Goal: Information Seeking & Learning: Learn about a topic

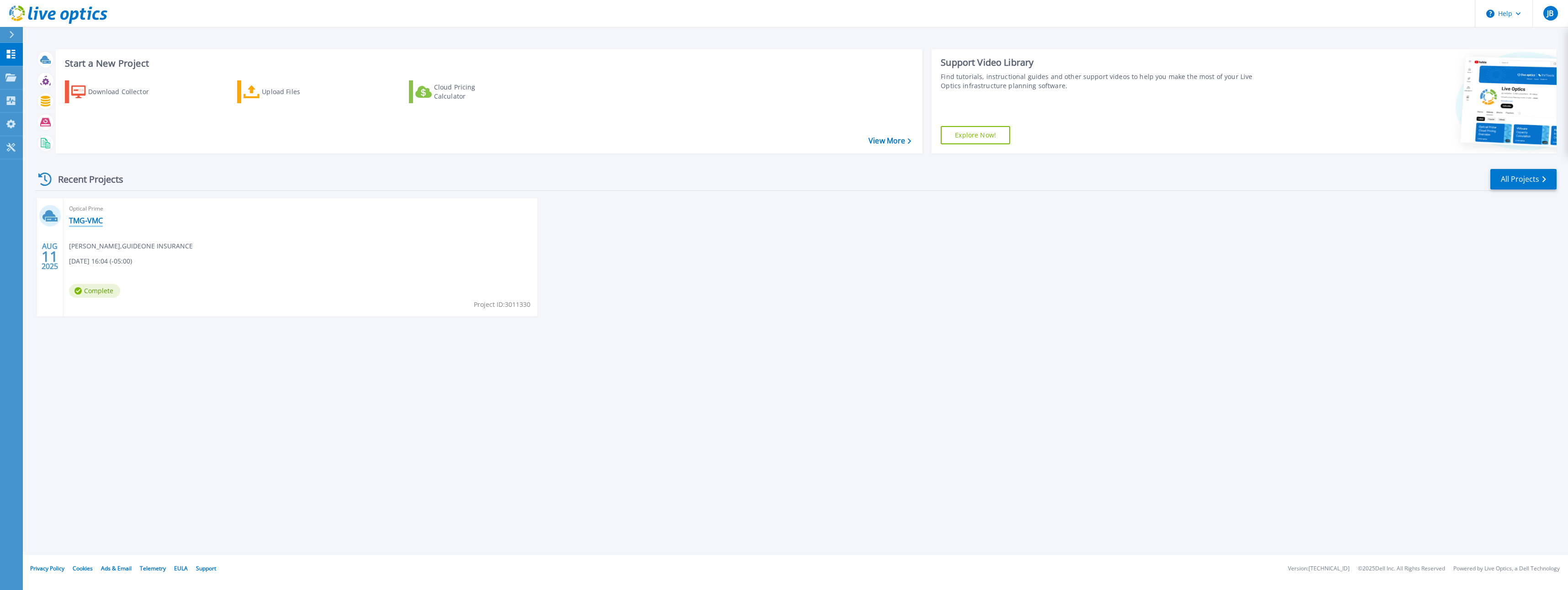
click at [76, 220] on link "TMG-VMC" at bounding box center [86, 220] width 34 height 9
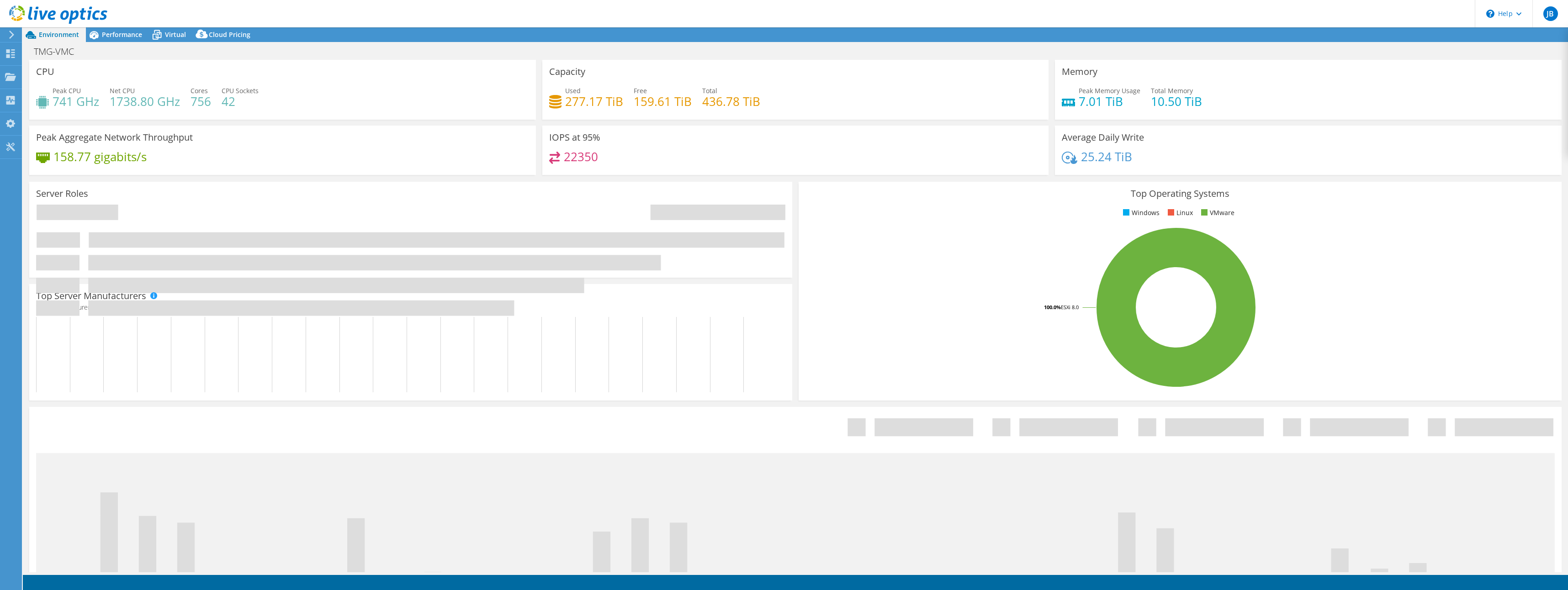
select select "USEast"
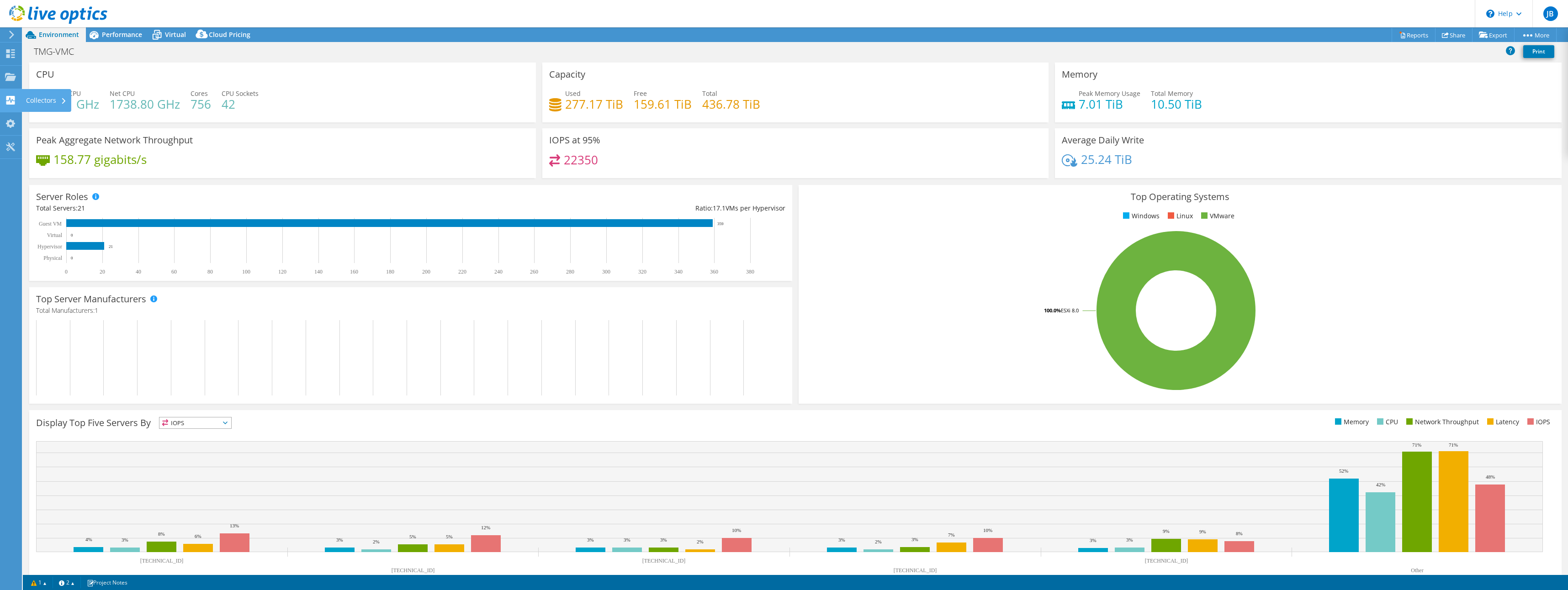
click at [10, 99] on icon at bounding box center [10, 100] width 11 height 9
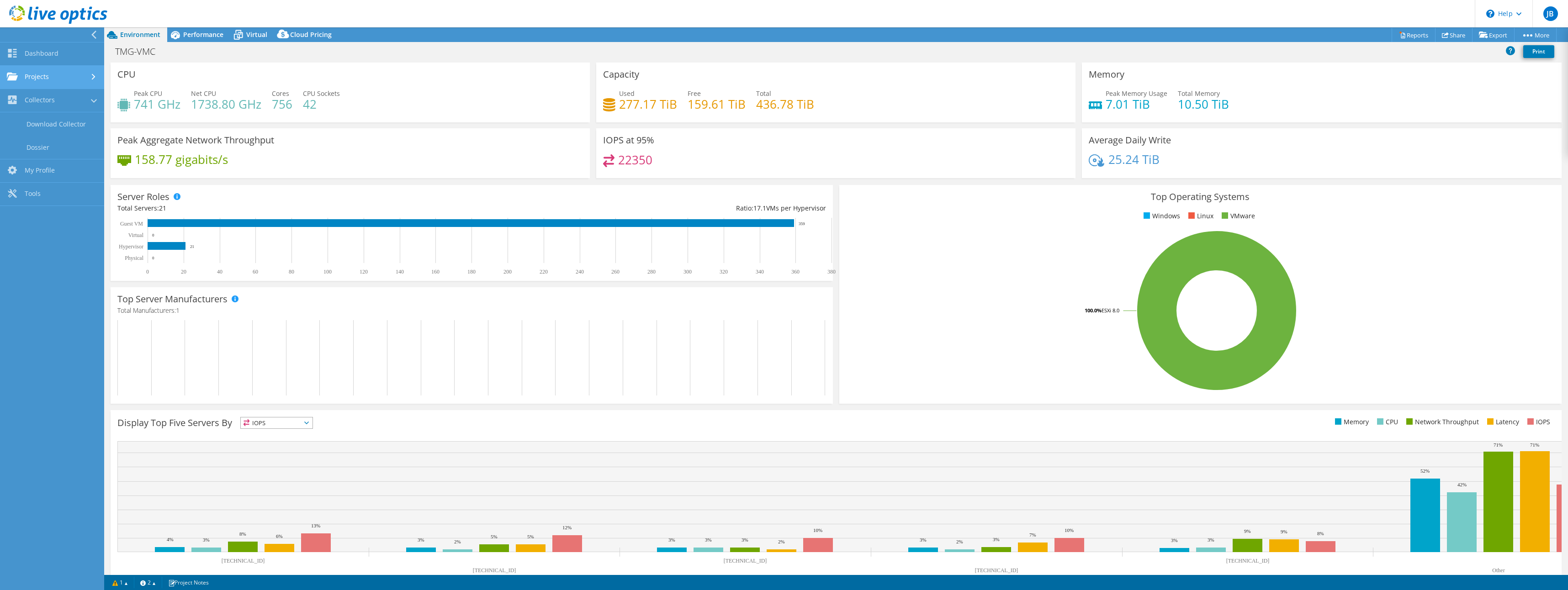
click at [36, 80] on link "Projects" at bounding box center [52, 77] width 104 height 24
click at [44, 57] on link "Dashboard" at bounding box center [52, 54] width 104 height 24
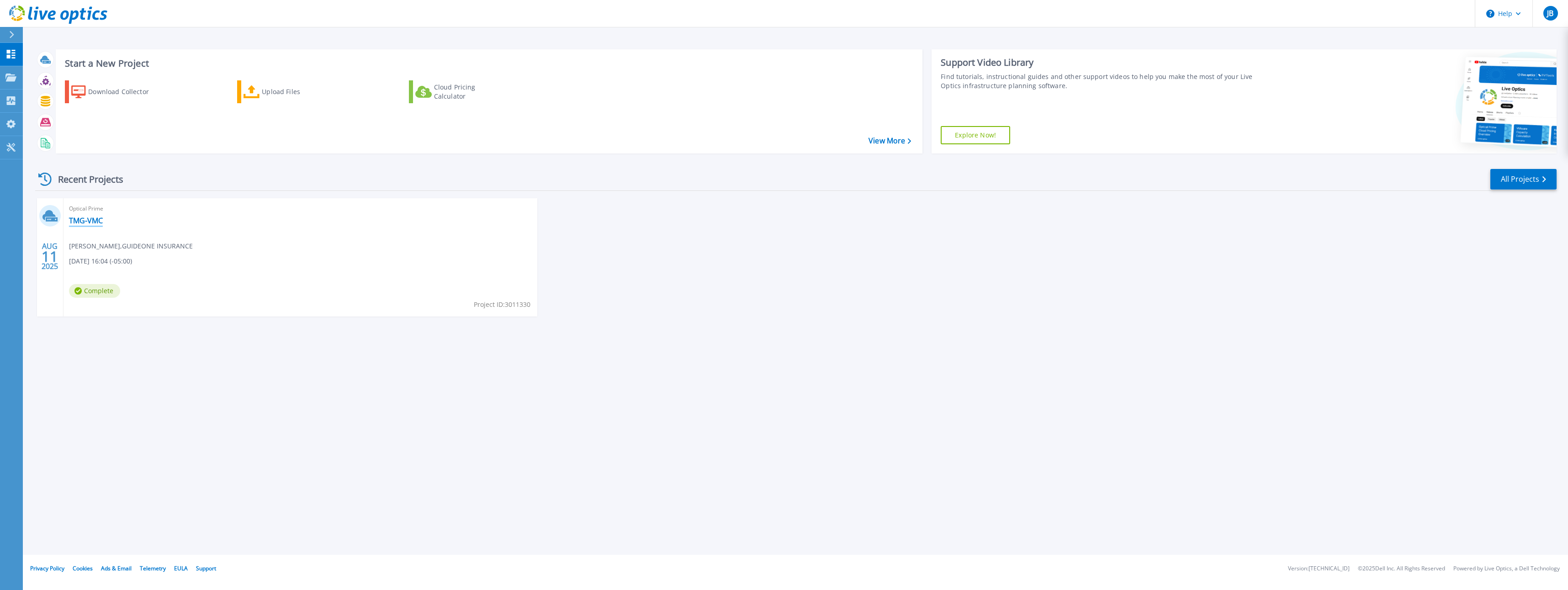
click at [86, 223] on link "TMG-VMC" at bounding box center [86, 220] width 34 height 9
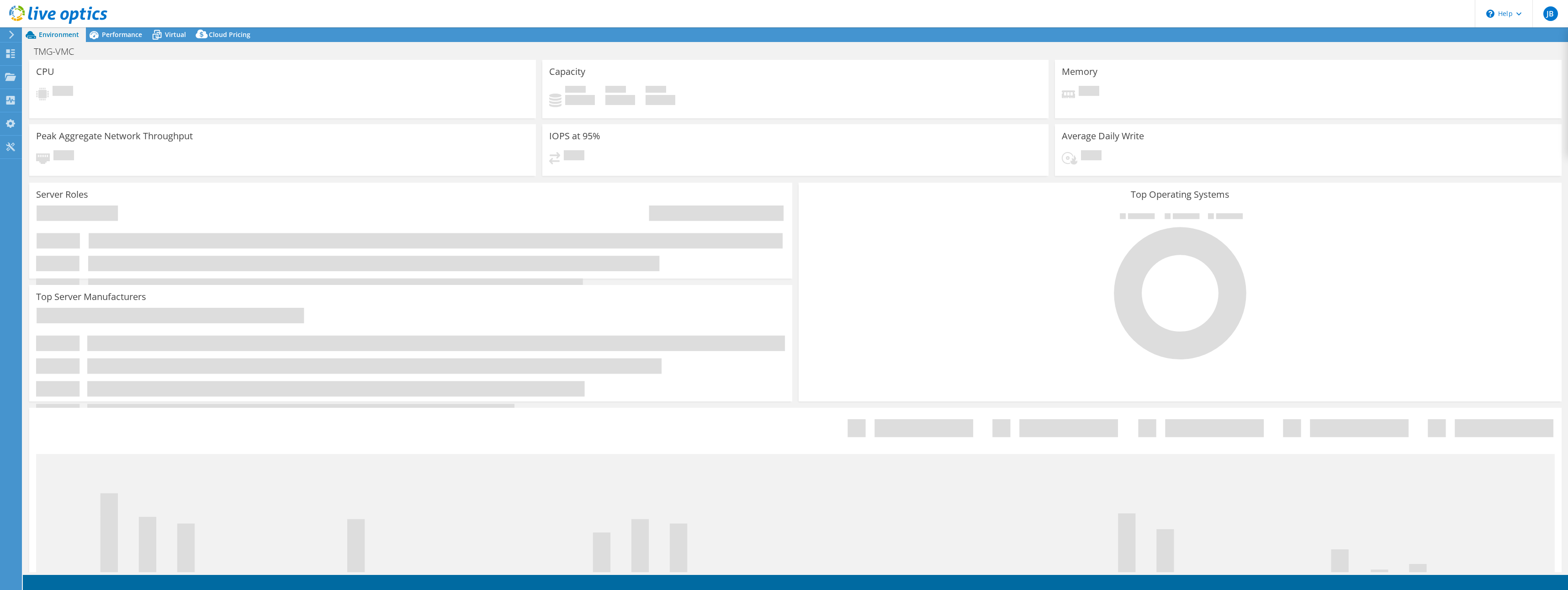
select select "USEast"
select select "USD"
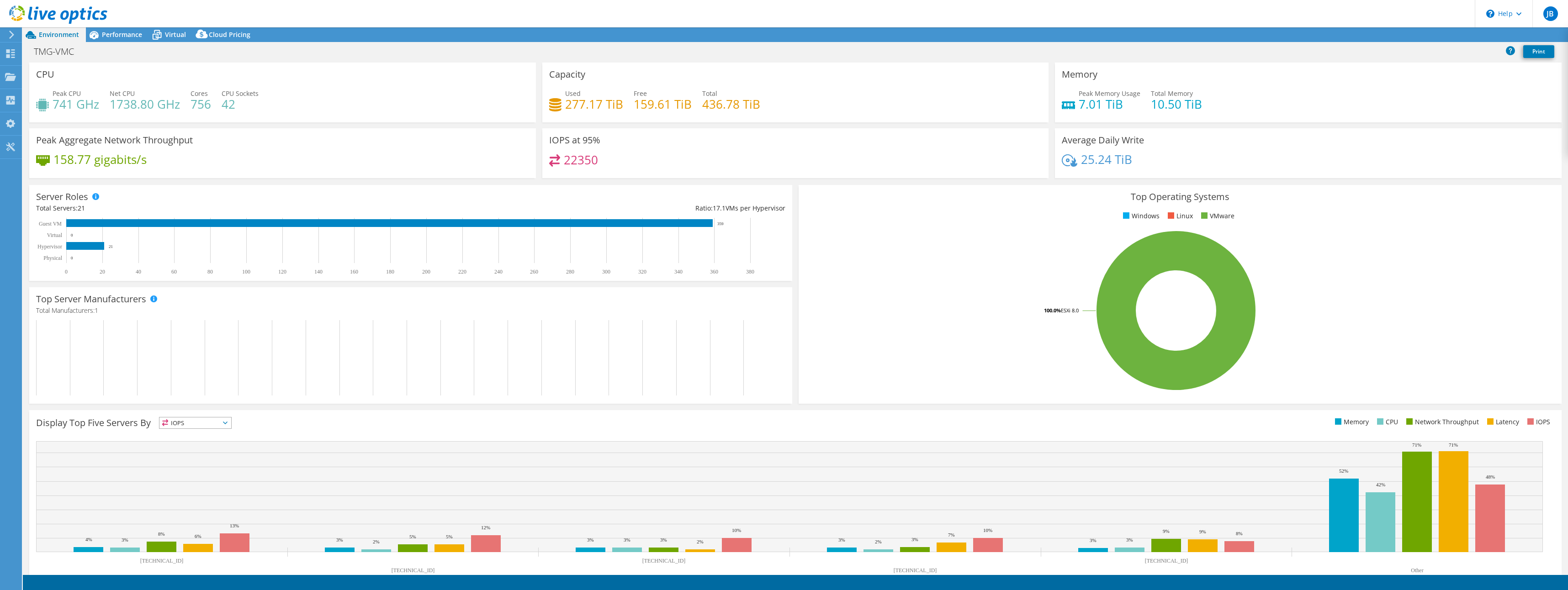
click at [231, 424] on span "IOPS" at bounding box center [195, 422] width 72 height 11
click at [226, 420] on span "IOPS" at bounding box center [195, 422] width 72 height 11
click at [275, 441] on rect at bounding box center [789, 497] width 1507 height 111
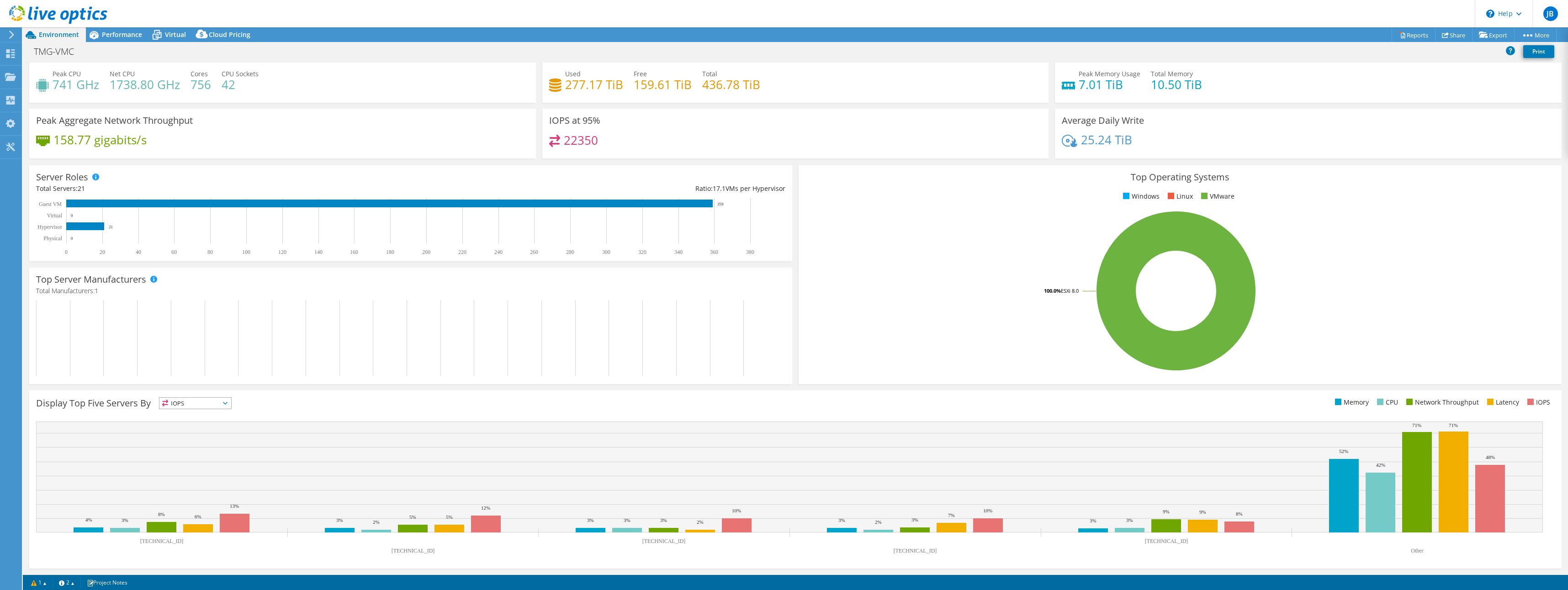
click at [228, 403] on icon at bounding box center [225, 403] width 4 height 3
click at [193, 423] on li "Memory" at bounding box center [195, 428] width 72 height 13
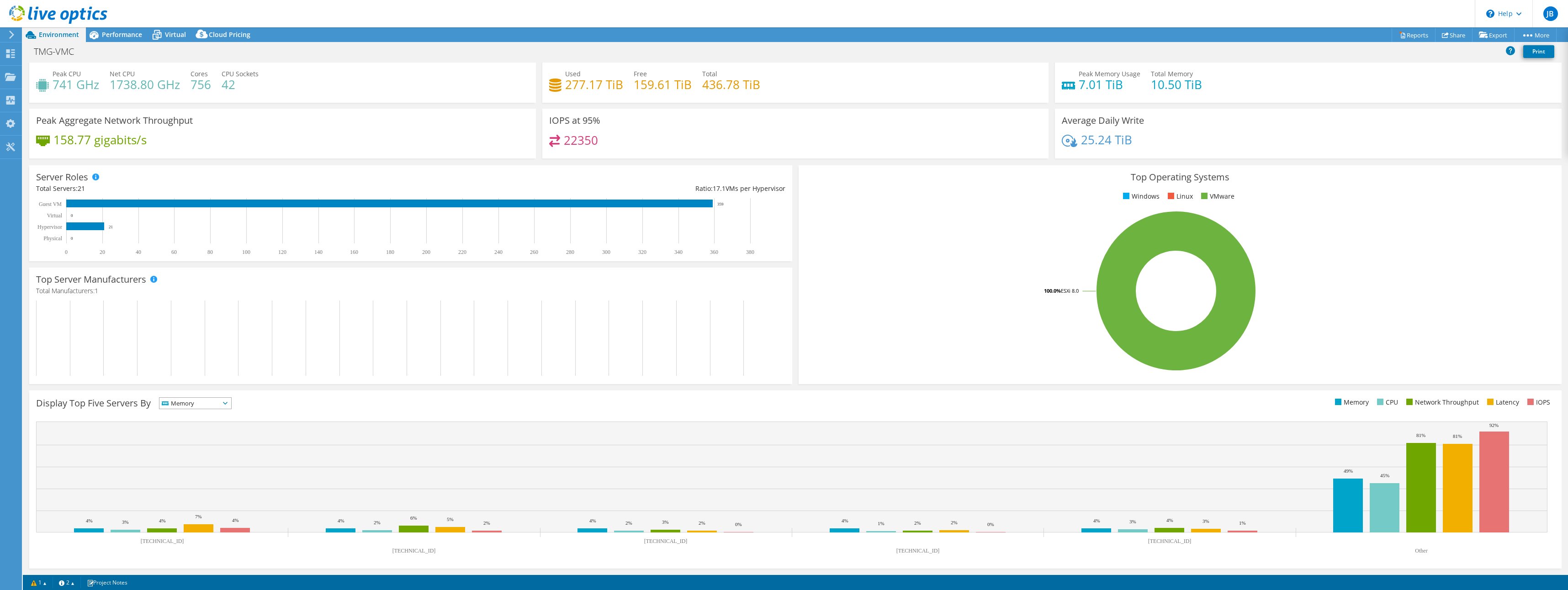
scroll to position [0, 0]
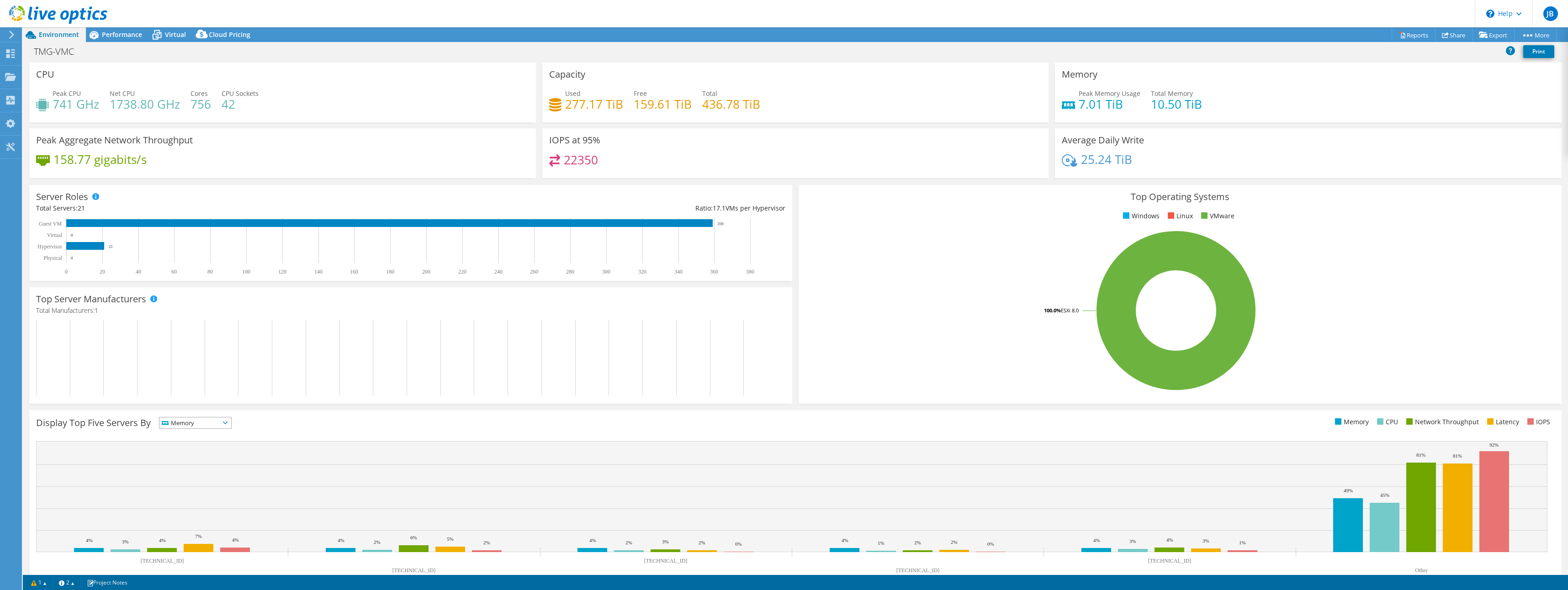
click at [228, 424] on icon at bounding box center [225, 423] width 4 height 3
click at [273, 432] on div "Display Top Five Servers By Memory IOPS" at bounding box center [795, 499] width 1532 height 178
click at [84, 245] on rect at bounding box center [85, 245] width 38 height 8
click at [113, 33] on span "Performance" at bounding box center [122, 34] width 40 height 9
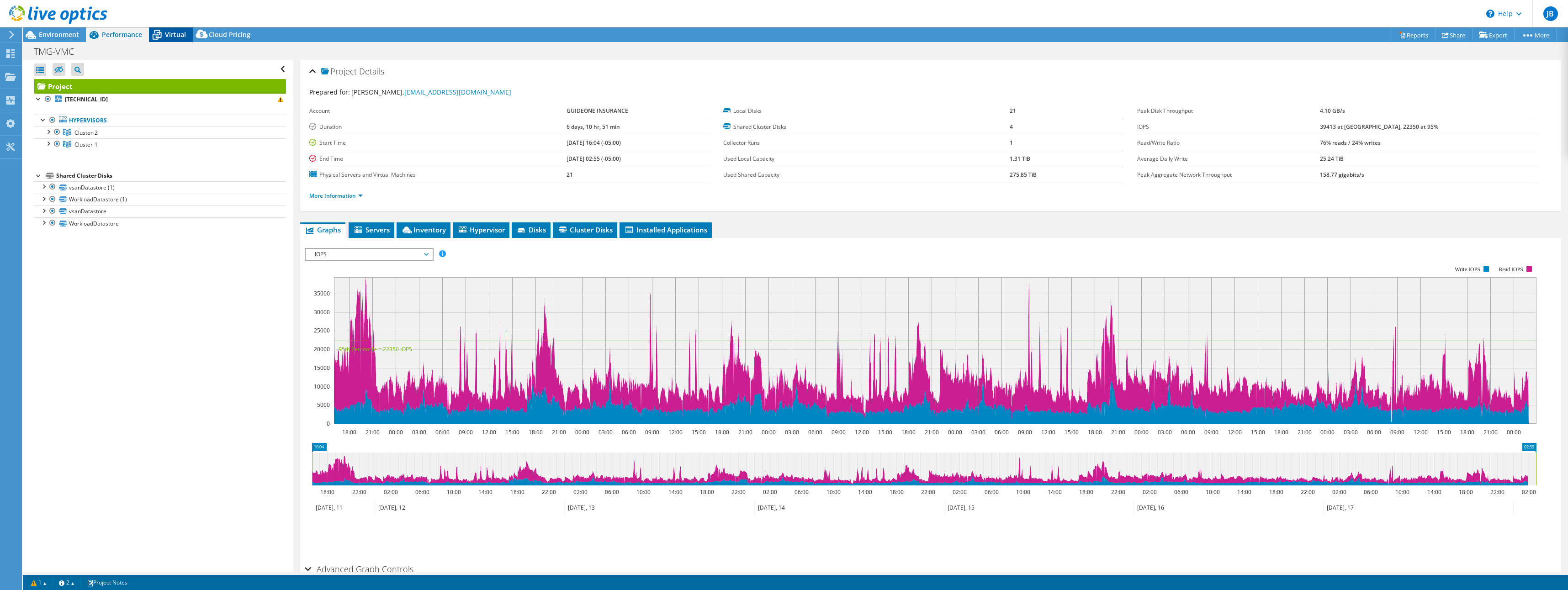
click at [172, 34] on span "Virtual" at bounding box center [175, 34] width 21 height 9
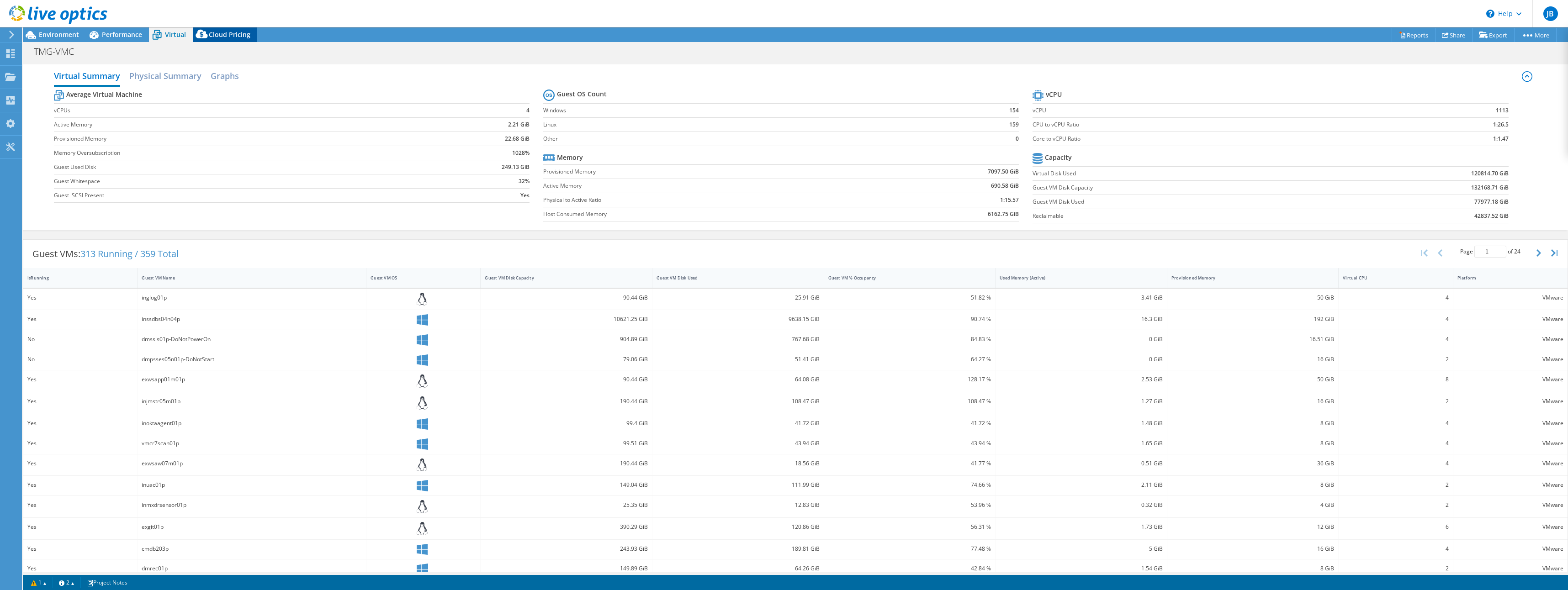
click at [228, 35] on span "Cloud Pricing" at bounding box center [230, 34] width 41 height 9
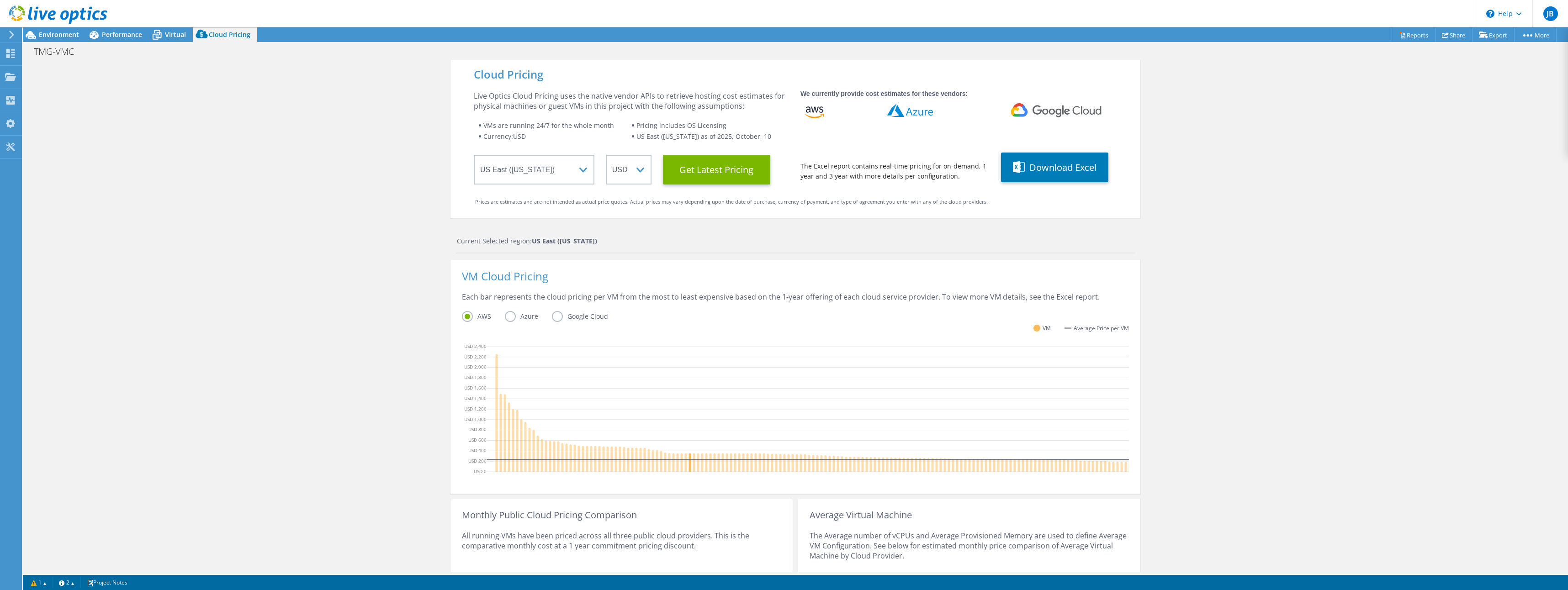
scroll to position [104, 0]
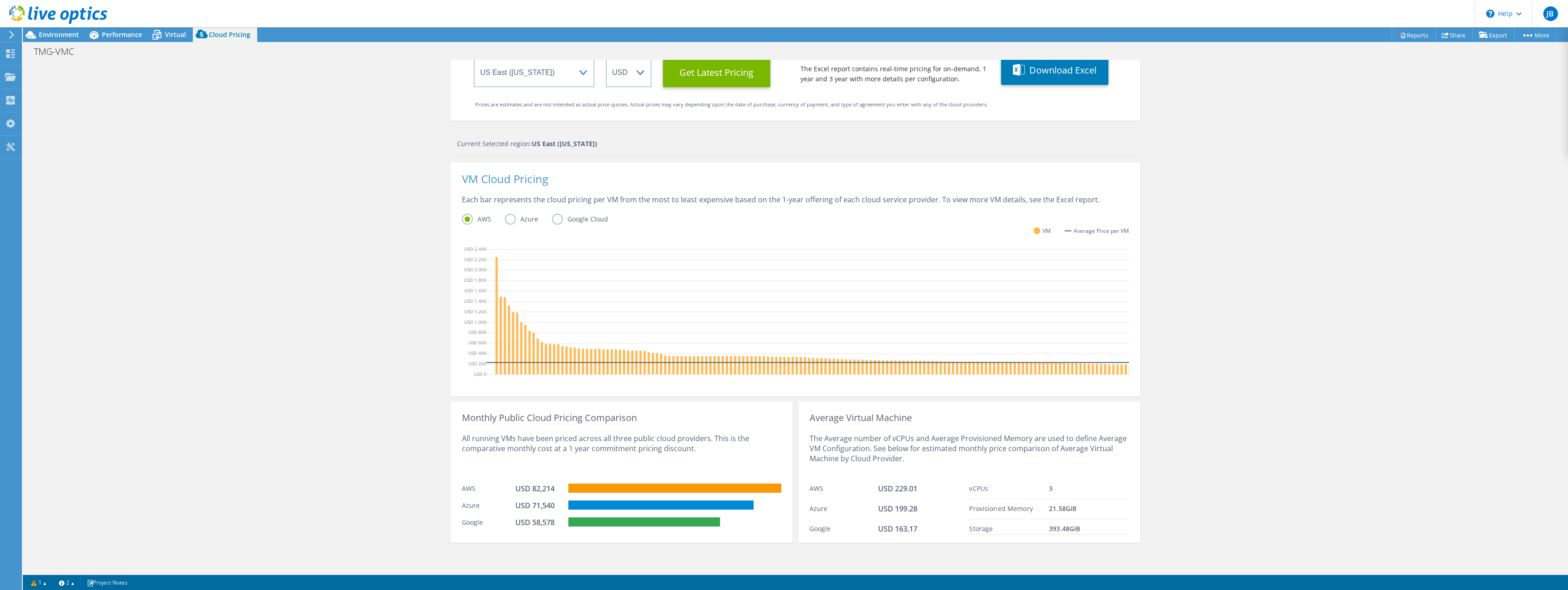
click at [1488, 330] on div "Cloud Pricing Live Optics Cloud Pricing uses the native vendor APIs to retrieve…" at bounding box center [795, 268] width 1545 height 610
drag, startPoint x: 909, startPoint y: 460, endPoint x: 799, endPoint y: 436, distance: 112.6
click at [798, 436] on div "Average Virtual Machine The Average number of vCPUs and Average Provisioned Mem…" at bounding box center [969, 472] width 343 height 141
click at [935, 461] on div "The Average number of vCPUs and Average Provisioned Memory are used to define A…" at bounding box center [969, 451] width 320 height 56
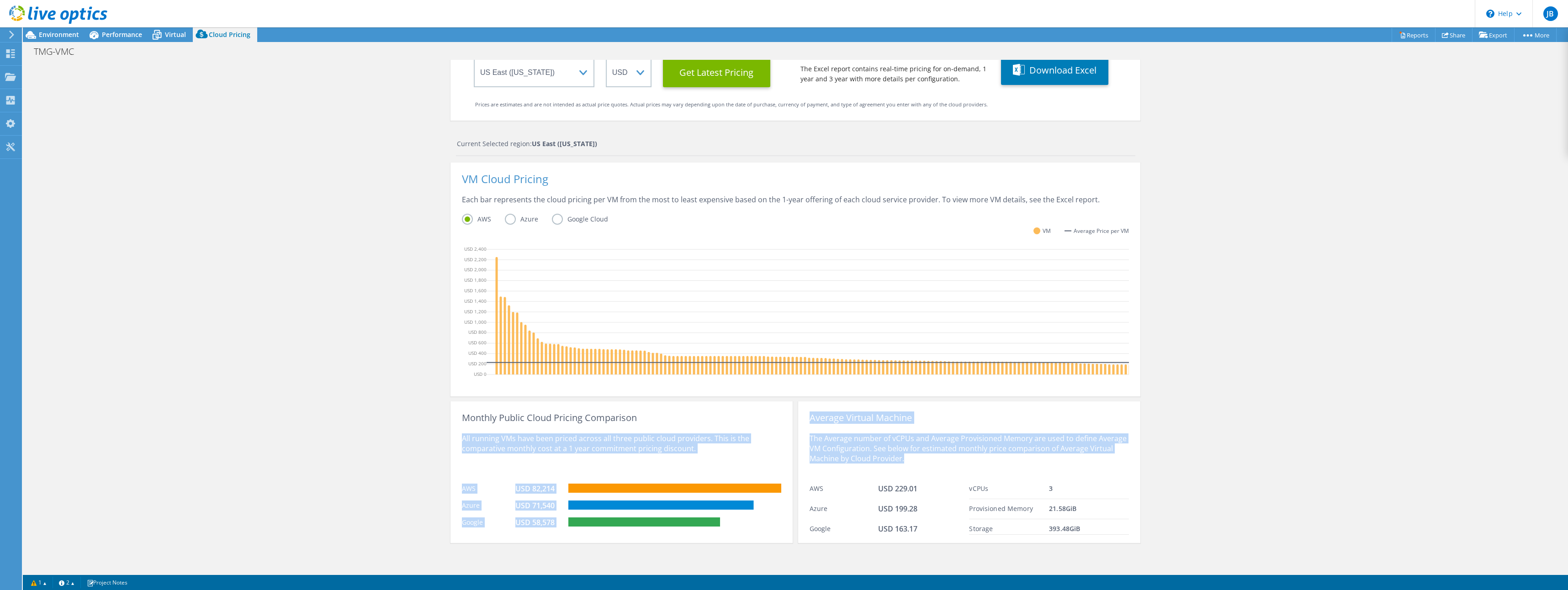
drag, startPoint x: 947, startPoint y: 459, endPoint x: 750, endPoint y: 407, distance: 203.7
click at [750, 407] on div "Monthly Public Cloud Pricing Comparison All running VMs have been priced across…" at bounding box center [795, 470] width 690 height 147
click at [909, 459] on div "The Average number of vCPUs and Average Provisioned Memory are used to define A…" at bounding box center [969, 451] width 320 height 56
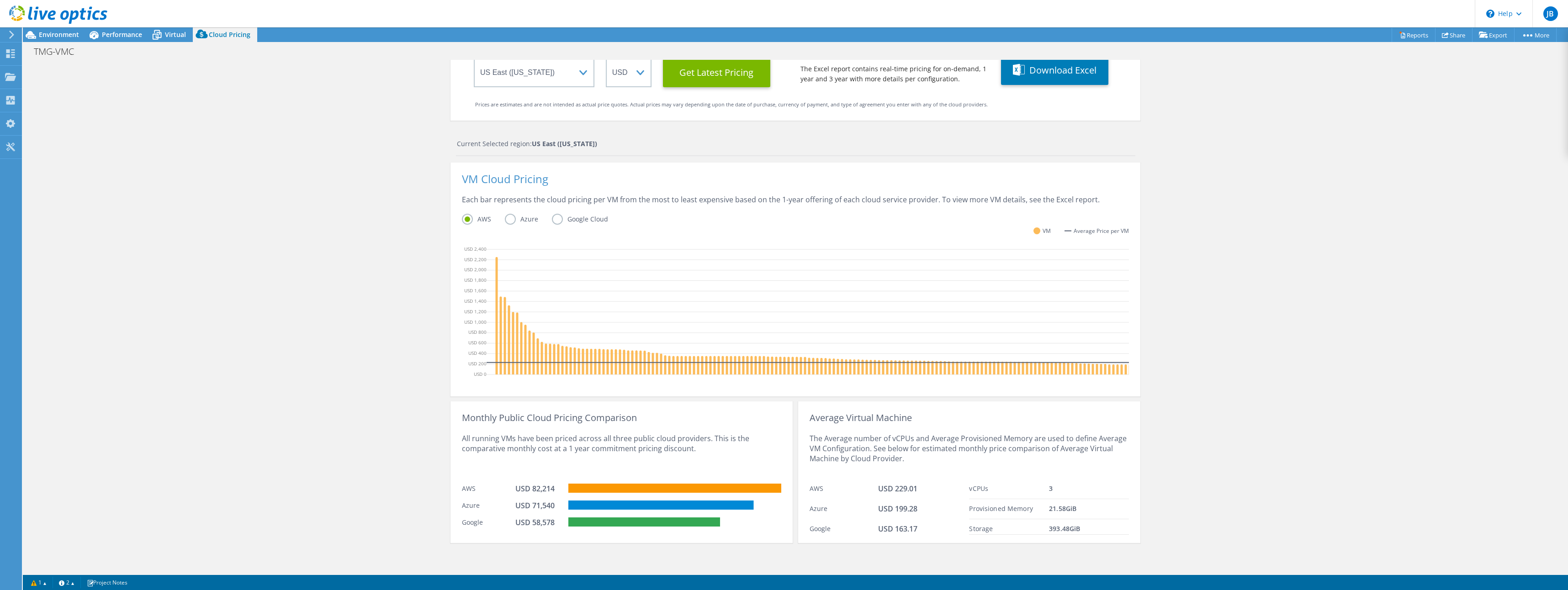
click at [338, 157] on div "Cloud Pricing Live Optics Cloud Pricing uses the native vendor APIs to retrieve…" at bounding box center [795, 268] width 1545 height 610
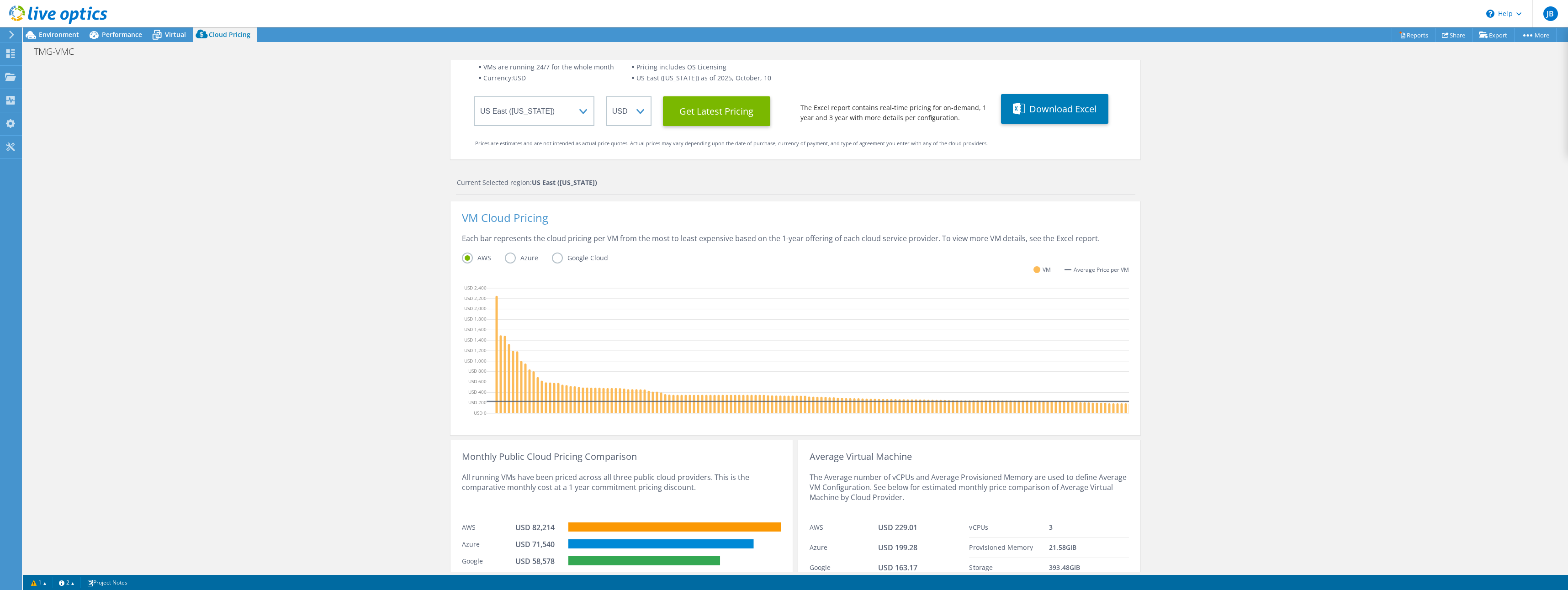
scroll to position [0, 0]
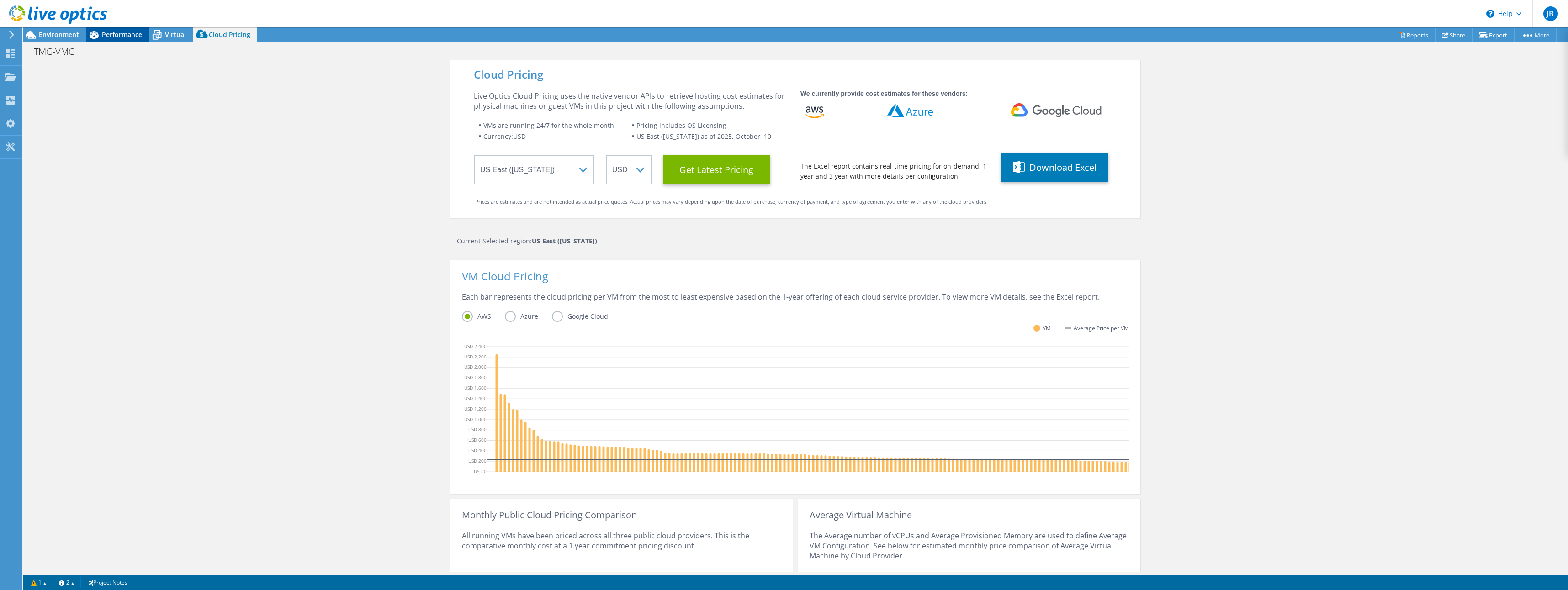
click at [131, 34] on span "Performance" at bounding box center [122, 34] width 40 height 9
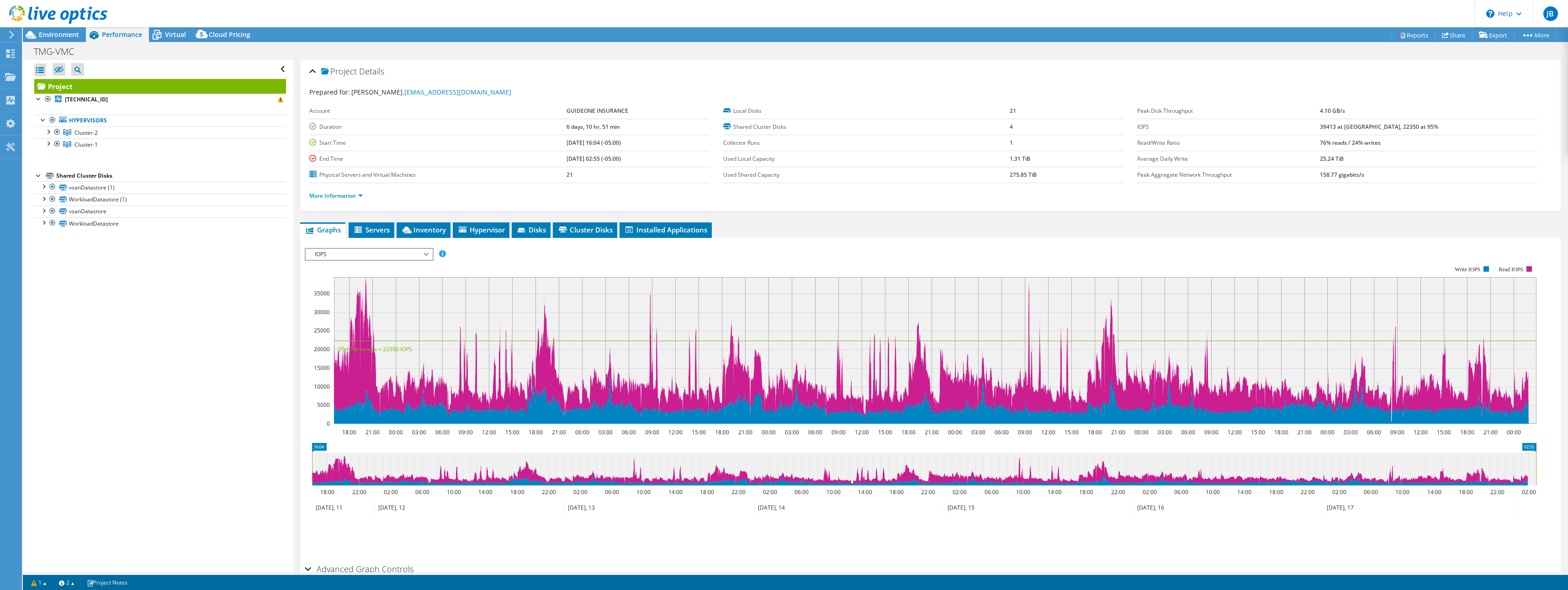
click at [371, 260] on span "IOPS" at bounding box center [369, 254] width 118 height 11
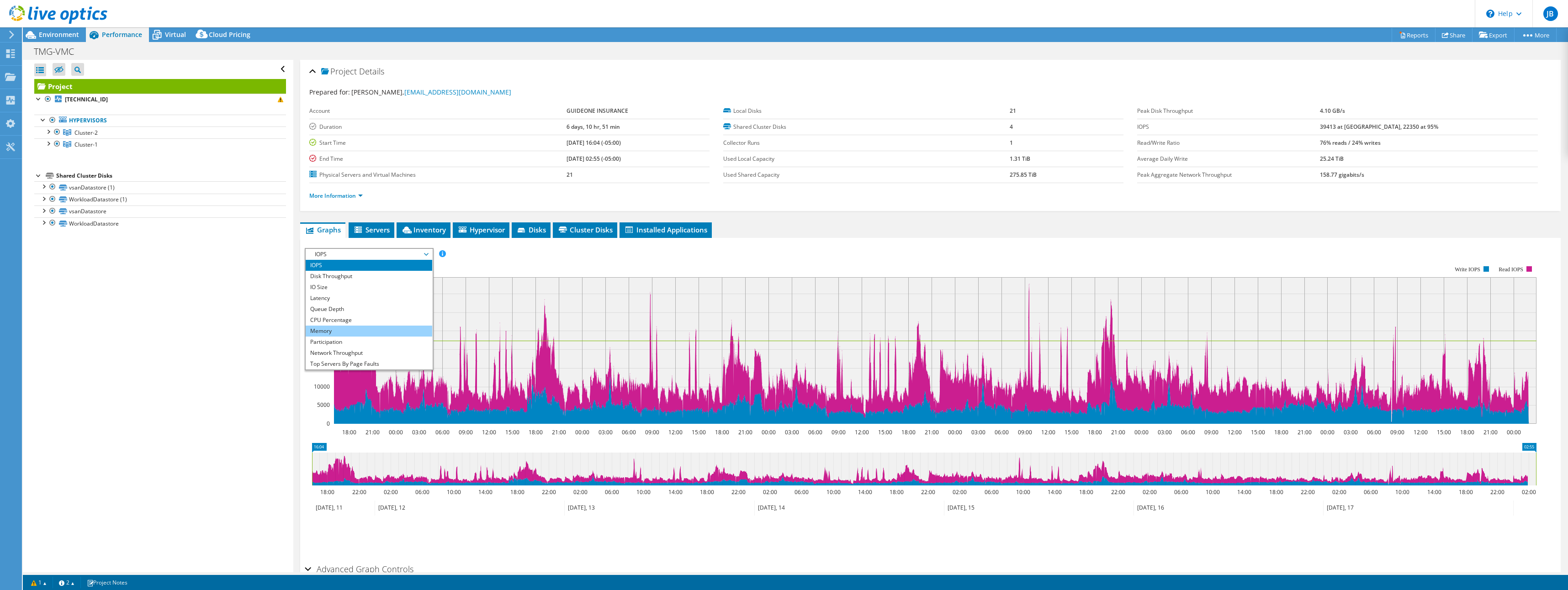
click at [340, 328] on li "Memory" at bounding box center [368, 330] width 126 height 11
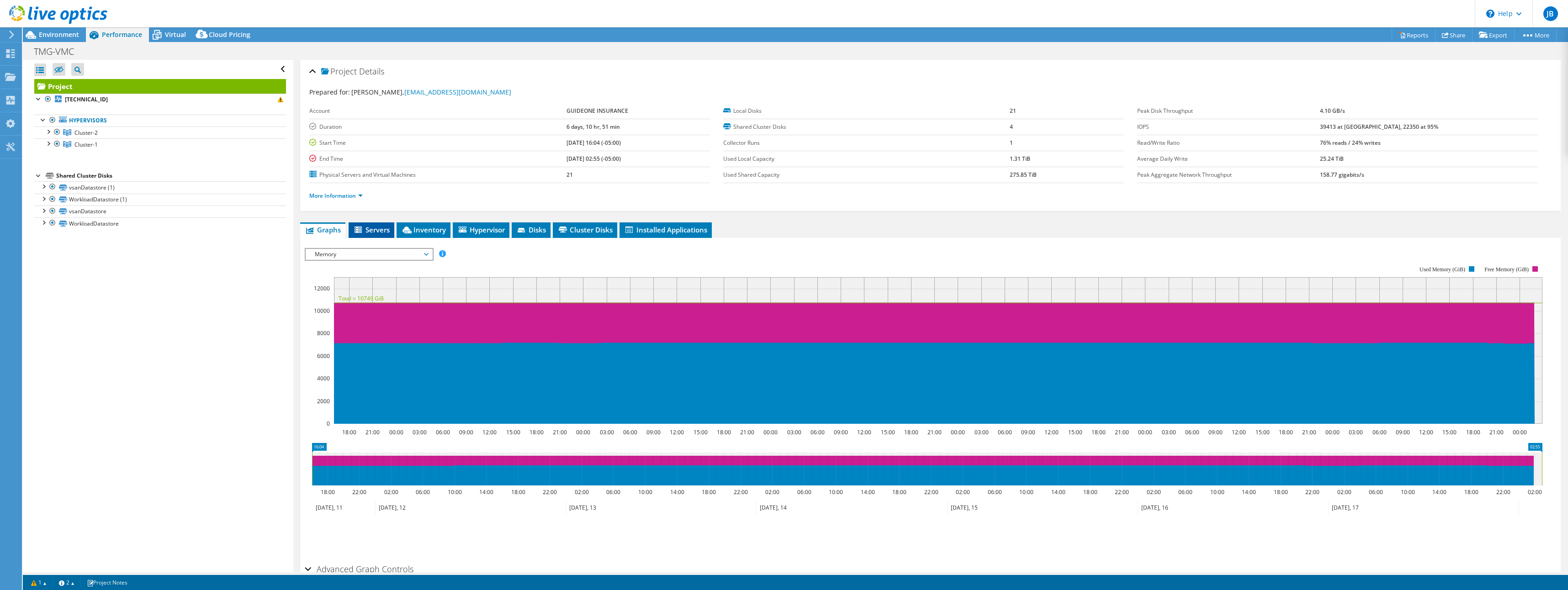
click at [383, 230] on span "Servers" at bounding box center [371, 230] width 36 height 9
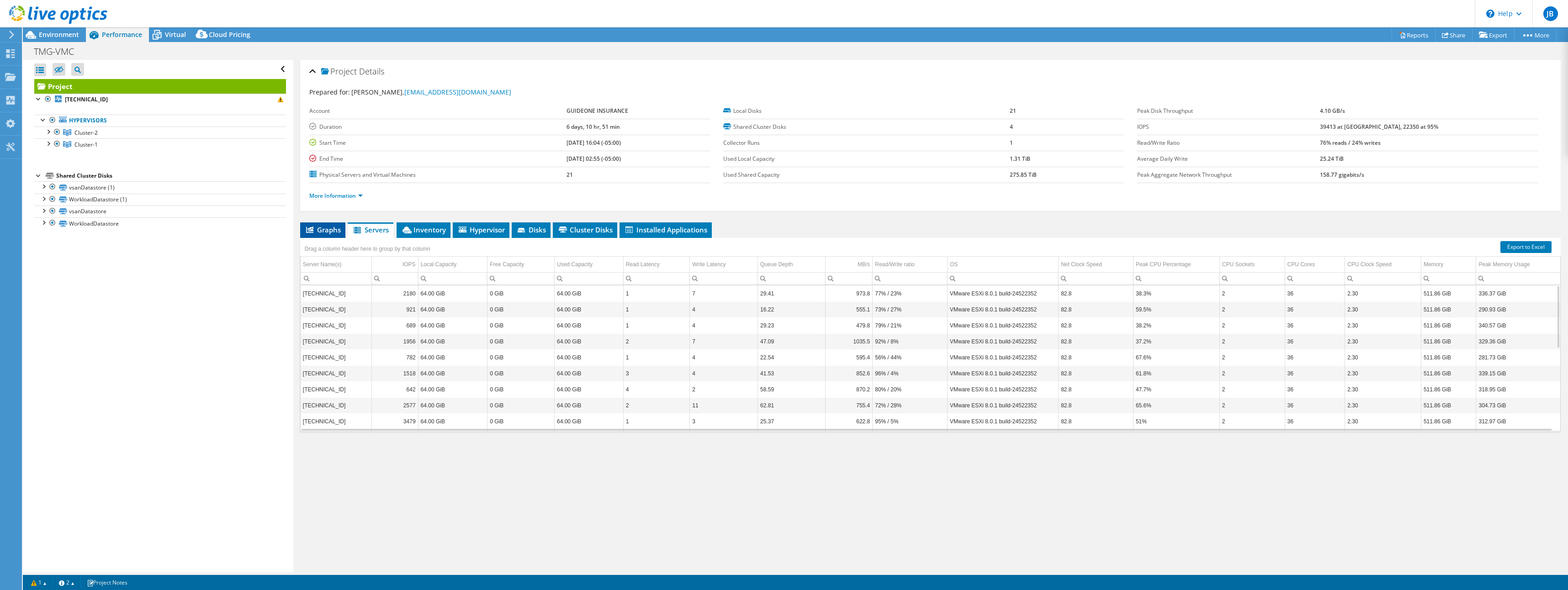
click at [327, 228] on span "Graphs" at bounding box center [323, 230] width 36 height 9
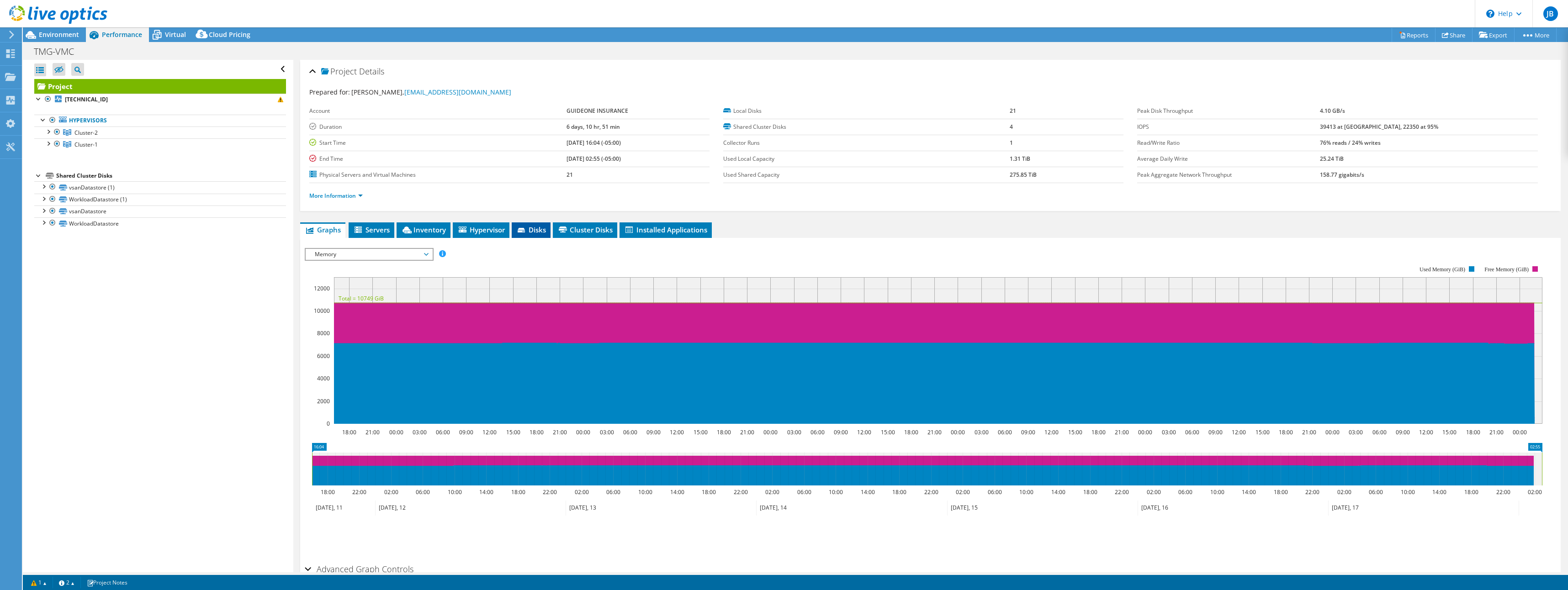
click at [538, 225] on li "Disks" at bounding box center [531, 230] width 39 height 16
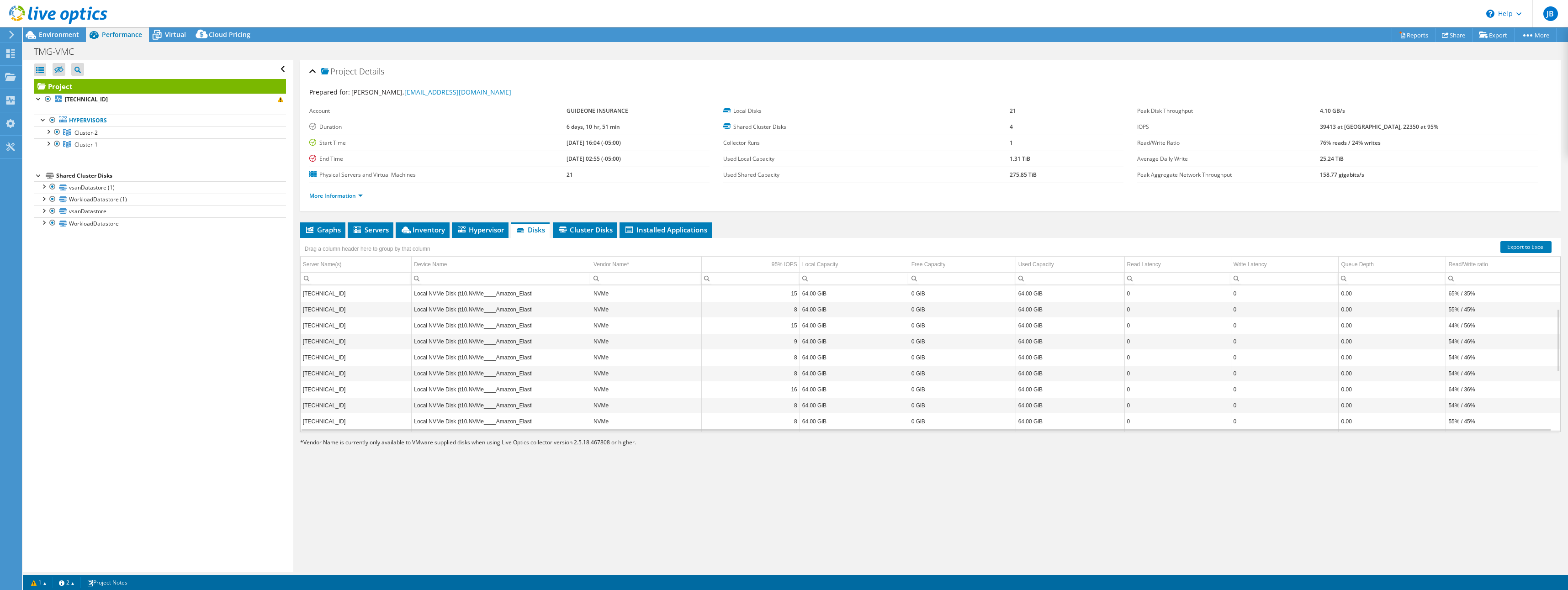
scroll to position [193, 0]
click at [672, 231] on span "Installed Applications" at bounding box center [666, 230] width 84 height 9
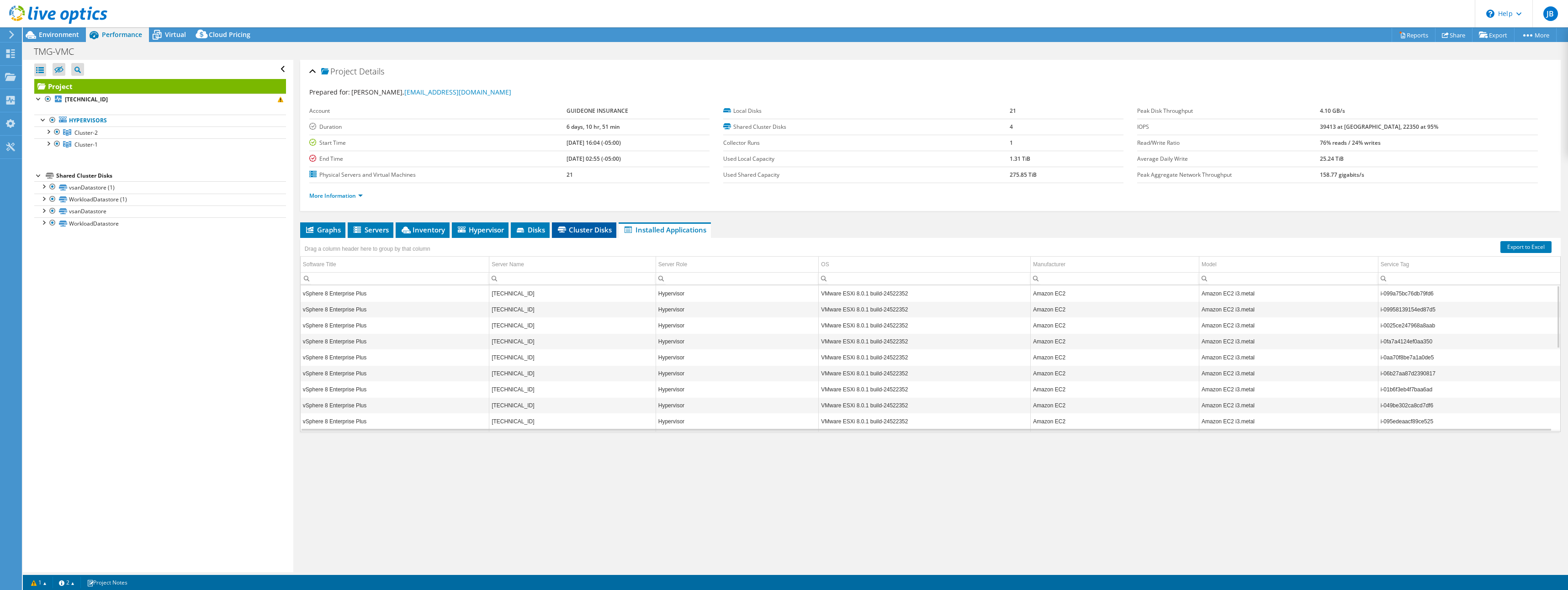
click at [594, 229] on span "Cluster Disks" at bounding box center [584, 230] width 55 height 9
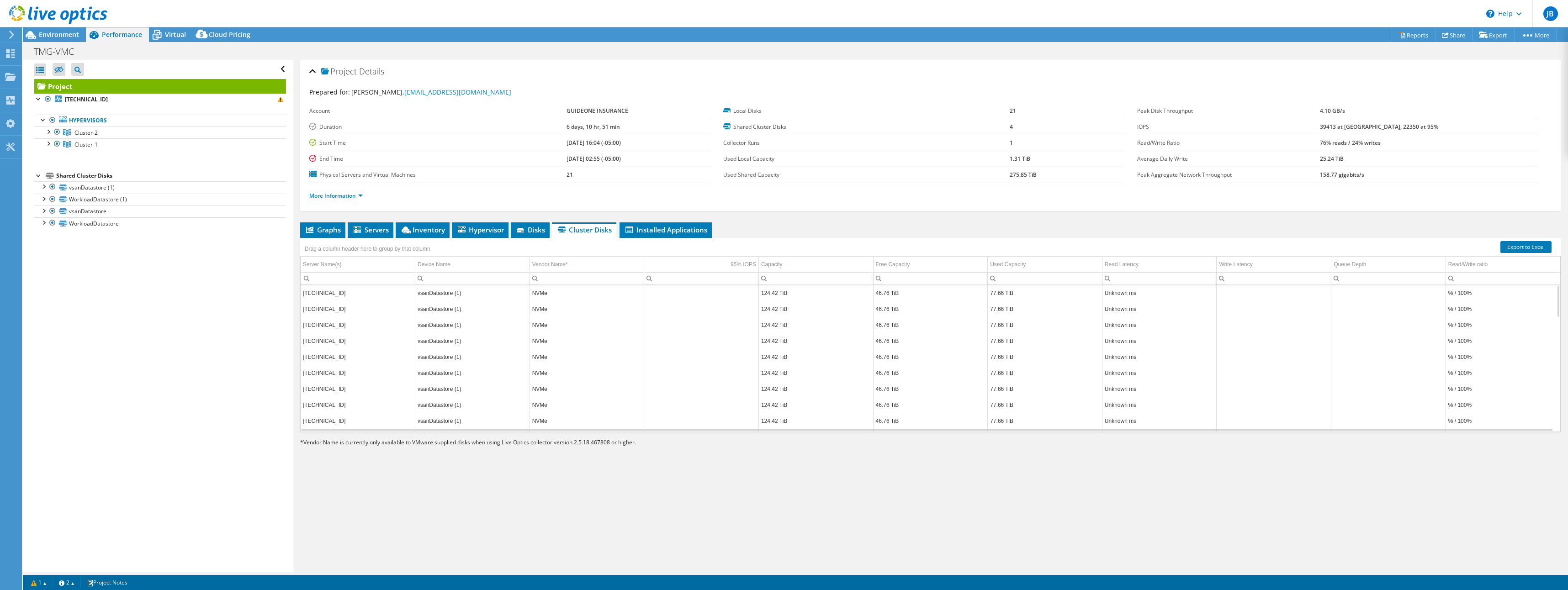
scroll to position [0, 0]
click at [541, 229] on span "Disks" at bounding box center [530, 230] width 30 height 9
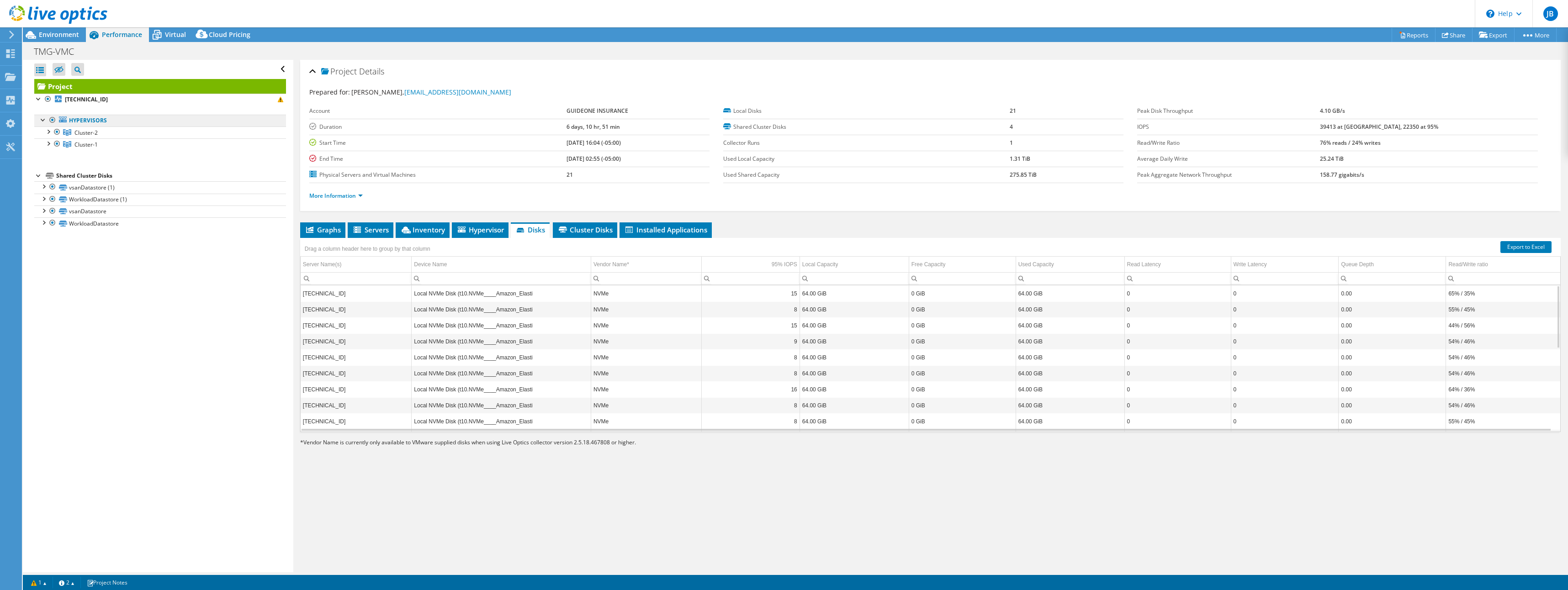
click at [93, 116] on link "Hypervisors" at bounding box center [160, 121] width 252 height 12
click at [112, 133] on link "Cluster-2" at bounding box center [160, 132] width 252 height 12
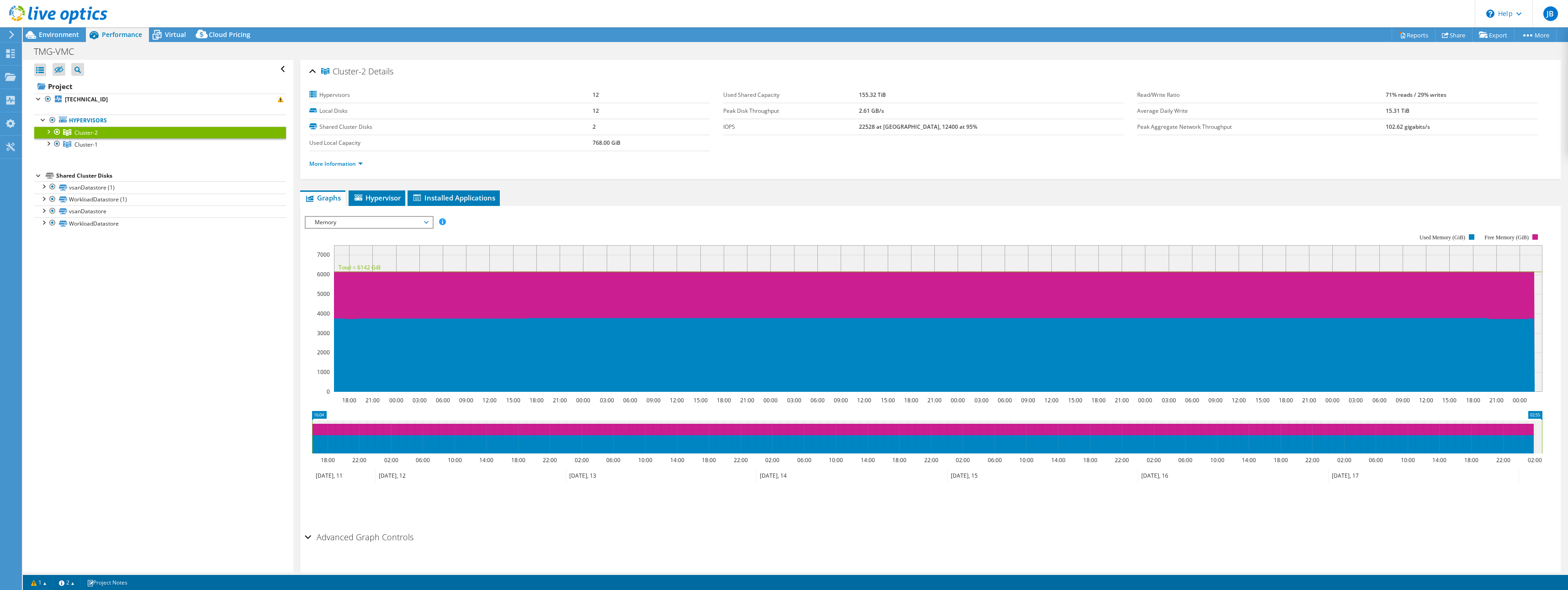
click at [424, 221] on span "Memory" at bounding box center [369, 222] width 118 height 11
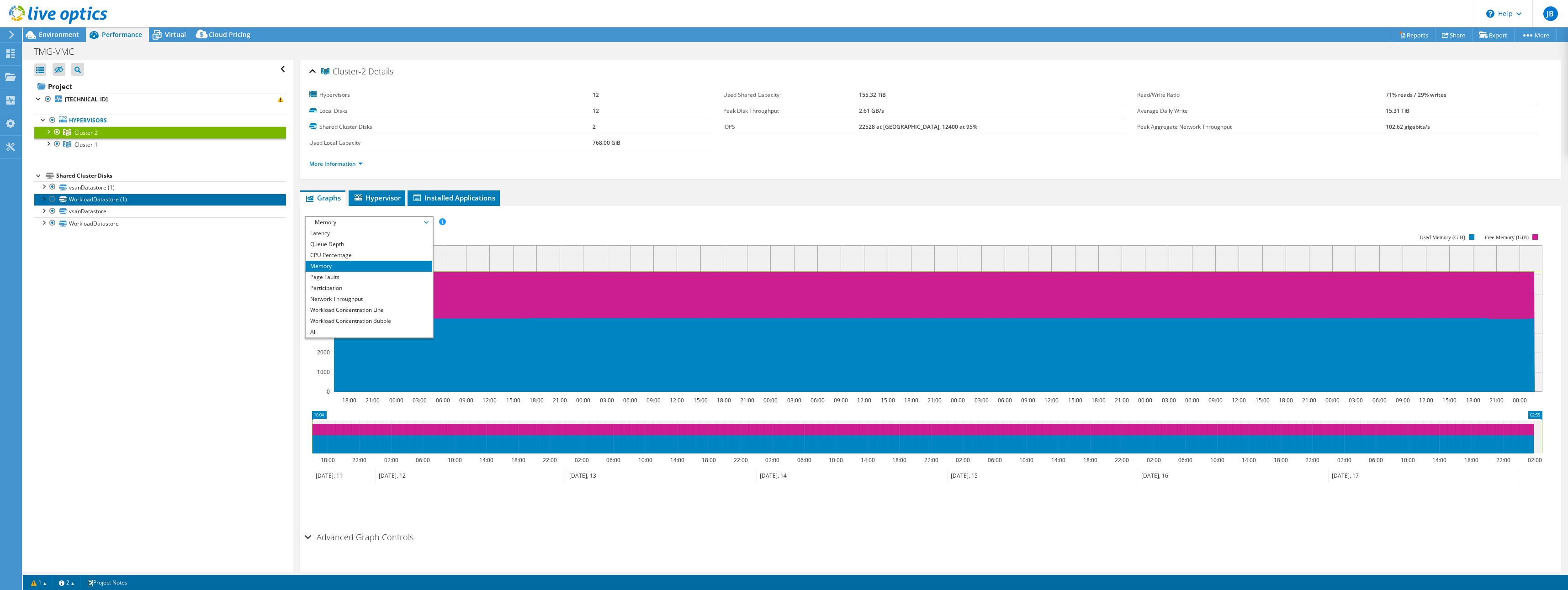
click at [129, 198] on link "WorkloadDatastore (1)" at bounding box center [160, 199] width 252 height 12
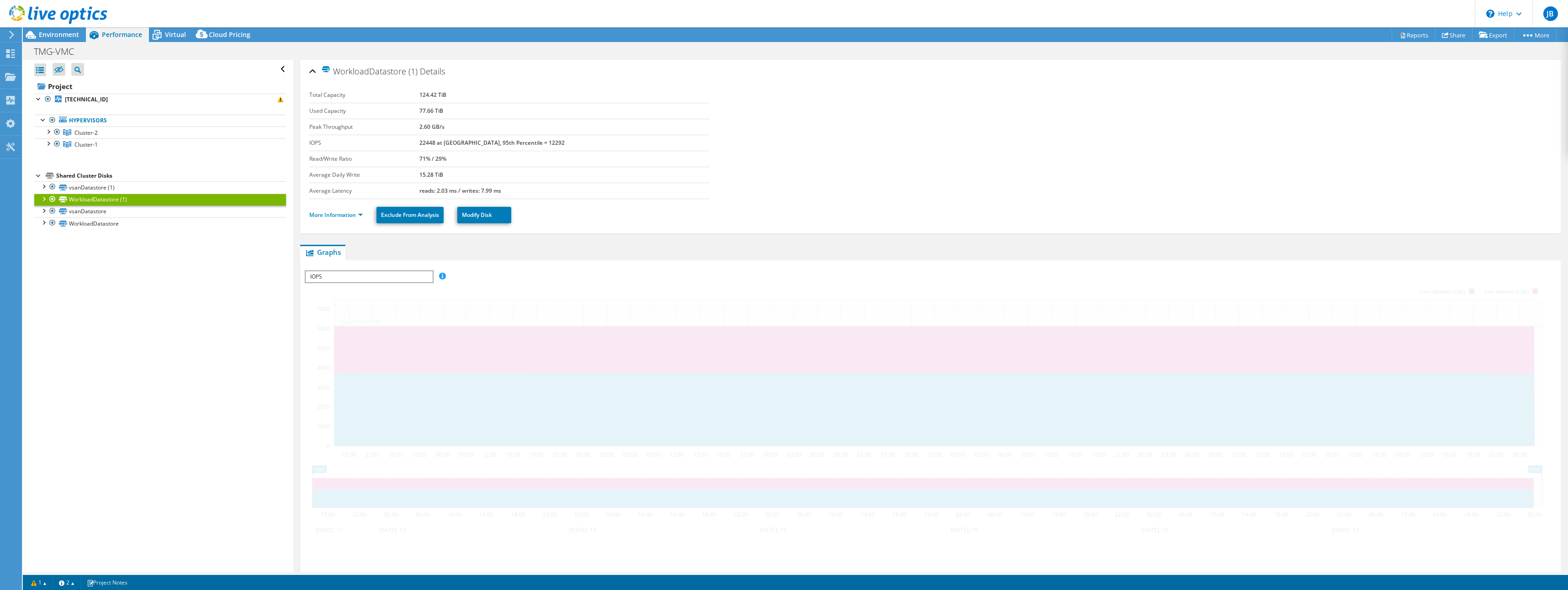
scroll to position [0, 0]
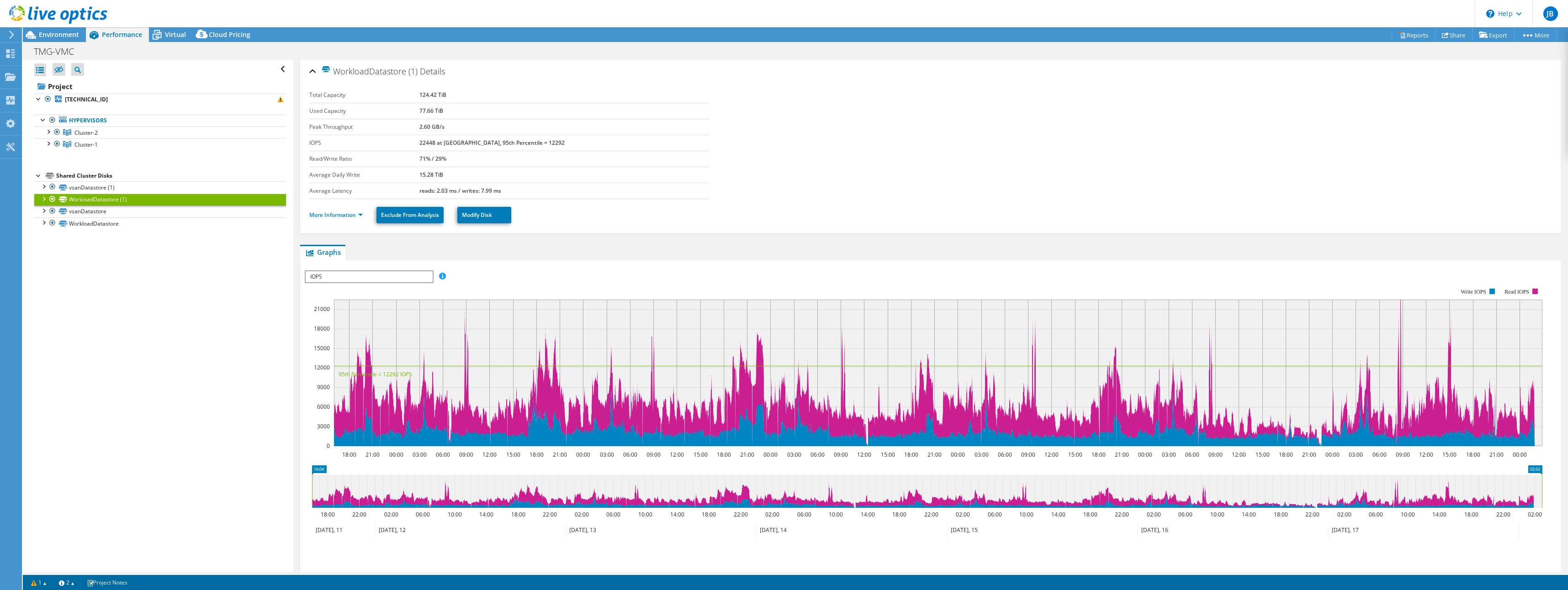
click at [373, 278] on span "IOPS" at bounding box center [368, 276] width 126 height 11
click at [252, 307] on div "Open All Close All Hide Excluded Nodes Project Tree Filter" at bounding box center [158, 316] width 270 height 512
click at [94, 188] on link "vsanDatastore (1)" at bounding box center [160, 187] width 252 height 12
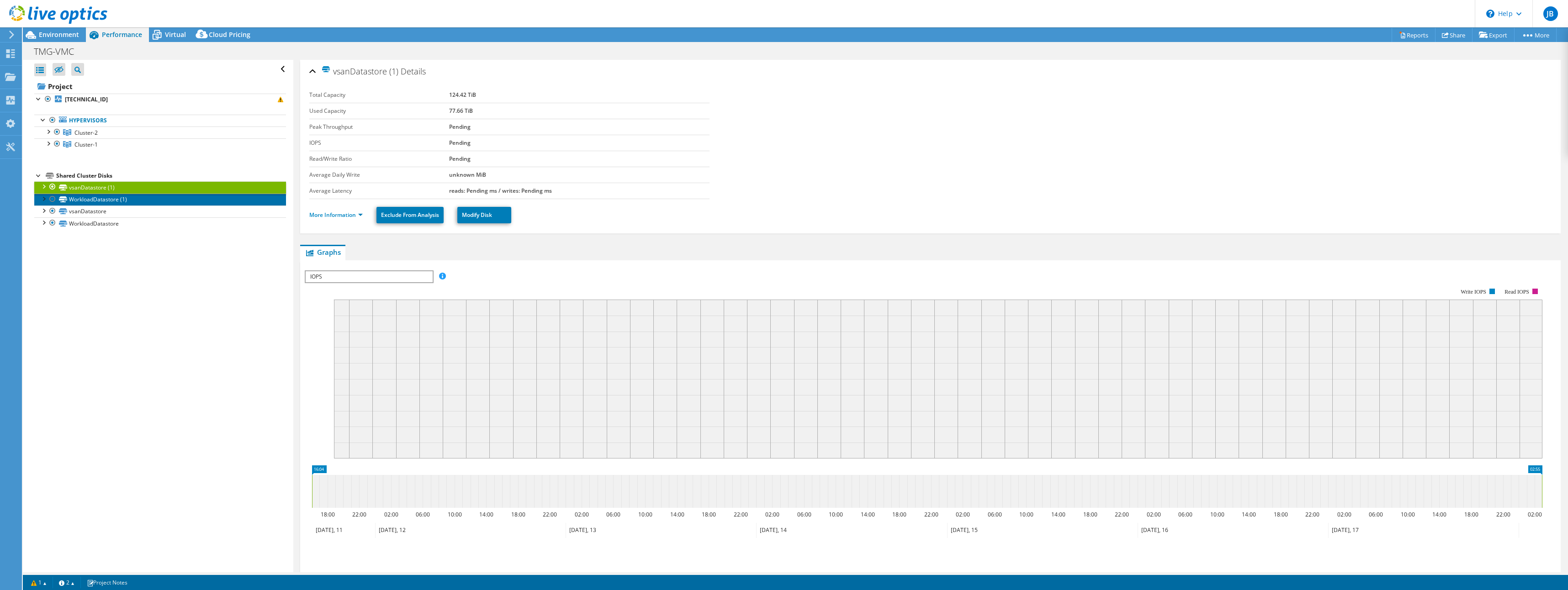
click at [101, 196] on link "WorkloadDatastore (1)" at bounding box center [160, 199] width 252 height 12
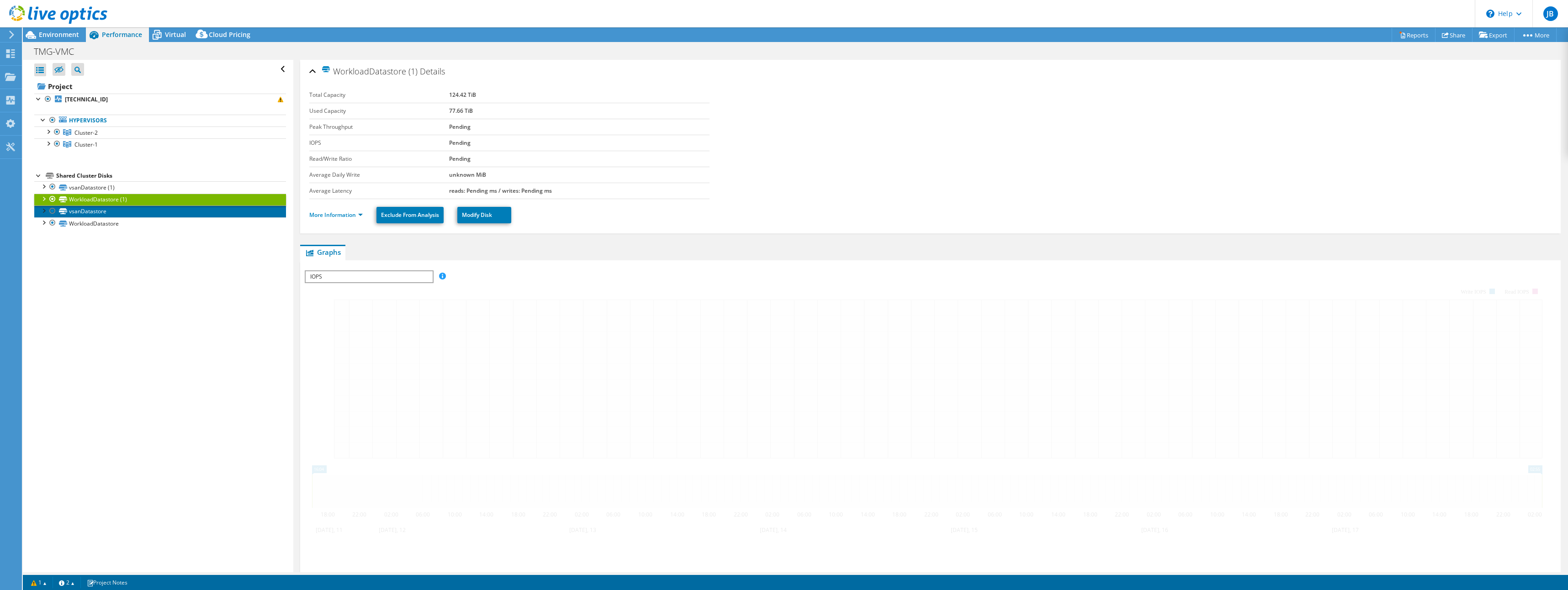
click at [100, 211] on link "vsanDatastore" at bounding box center [160, 211] width 252 height 12
click at [81, 211] on link "vsanDatastore" at bounding box center [160, 211] width 252 height 12
click at [44, 210] on div at bounding box center [43, 210] width 9 height 9
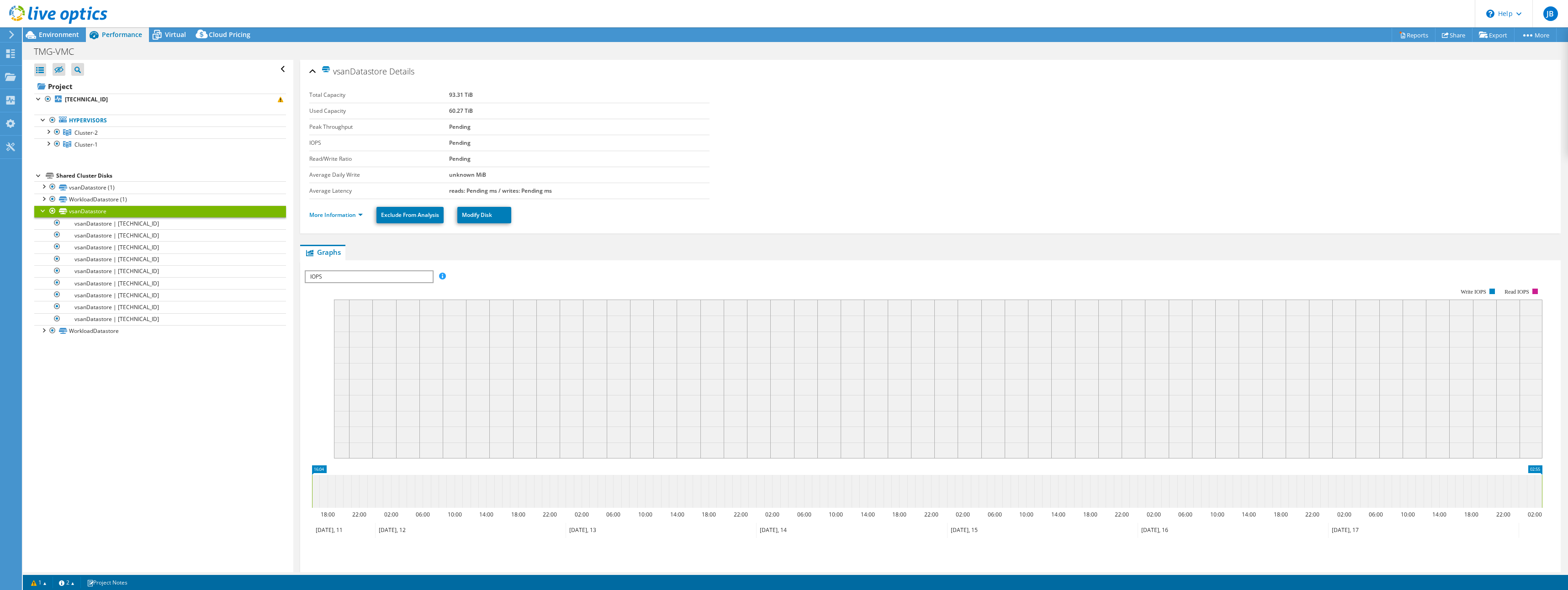
click at [40, 209] on div at bounding box center [43, 210] width 9 height 9
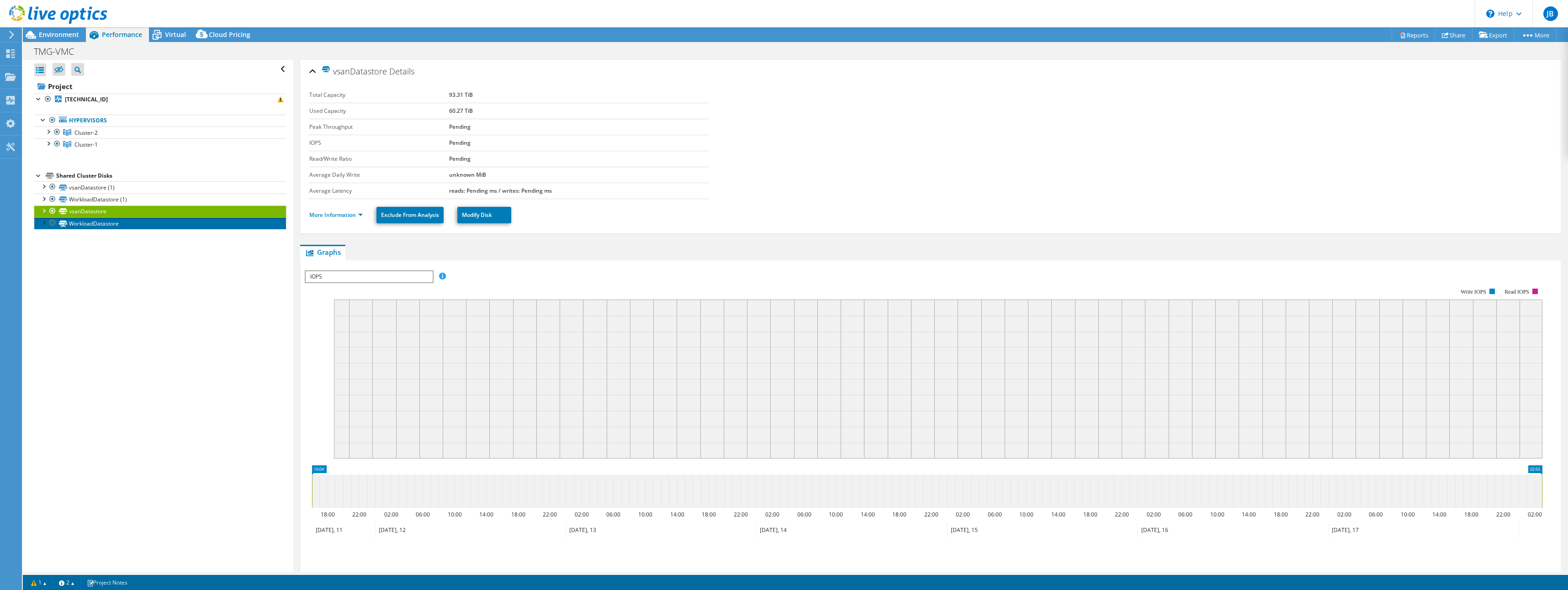
click at [113, 225] on link "WorkloadDatastore" at bounding box center [160, 223] width 252 height 12
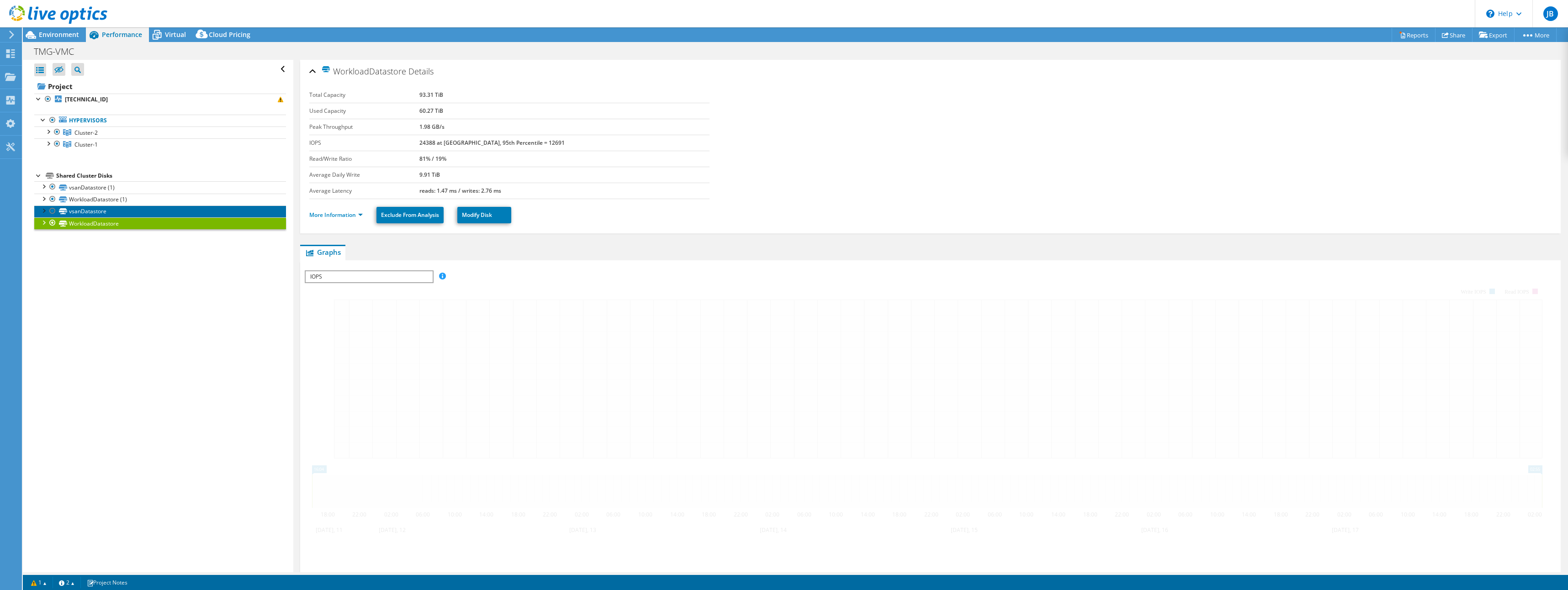
click at [112, 212] on link "vsanDatastore" at bounding box center [160, 211] width 252 height 12
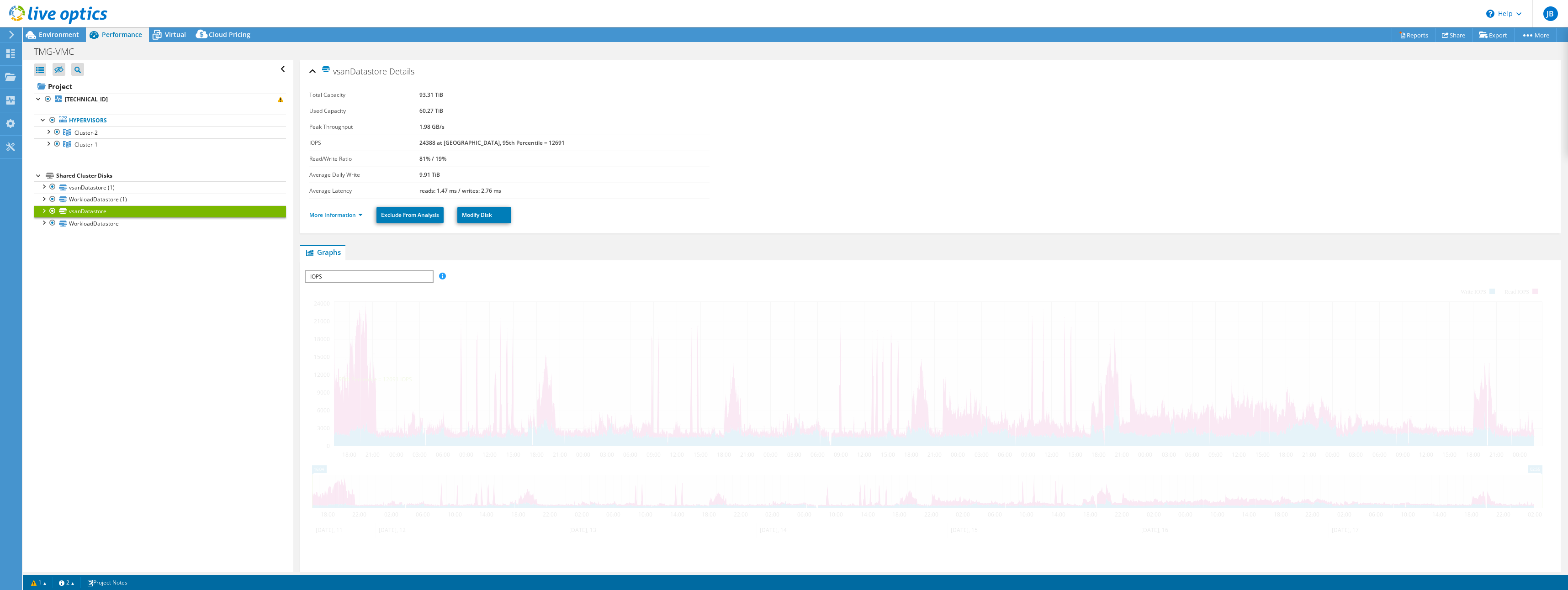
click at [93, 211] on link "vsanDatastore" at bounding box center [160, 211] width 252 height 12
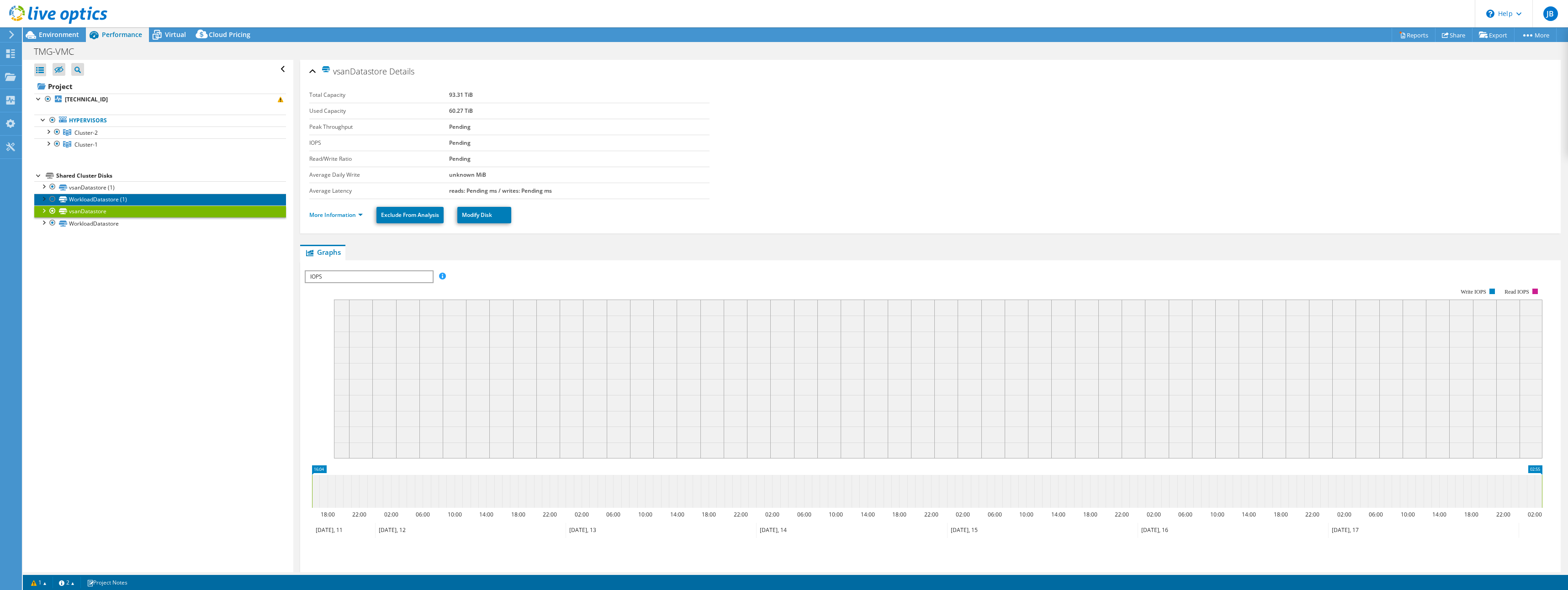
click at [93, 198] on link "WorkloadDatastore (1)" at bounding box center [160, 199] width 252 height 12
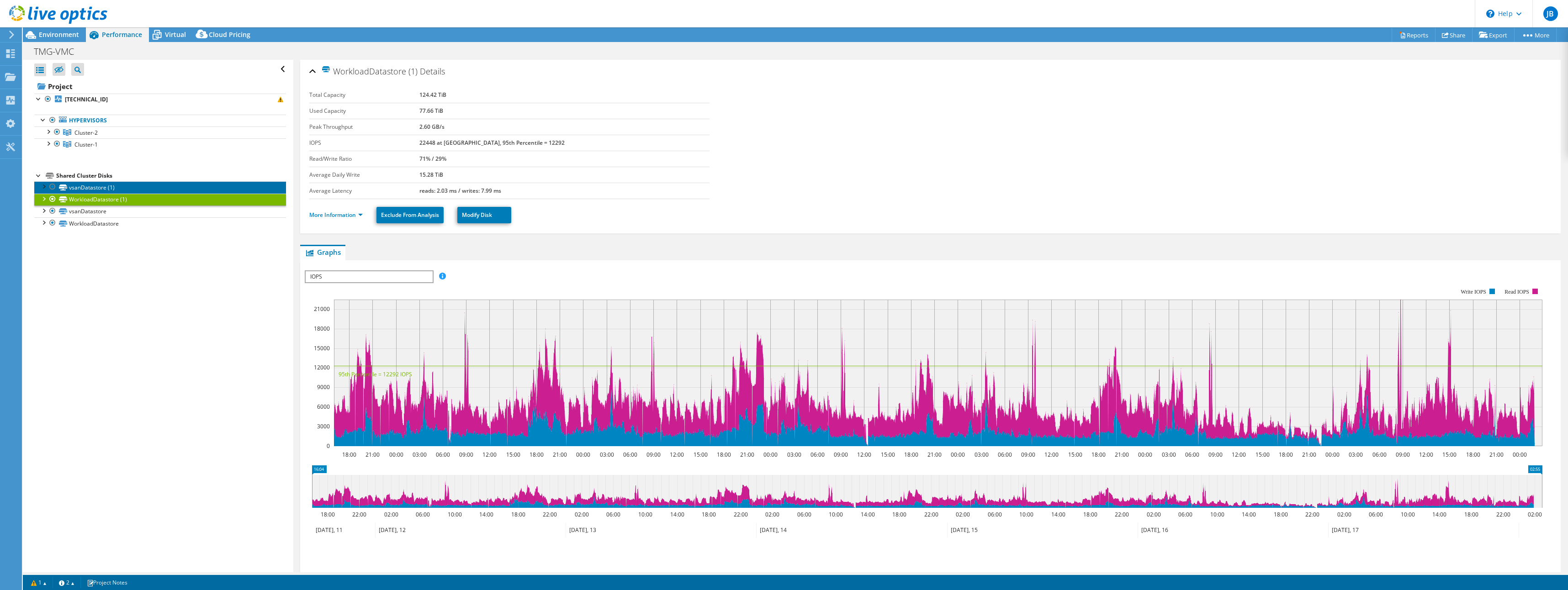
click at [121, 187] on link "vsanDatastore (1)" at bounding box center [160, 187] width 252 height 12
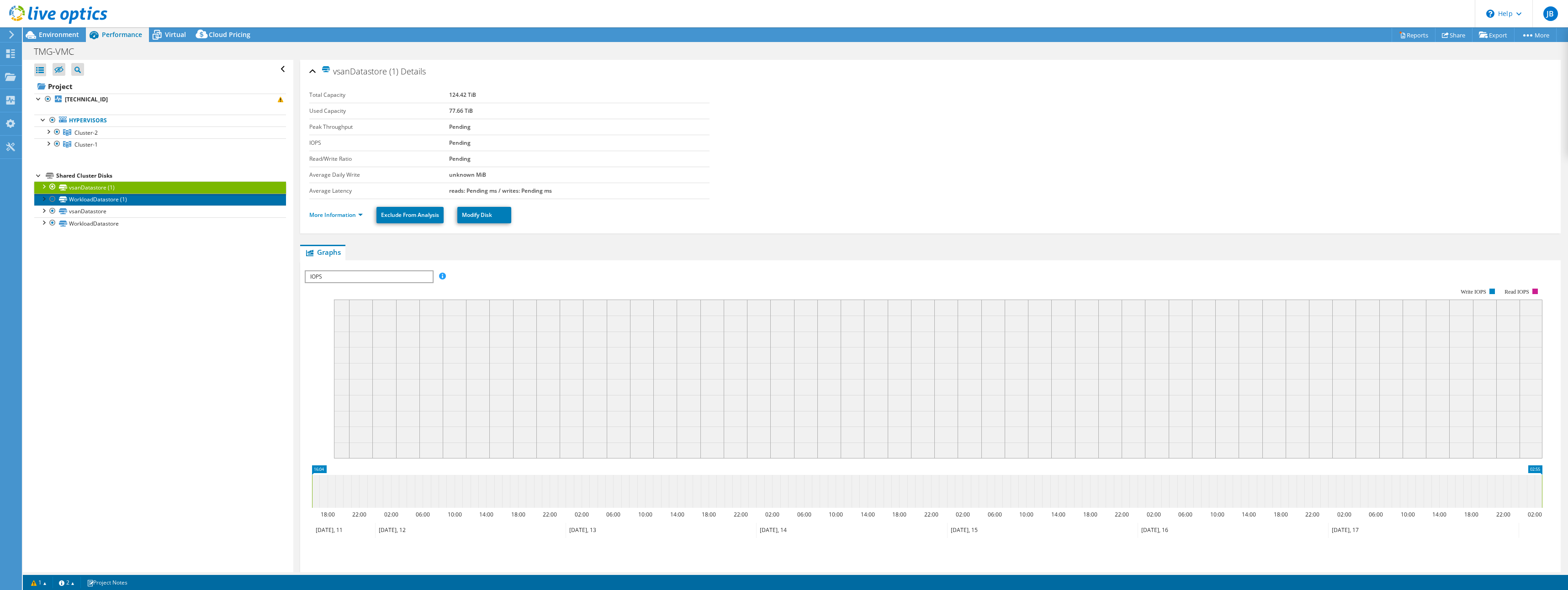
click at [113, 197] on link "WorkloadDatastore (1)" at bounding box center [160, 199] width 252 height 12
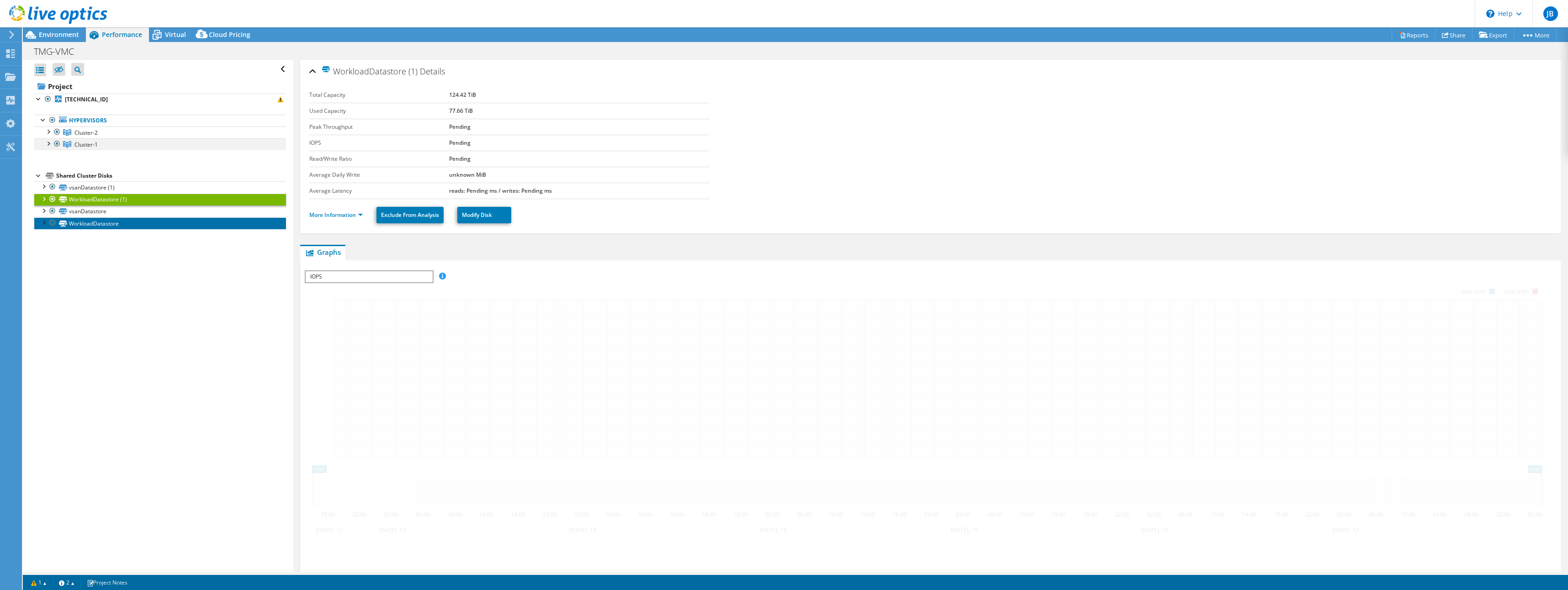
click at [106, 223] on link "WorkloadDatastore" at bounding box center [160, 223] width 252 height 12
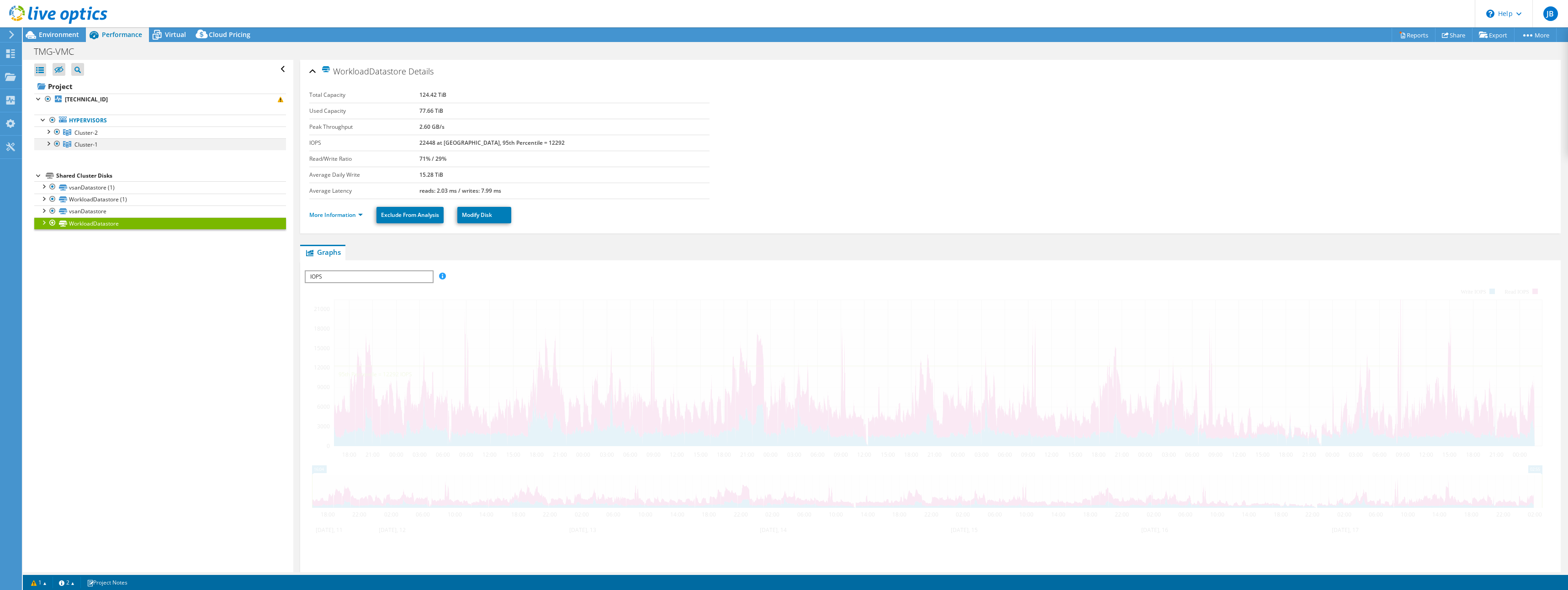
click at [49, 144] on div at bounding box center [48, 143] width 9 height 9
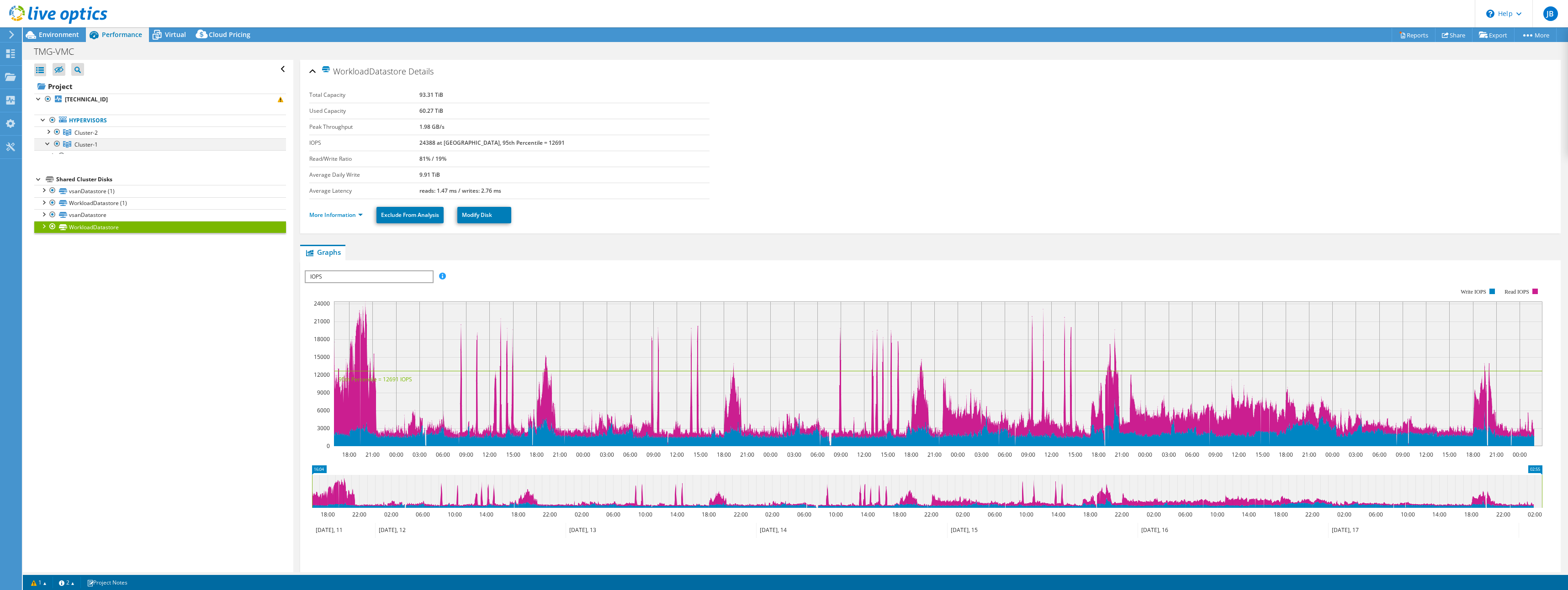
click at [47, 142] on div at bounding box center [48, 143] width 9 height 9
click at [49, 142] on div at bounding box center [48, 143] width 9 height 9
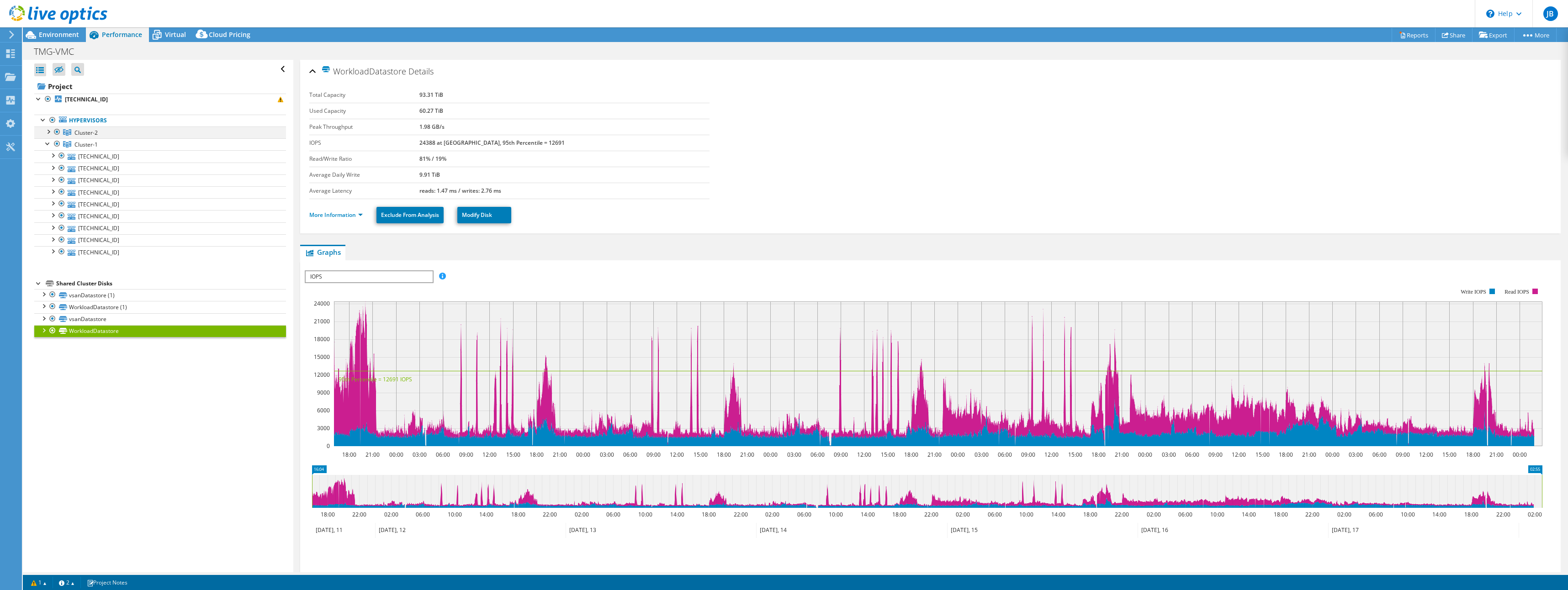
click at [49, 131] on div at bounding box center [48, 131] width 9 height 9
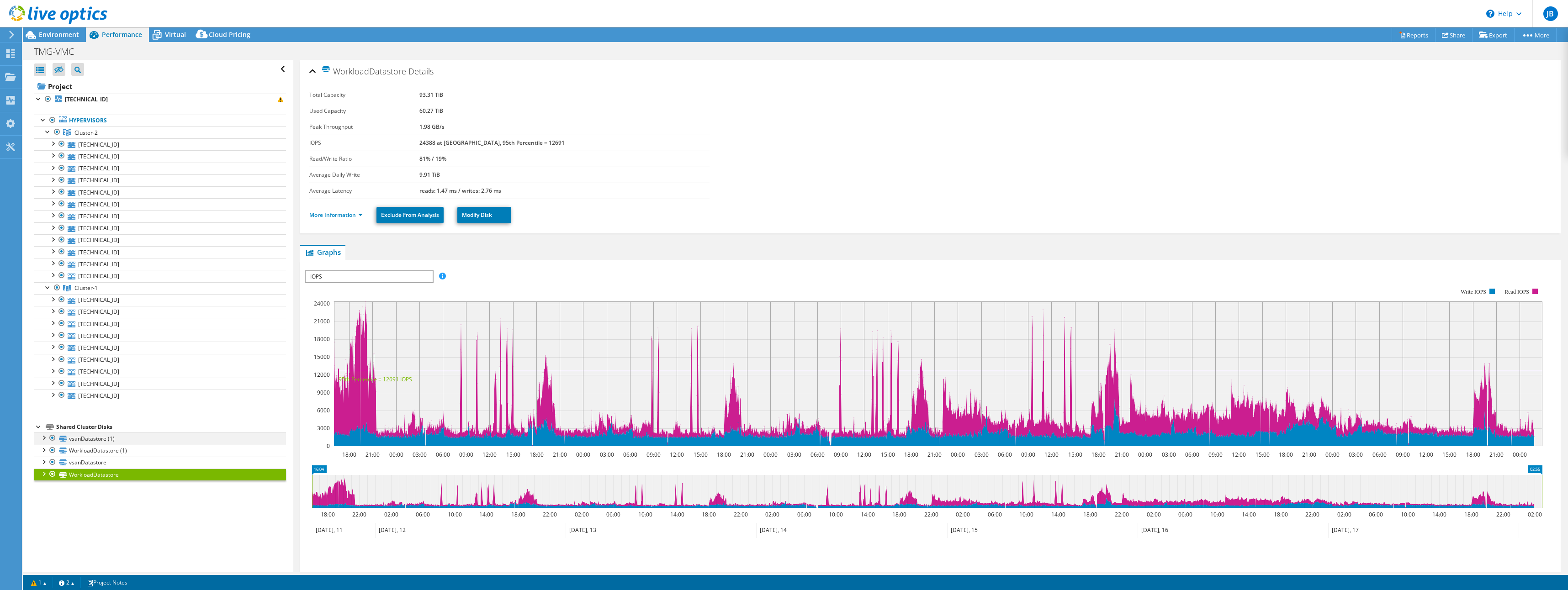
click at [45, 437] on div at bounding box center [43, 437] width 9 height 9
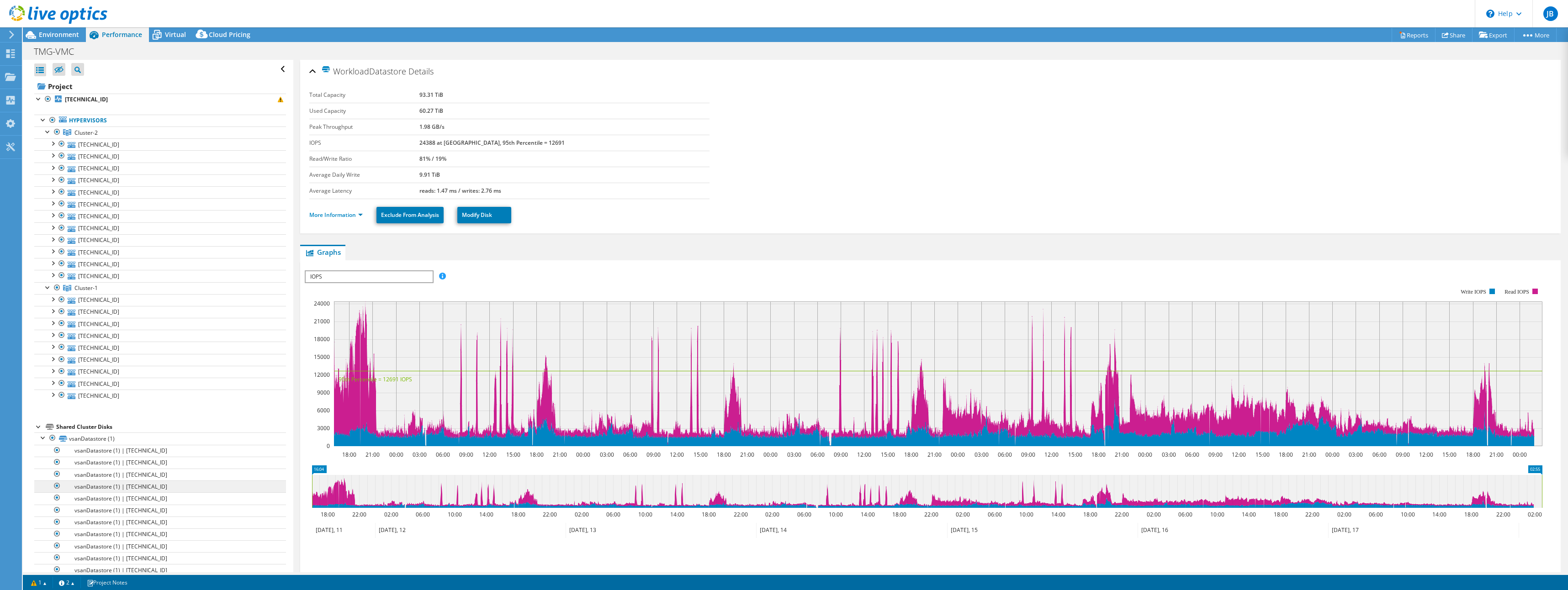
scroll to position [63, 0]
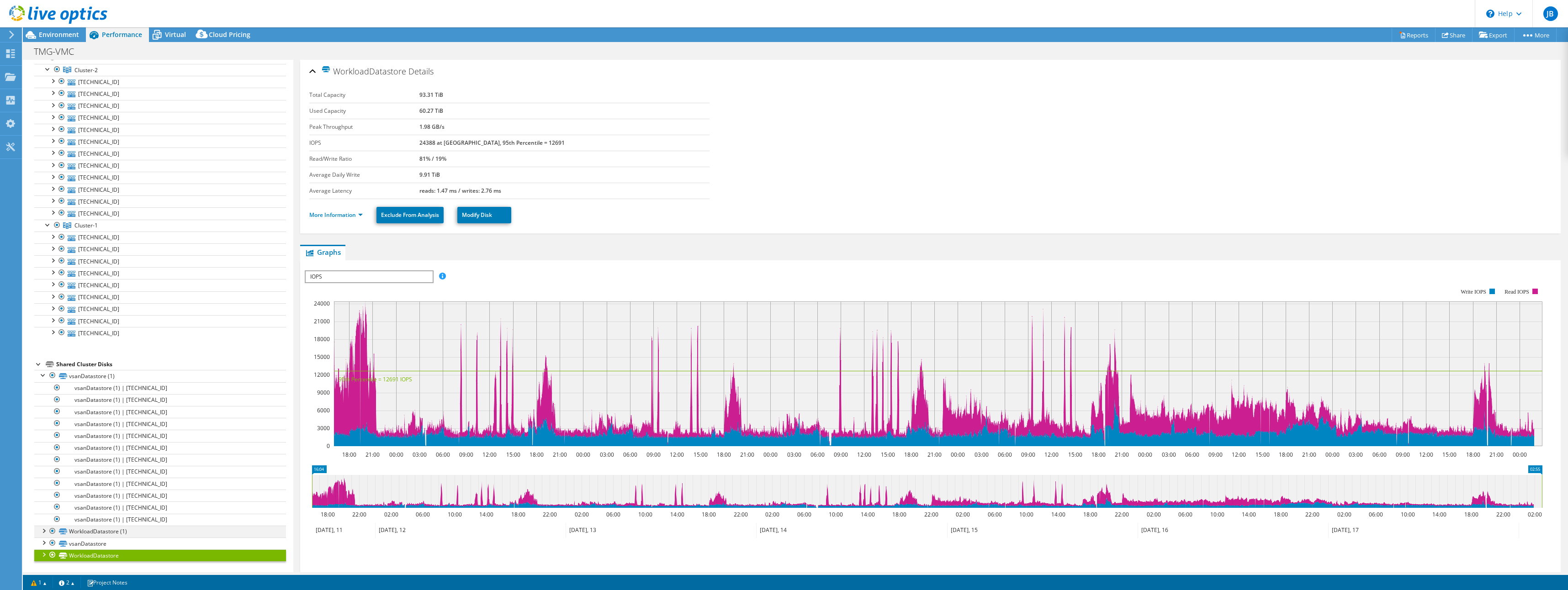
click at [44, 530] on div at bounding box center [43, 530] width 9 height 9
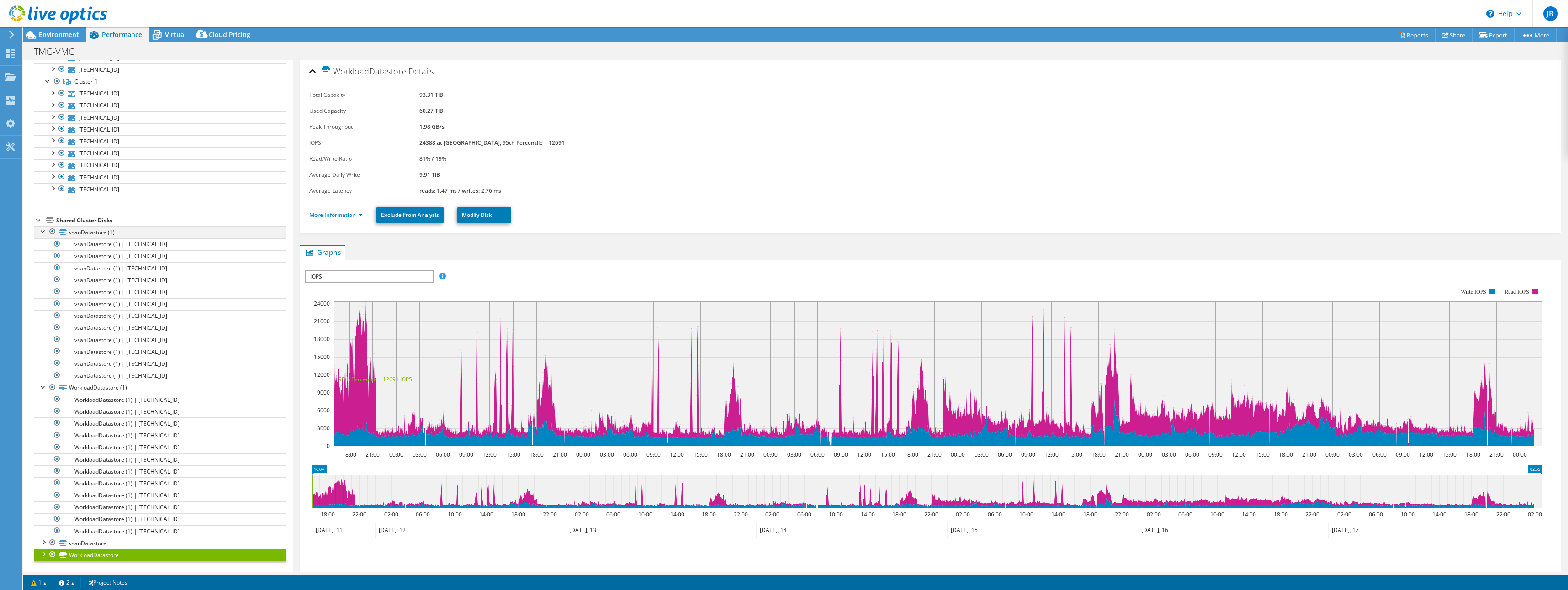
click at [44, 231] on div at bounding box center [43, 230] width 9 height 9
click at [42, 385] on div at bounding box center [43, 386] width 9 height 9
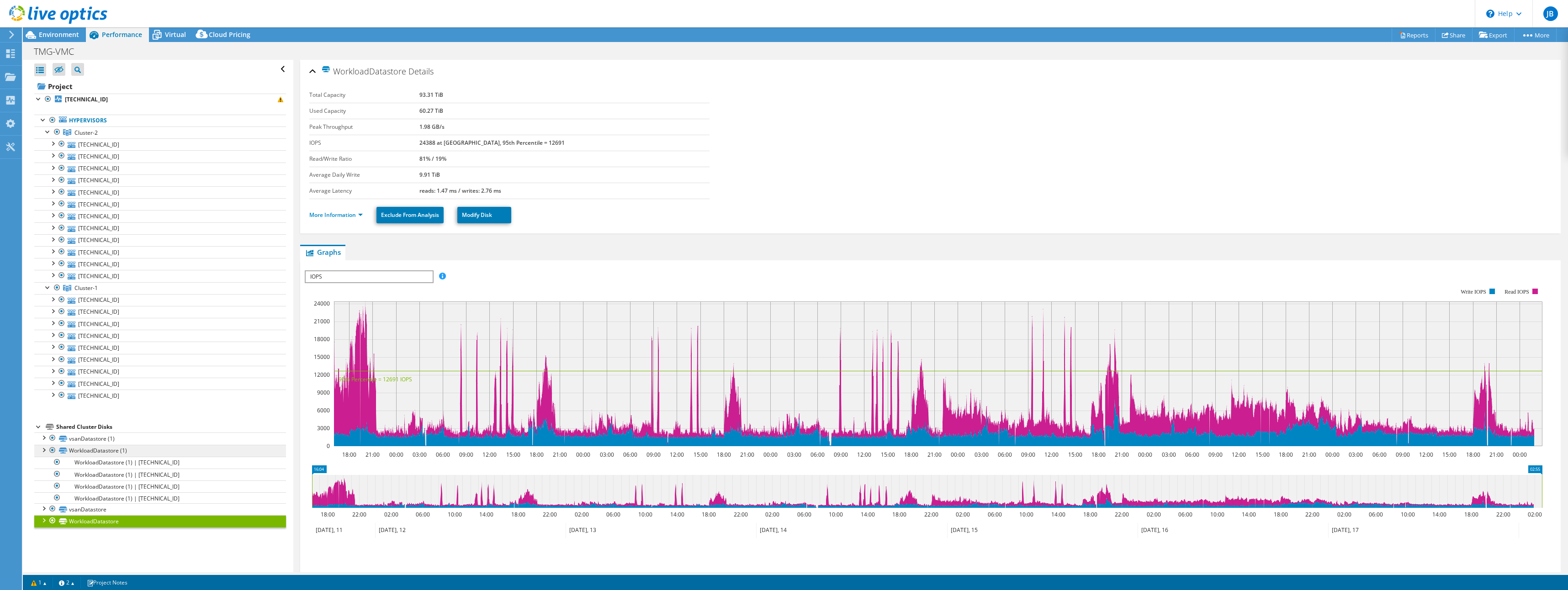
scroll to position [0, 0]
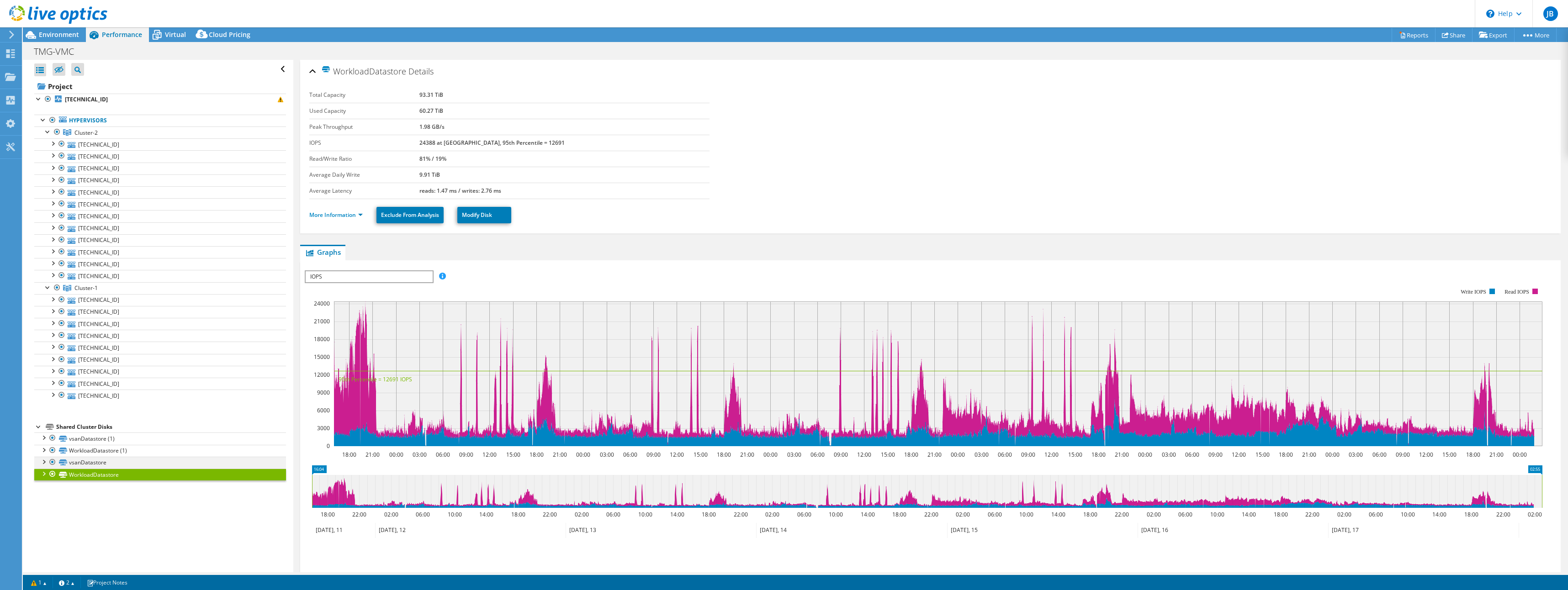
drag, startPoint x: 43, startPoint y: 471, endPoint x: 51, endPoint y: 467, distance: 8.9
click at [43, 471] on div at bounding box center [43, 473] width 9 height 9
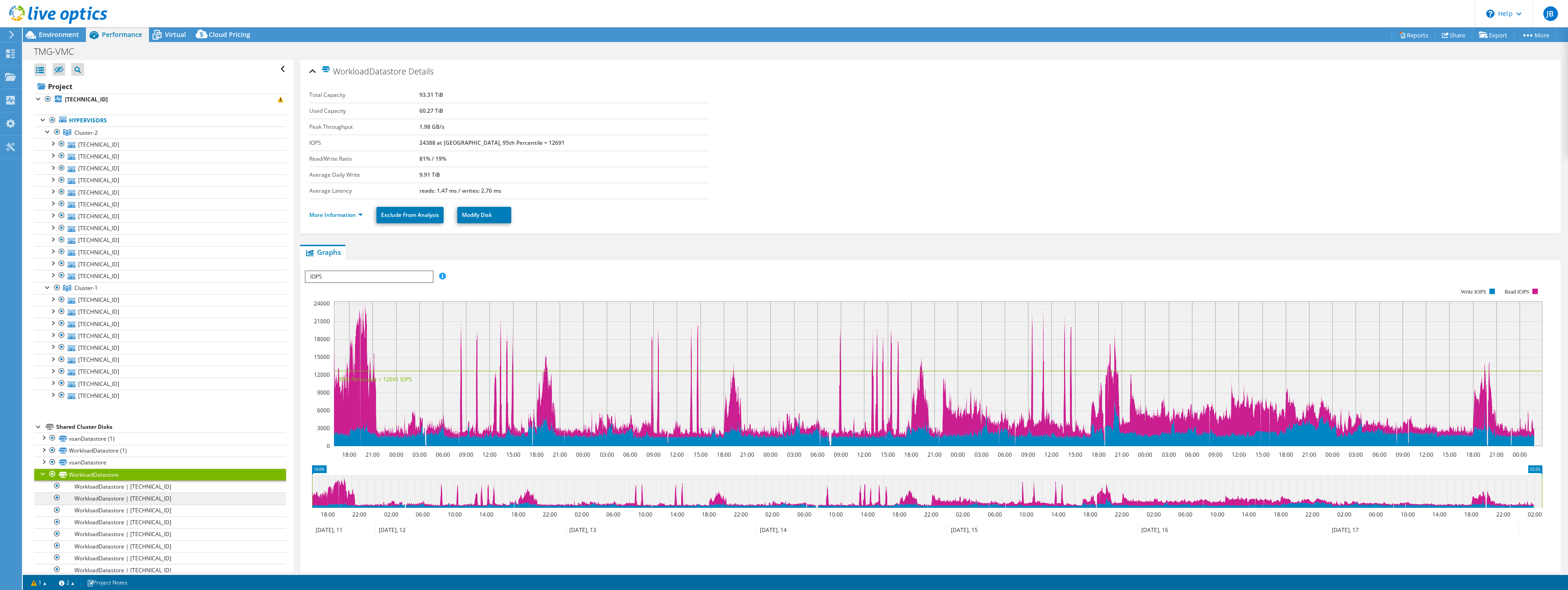
scroll to position [27, 0]
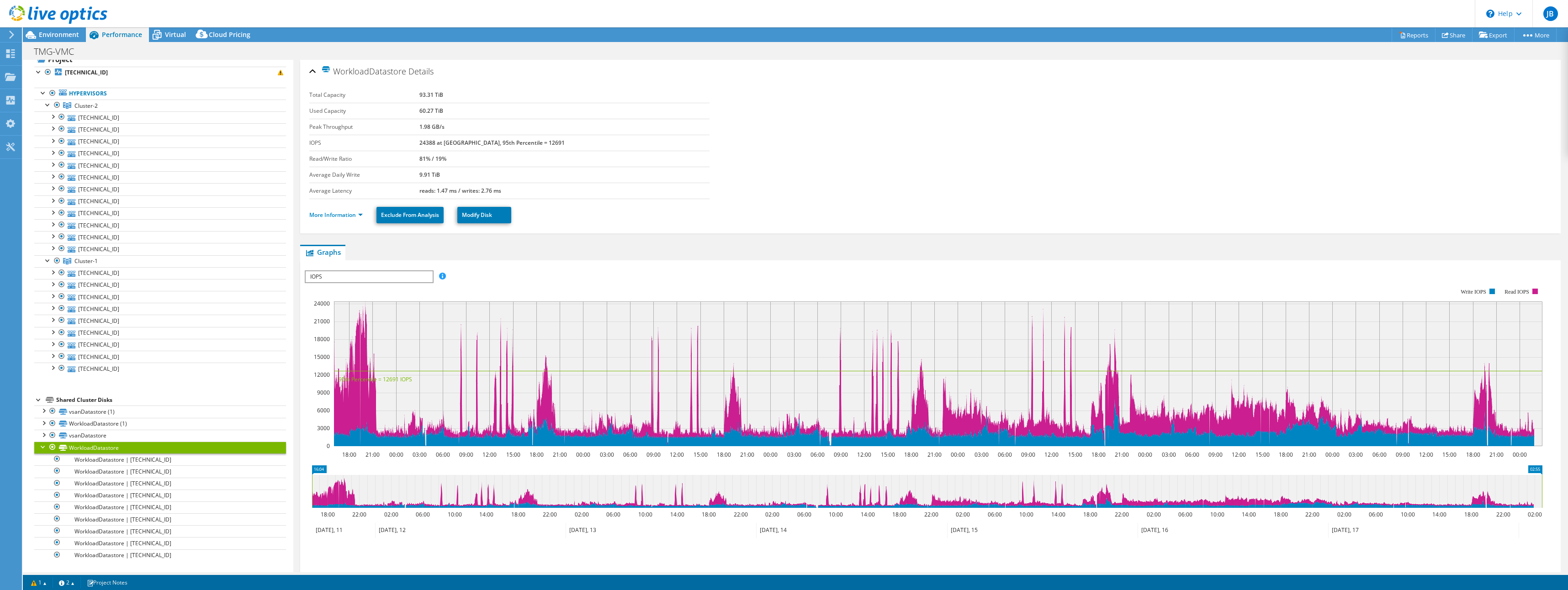
click at [42, 448] on div at bounding box center [43, 446] width 9 height 9
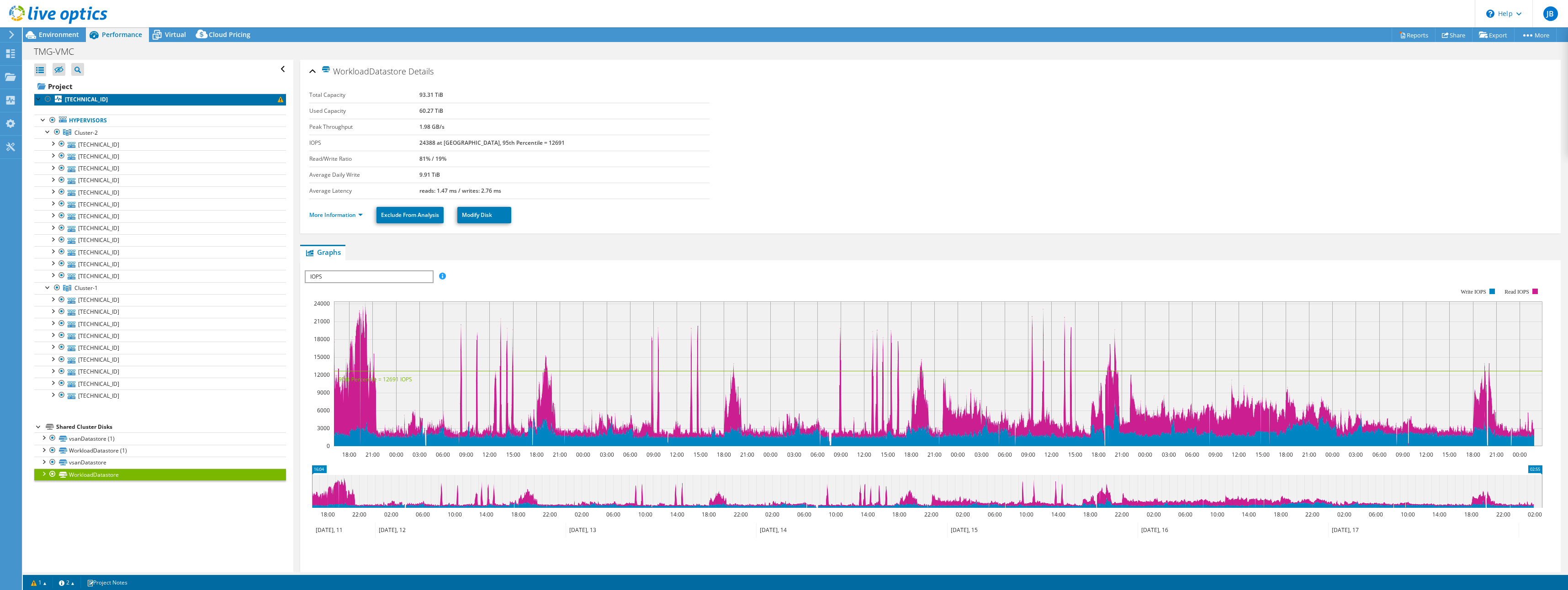
click at [94, 100] on b "[TECHNICAL_ID]" at bounding box center [86, 99] width 43 height 8
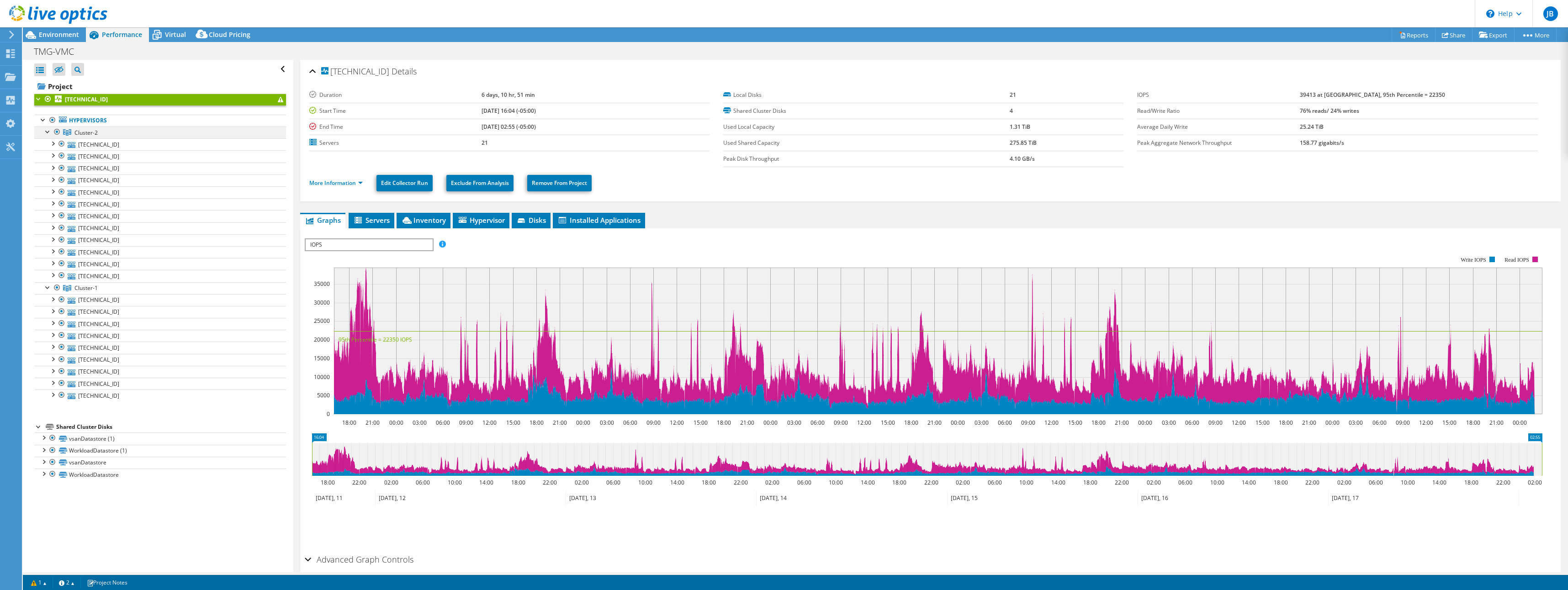
click at [47, 131] on div at bounding box center [48, 131] width 9 height 9
click at [49, 133] on div at bounding box center [48, 131] width 9 height 9
click at [46, 142] on div at bounding box center [48, 143] width 9 height 9
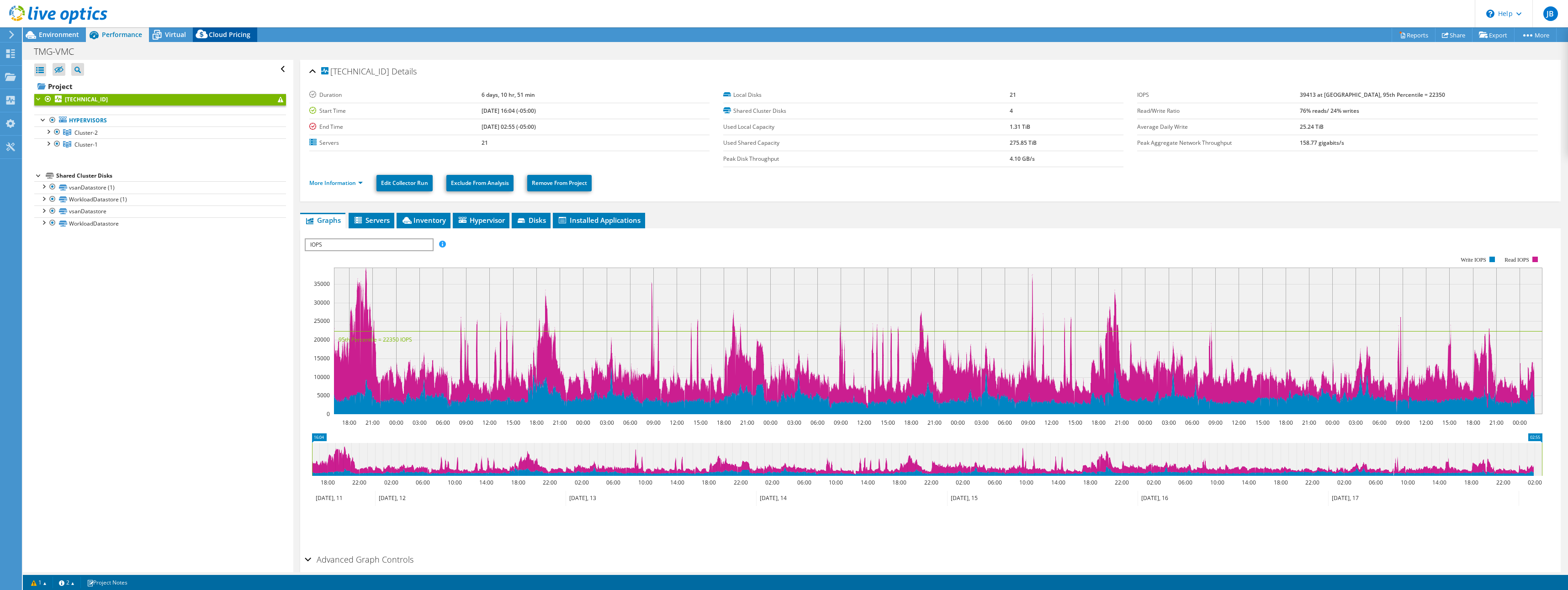
click at [225, 36] on span "Cloud Pricing" at bounding box center [230, 34] width 41 height 9
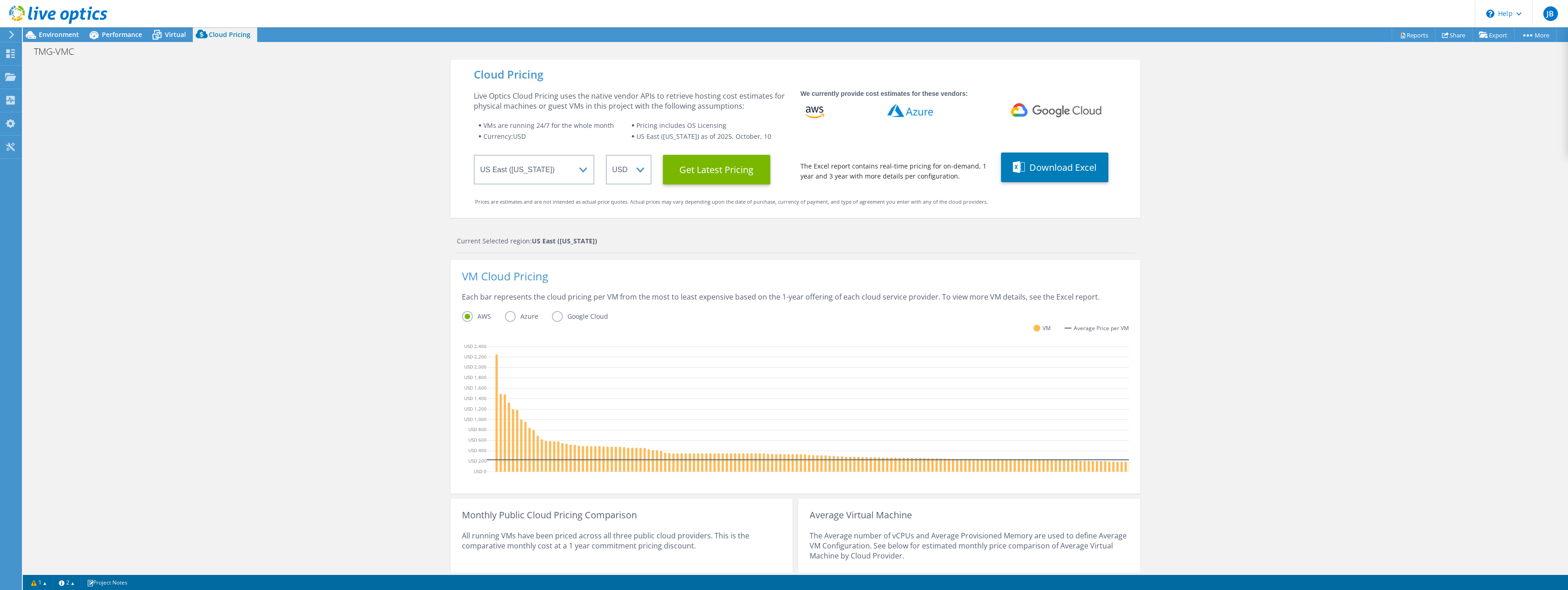
scroll to position [104, 0]
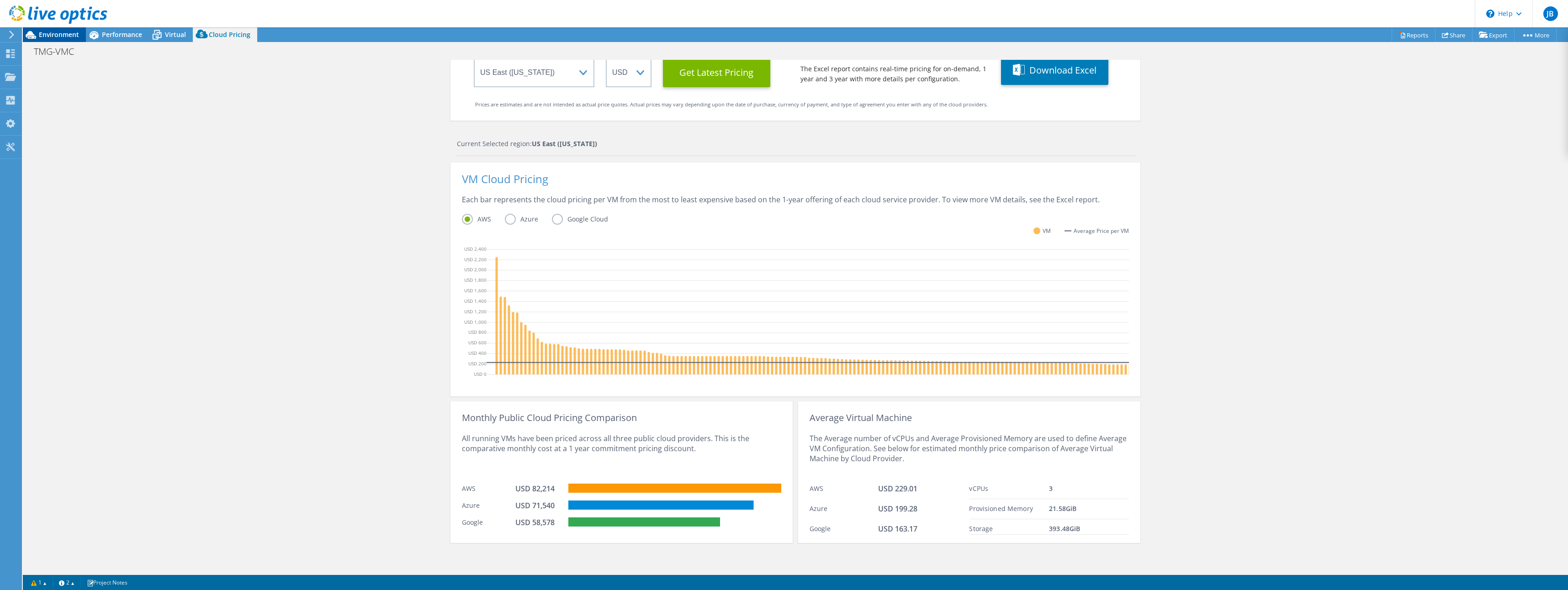
click at [56, 34] on span "Environment" at bounding box center [59, 34] width 40 height 9
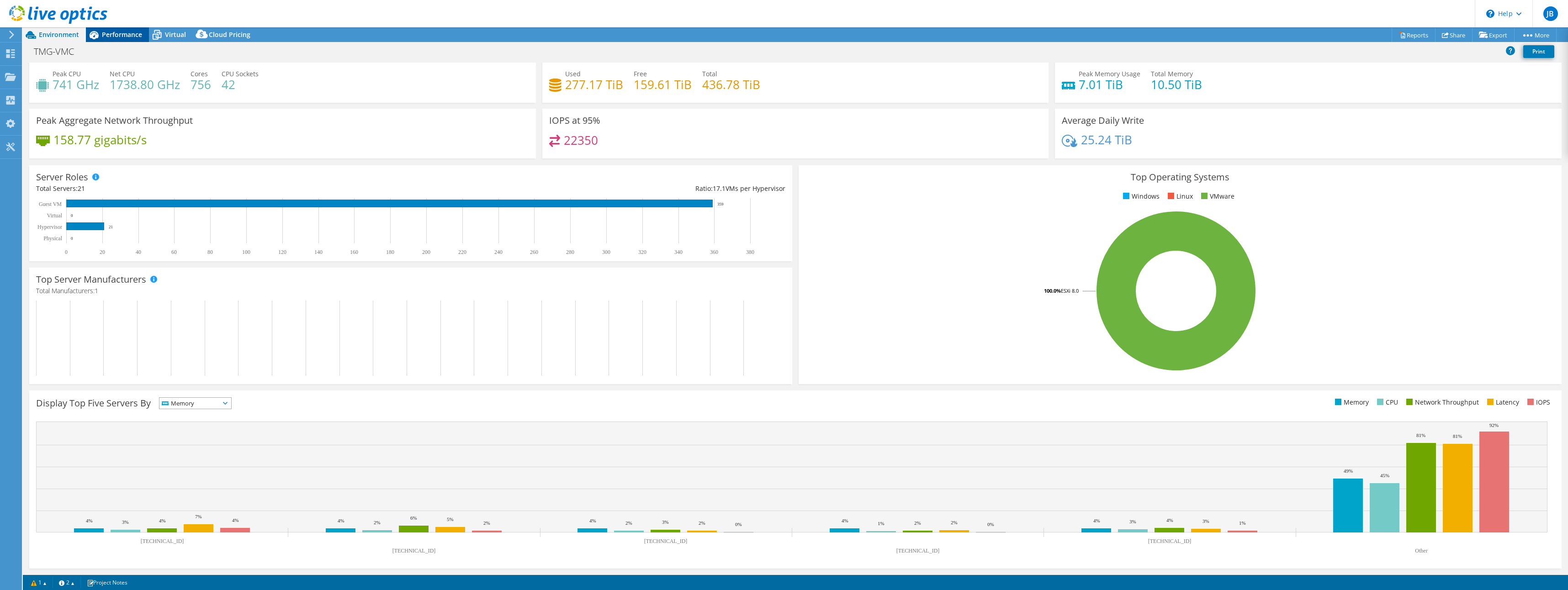
click at [115, 34] on span "Performance" at bounding box center [122, 34] width 40 height 9
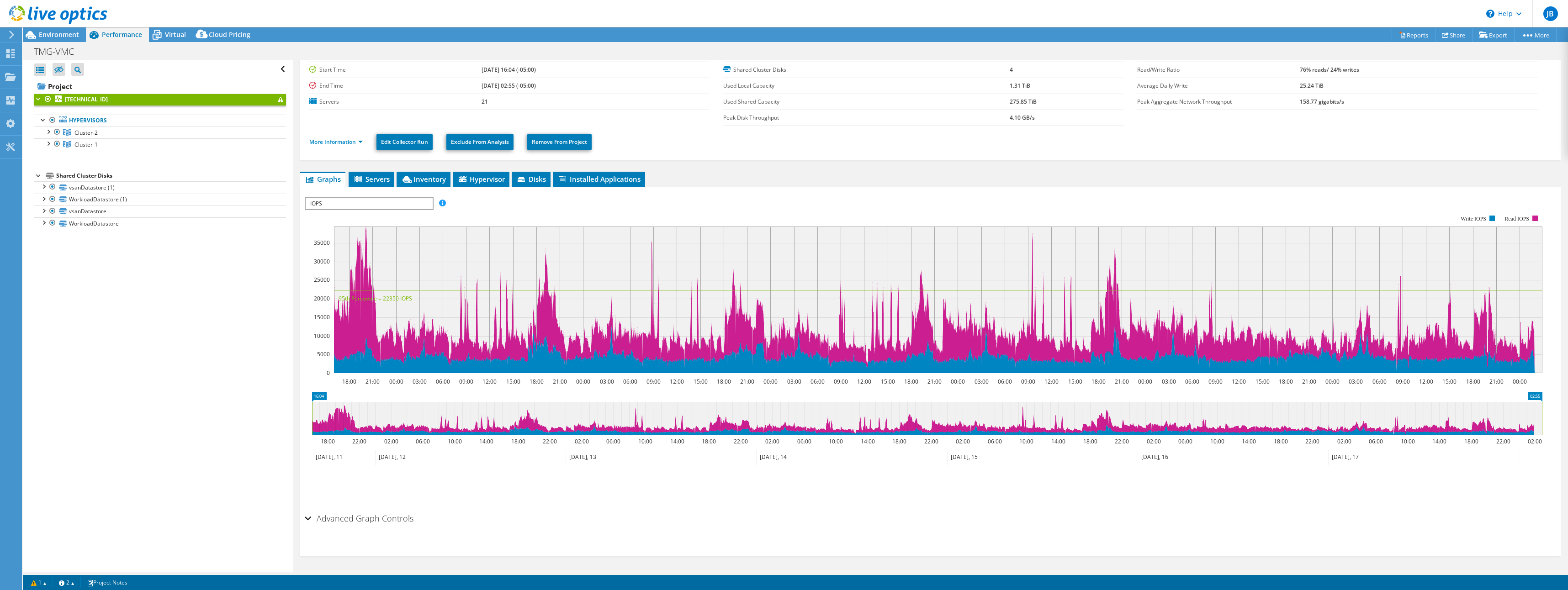
scroll to position [0, 0]
click at [238, 36] on span "Cloud Pricing" at bounding box center [230, 34] width 41 height 9
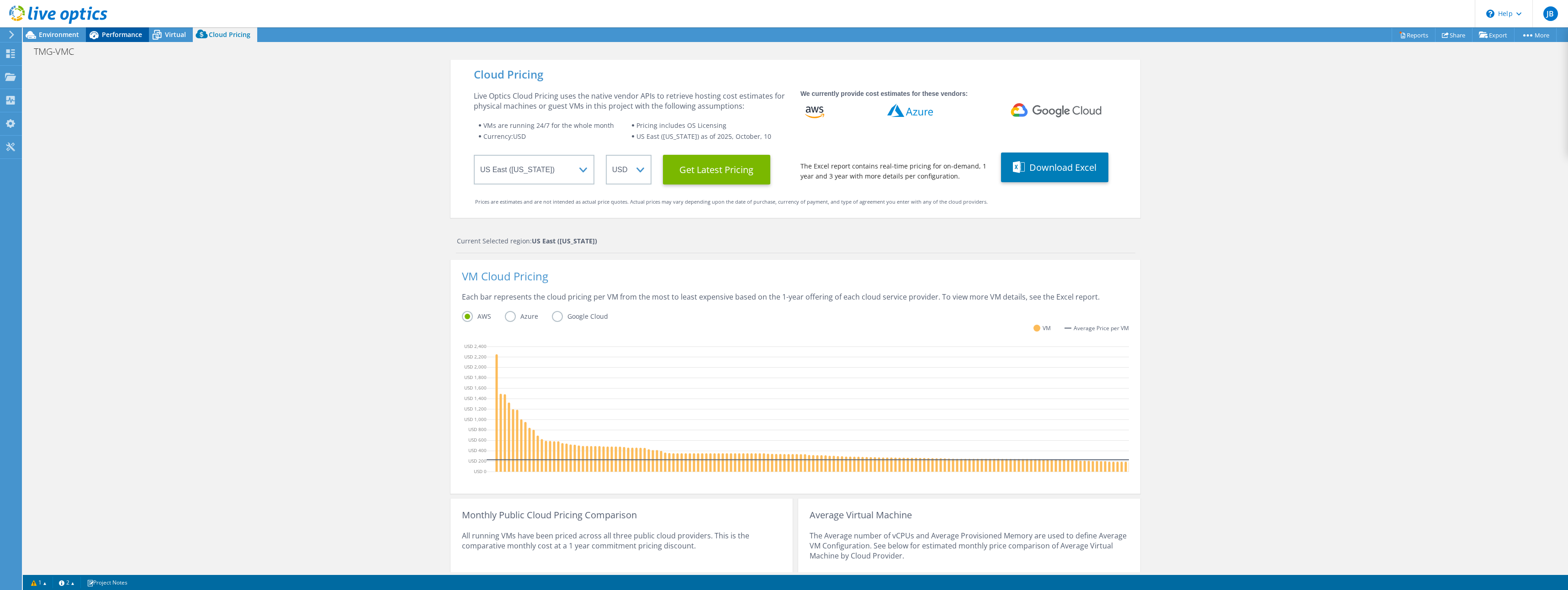
click at [126, 36] on span "Performance" at bounding box center [122, 34] width 40 height 9
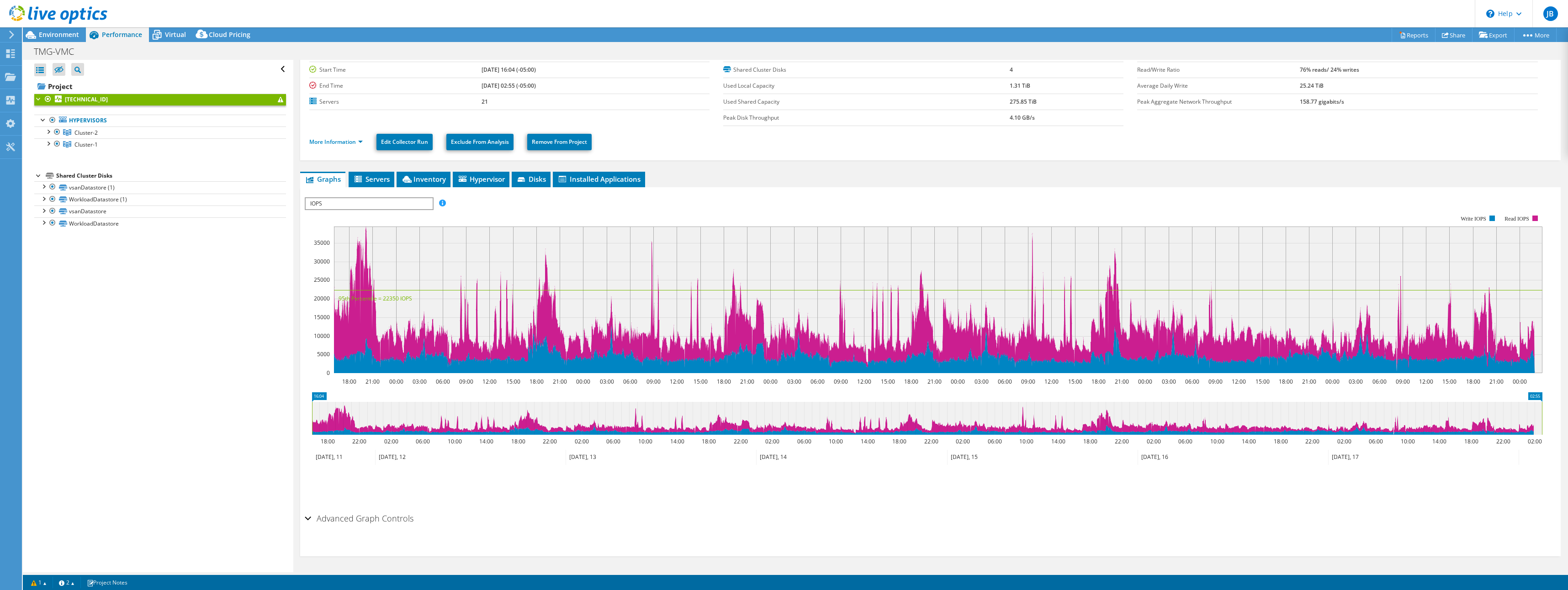
click at [357, 207] on span "IOPS" at bounding box center [368, 203] width 126 height 11
click at [326, 279] on li "Memory" at bounding box center [368, 280] width 126 height 11
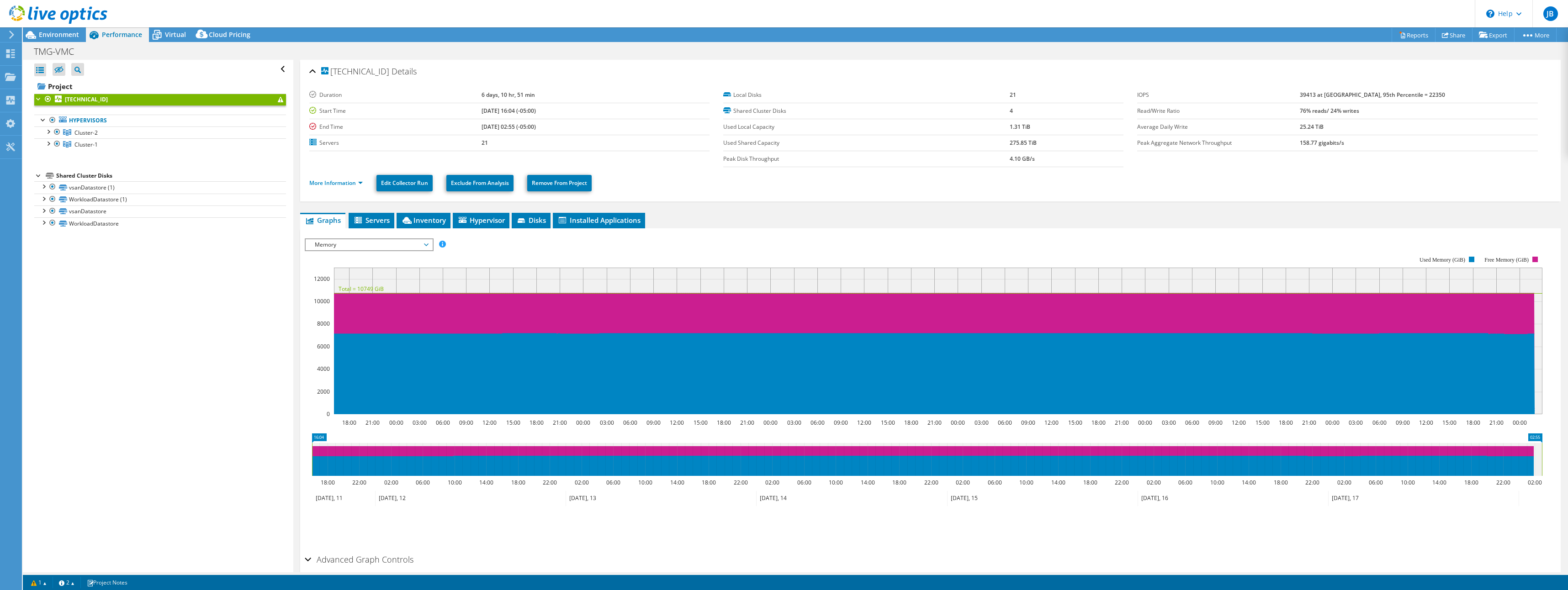
select select "USEast"
select select "USD"
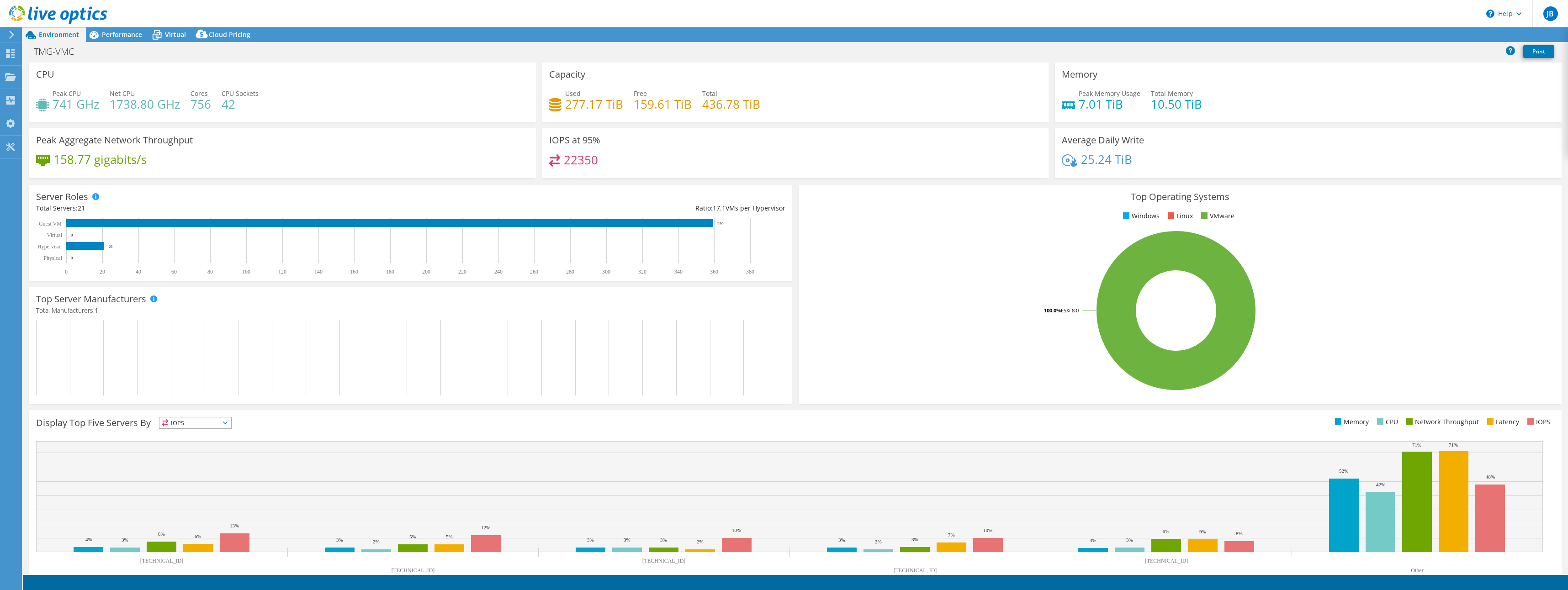
select select "USEast"
select select "USD"
click at [123, 36] on span "Performance" at bounding box center [122, 34] width 40 height 9
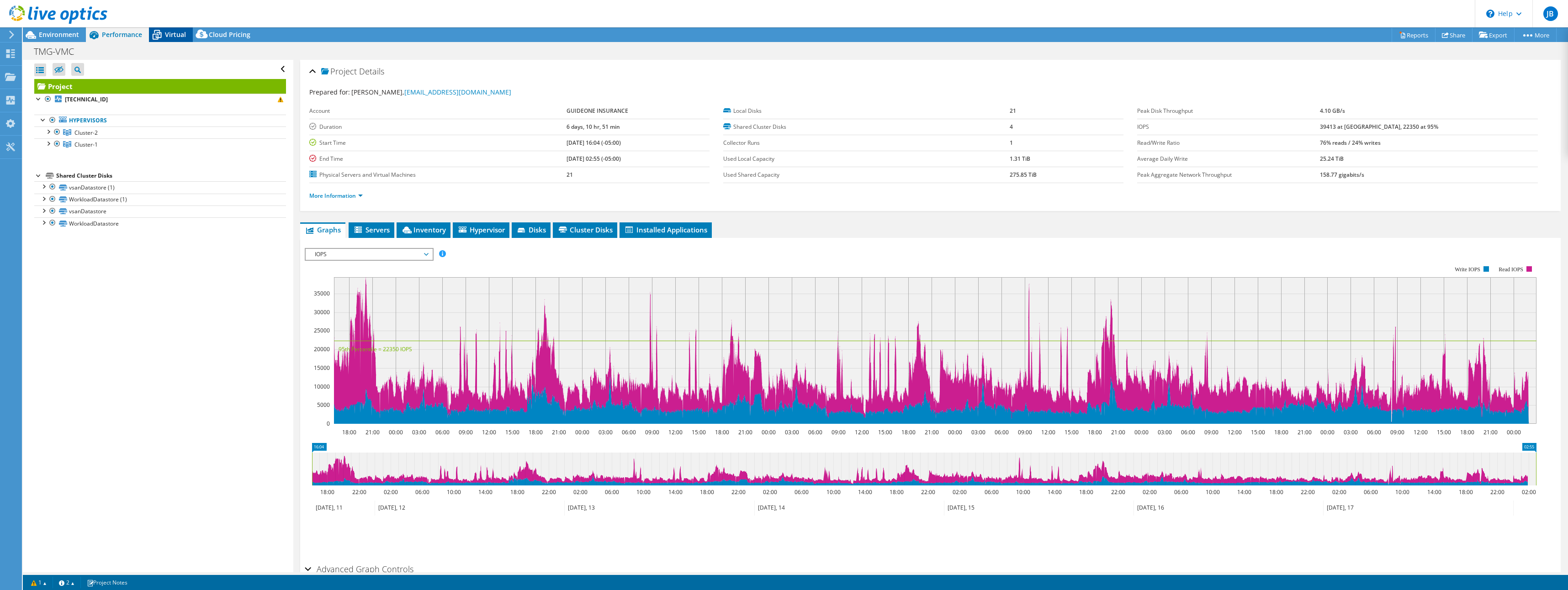
click at [181, 34] on span "Virtual" at bounding box center [175, 34] width 21 height 9
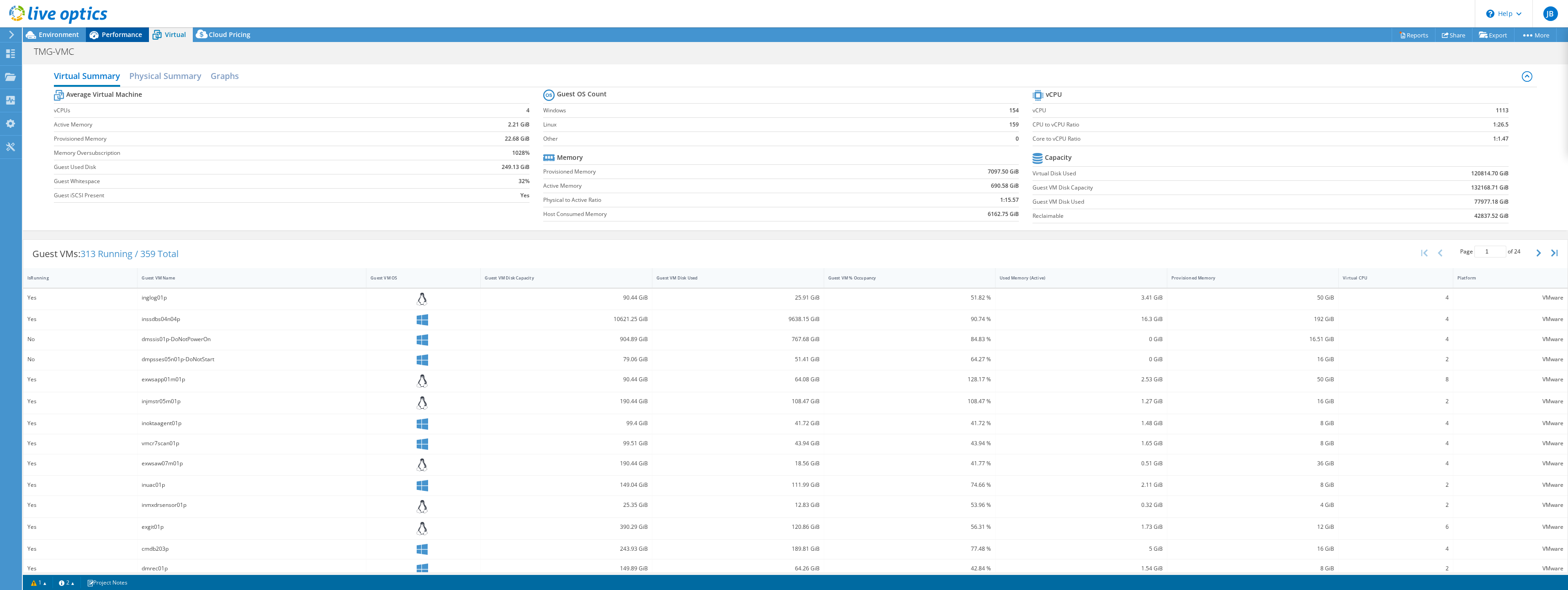
click at [119, 32] on span "Performance" at bounding box center [122, 34] width 40 height 9
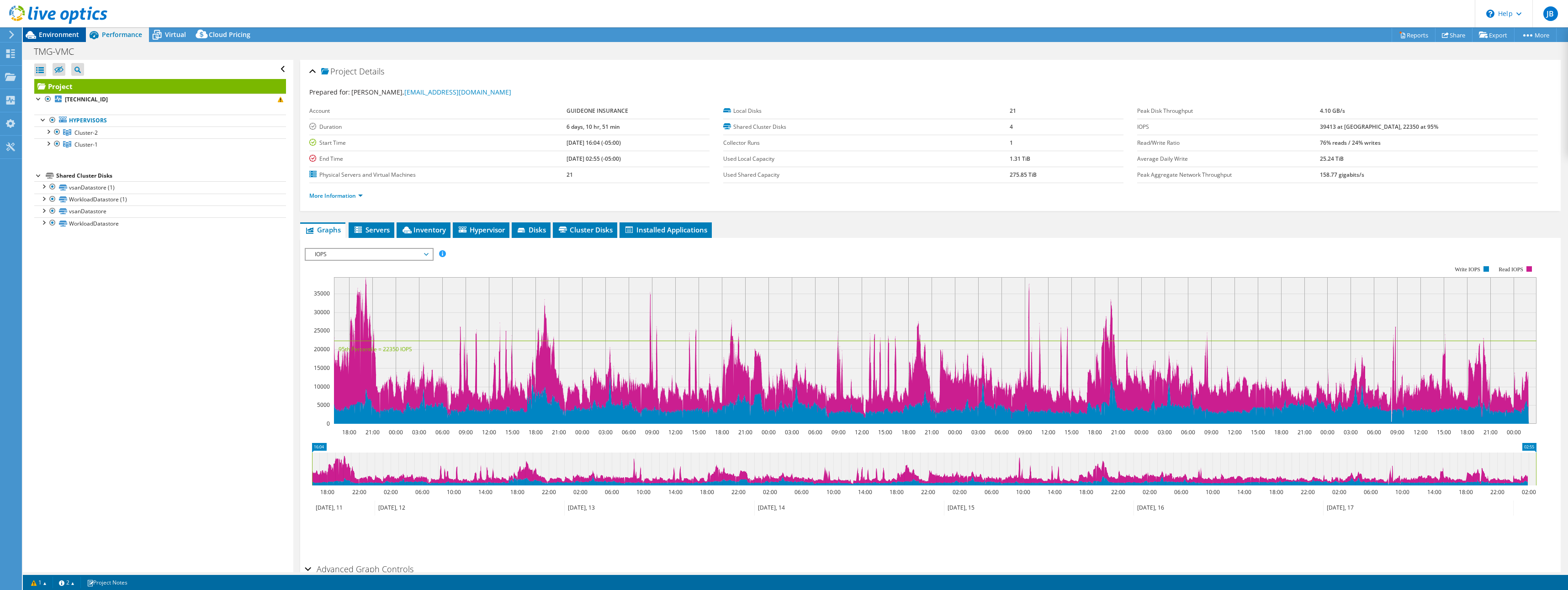
click at [64, 34] on span "Environment" at bounding box center [59, 34] width 40 height 9
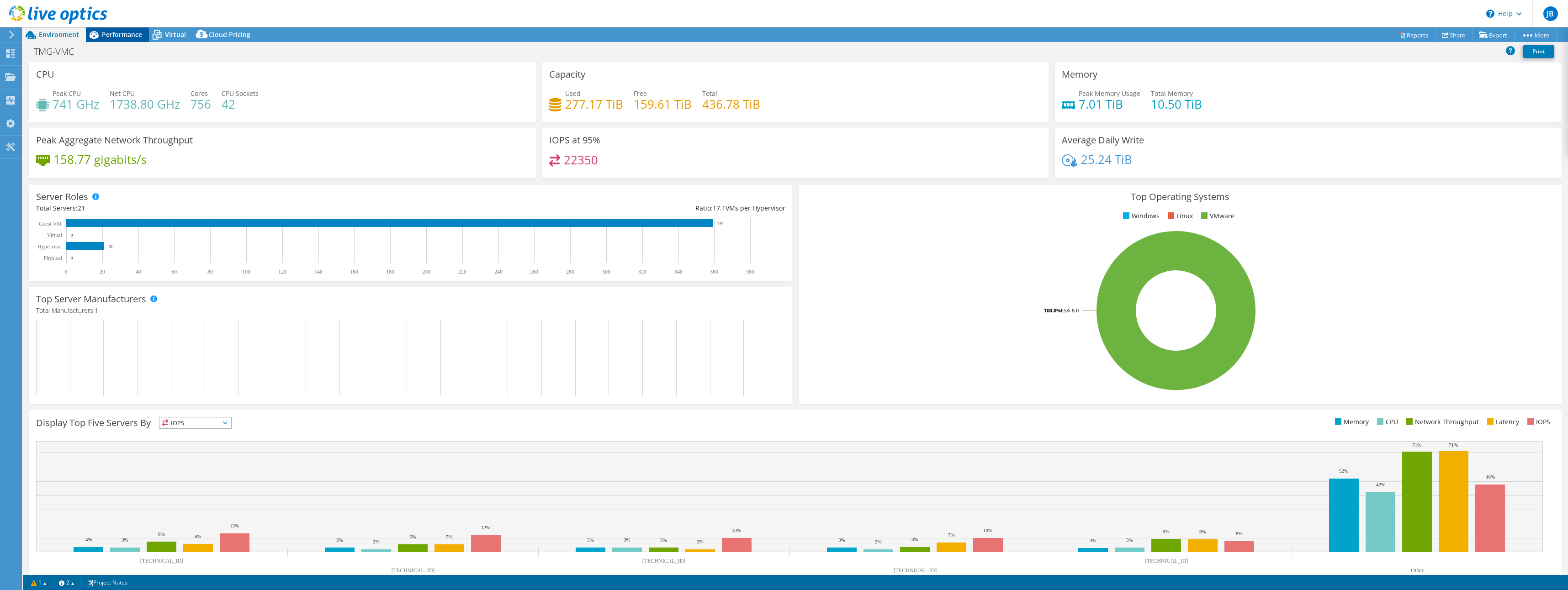
click at [115, 31] on span "Performance" at bounding box center [122, 34] width 40 height 9
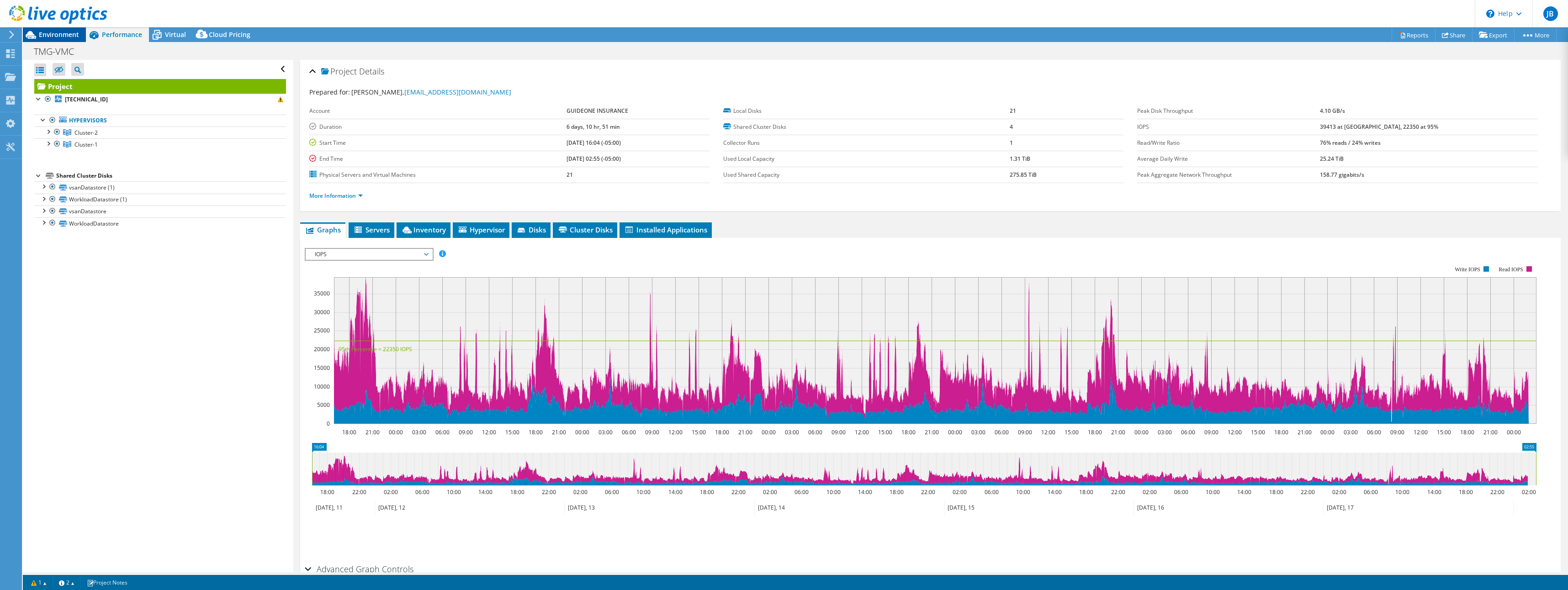
click at [69, 31] on span "Environment" at bounding box center [59, 34] width 40 height 9
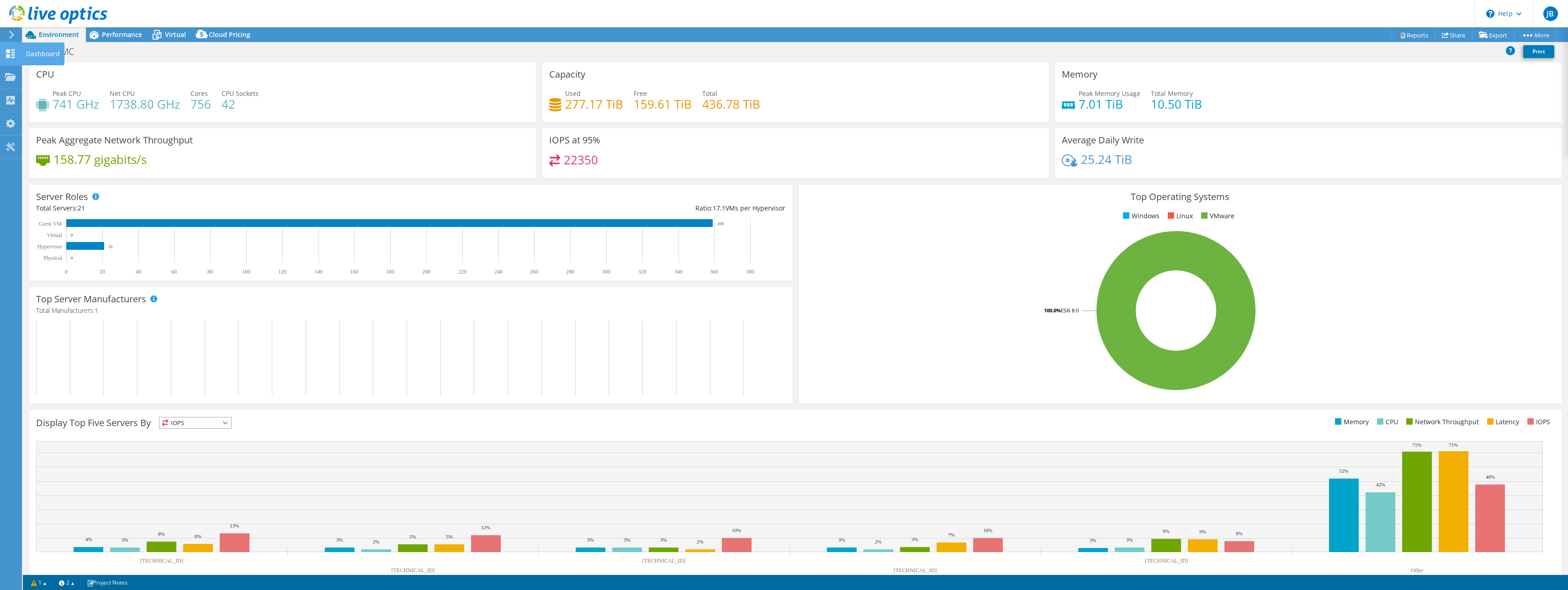
click at [36, 54] on div "Dashboard" at bounding box center [43, 54] width 43 height 23
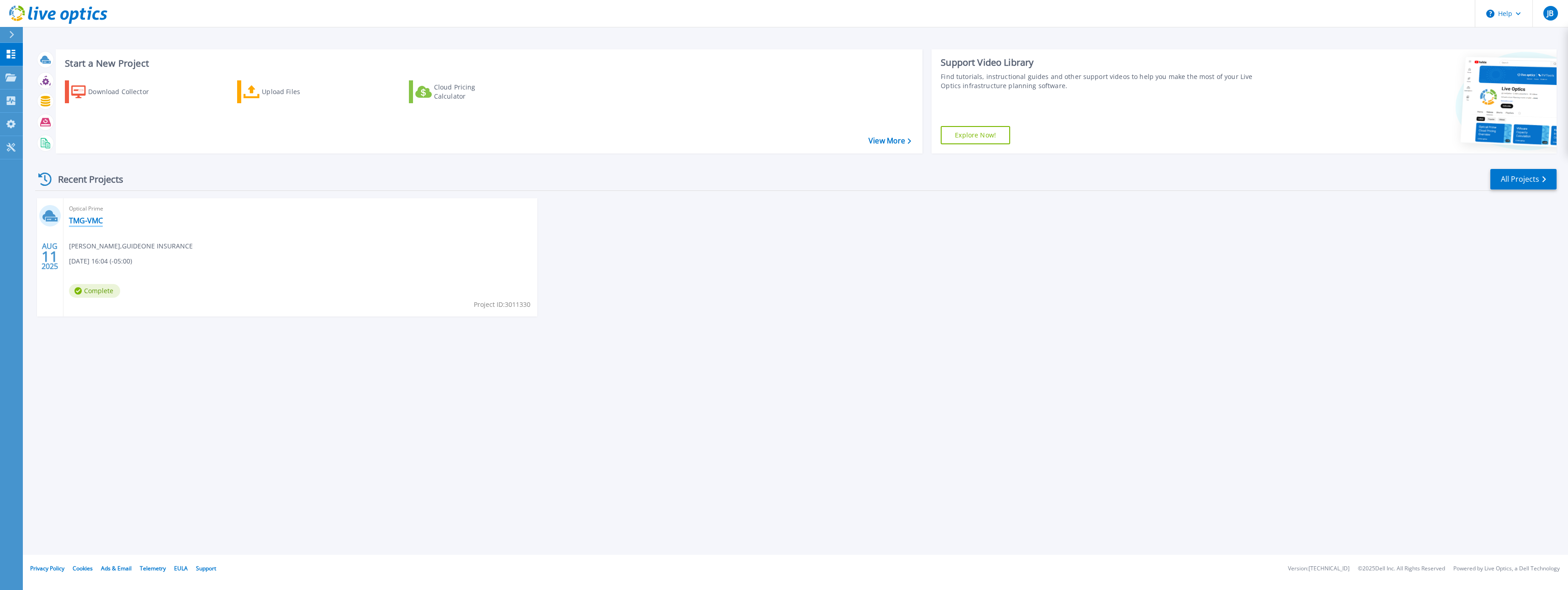
click at [81, 219] on link "TMG-VMC" at bounding box center [86, 220] width 34 height 9
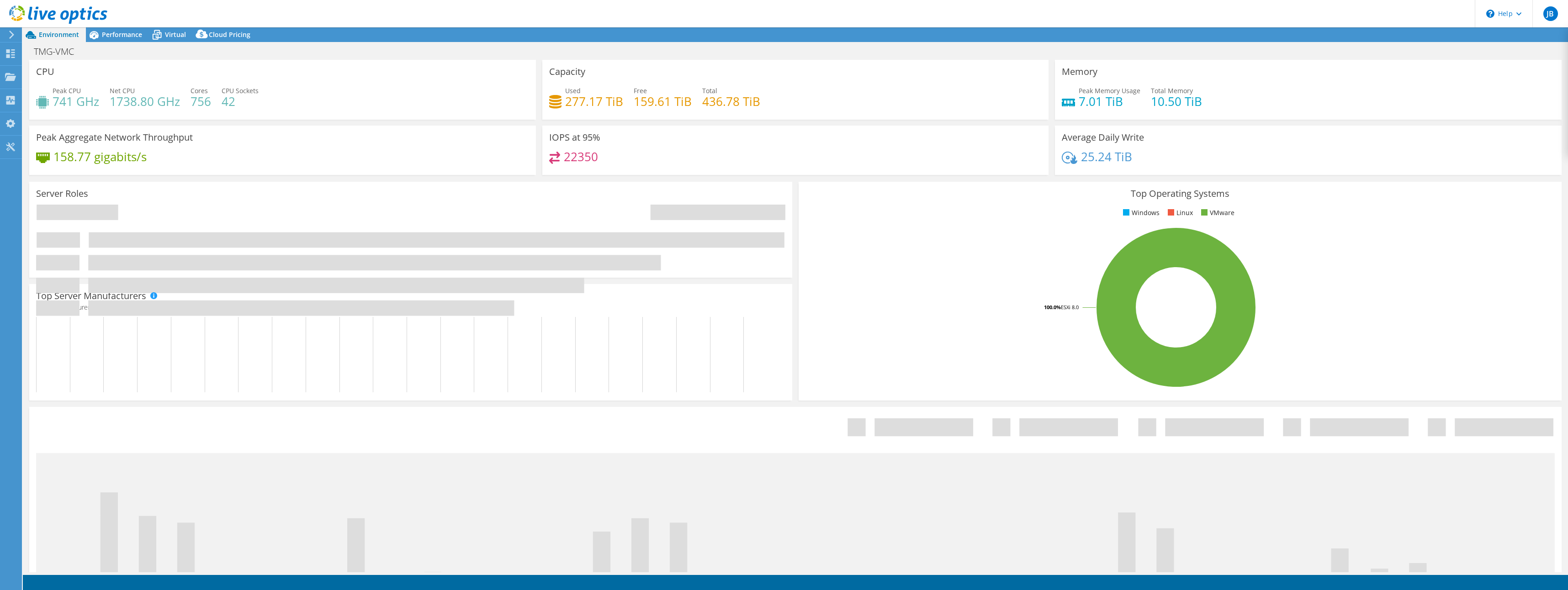
select select "USEast"
select select "USD"
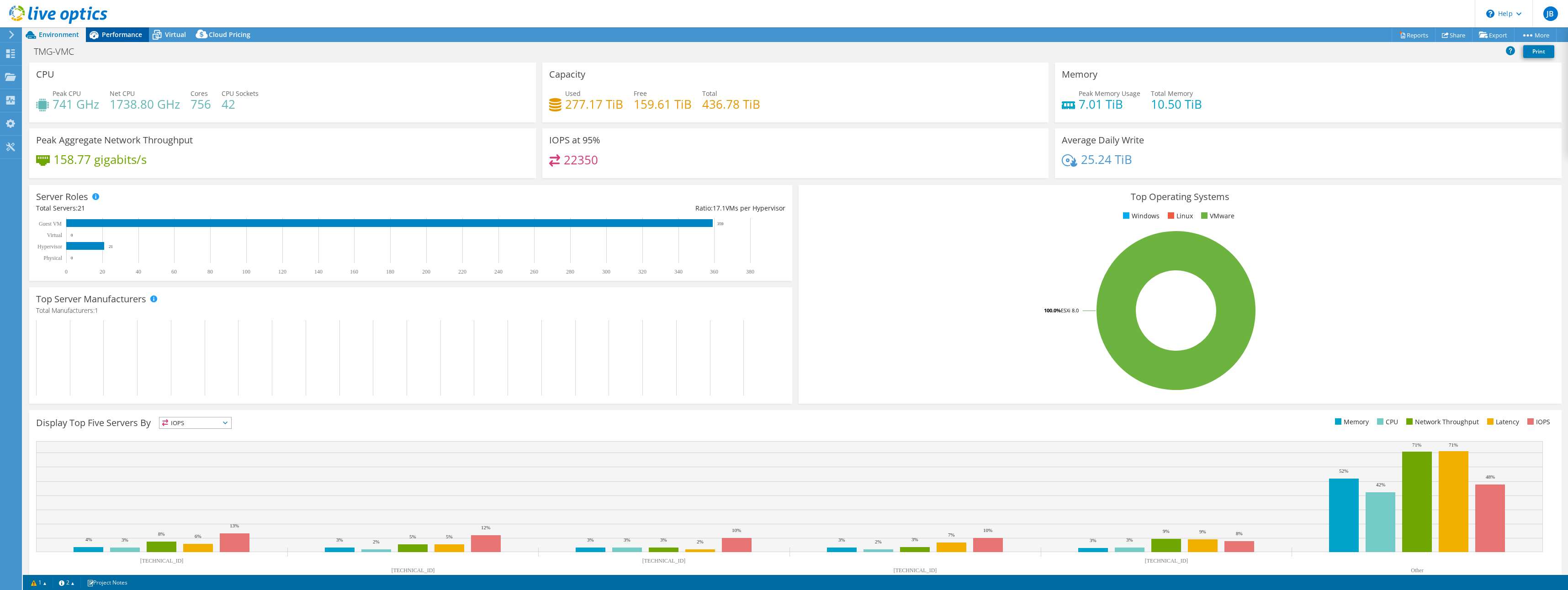
click at [124, 32] on span "Performance" at bounding box center [122, 34] width 40 height 9
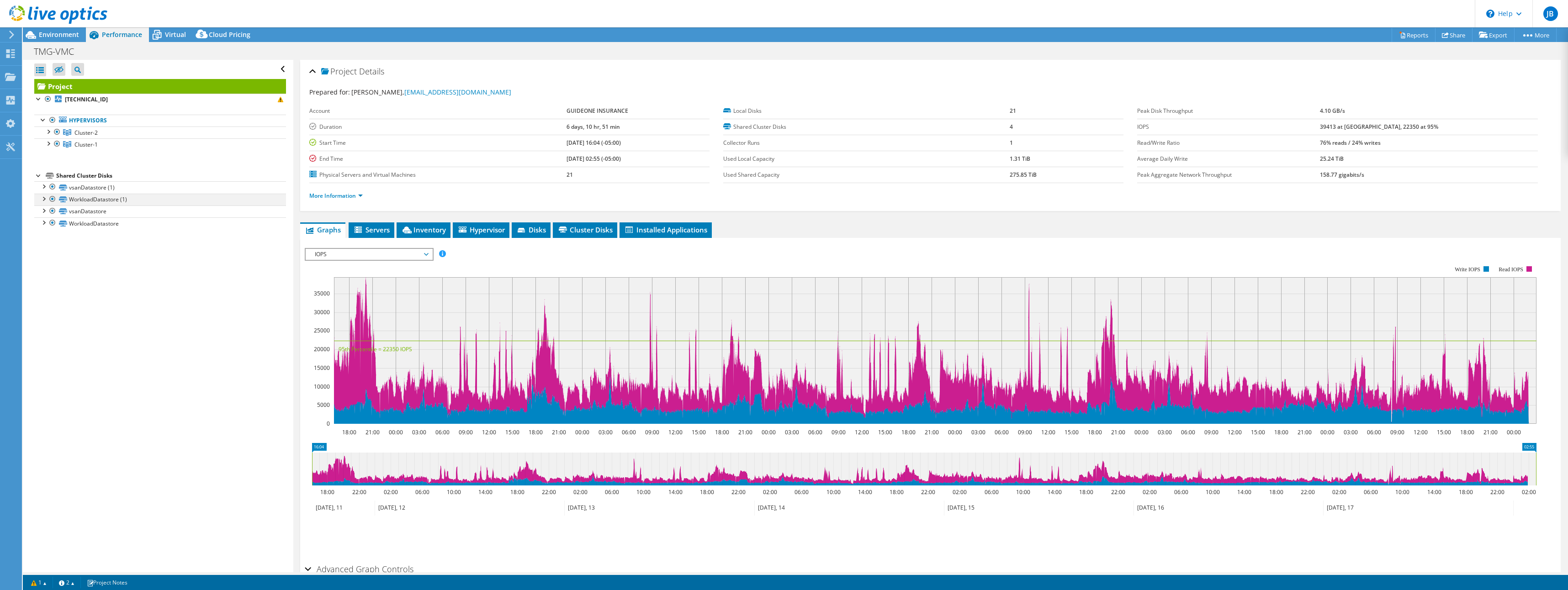
click at [44, 198] on div at bounding box center [43, 198] width 9 height 9
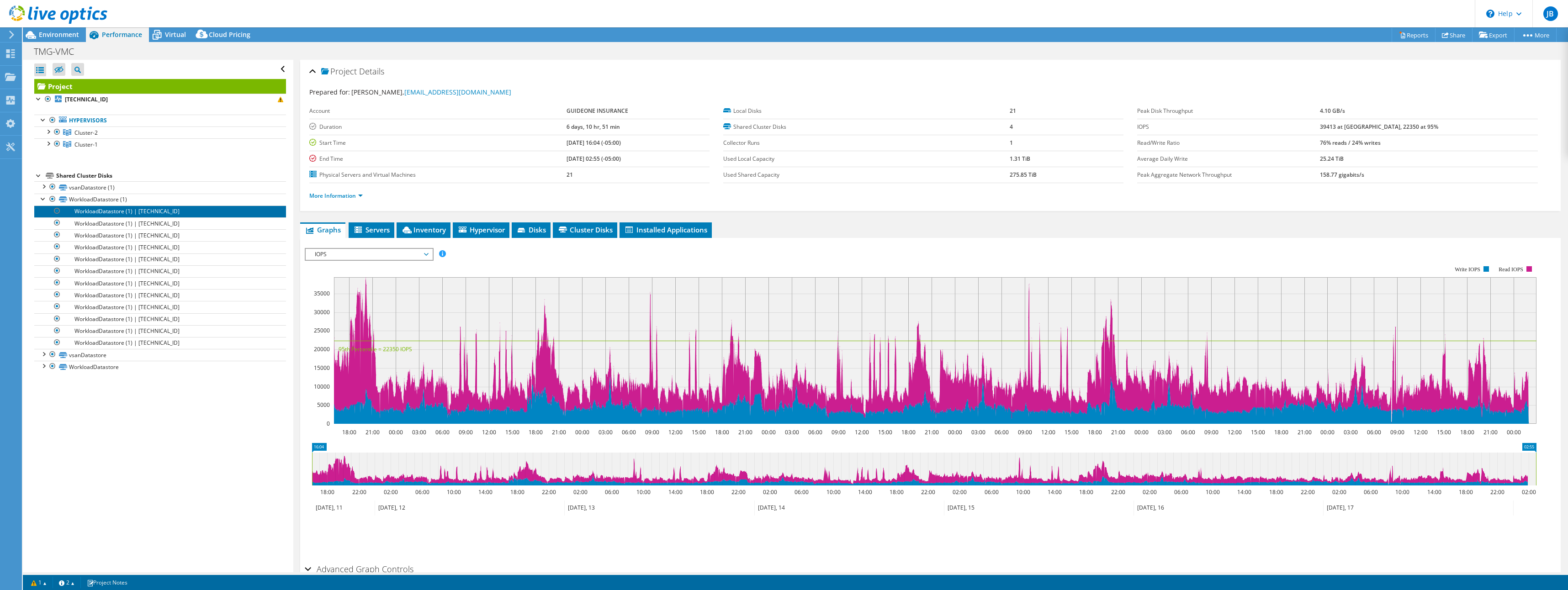
click at [95, 215] on link "WorkloadDatastore (1) | [TECHNICAL_ID]" at bounding box center [160, 211] width 252 height 12
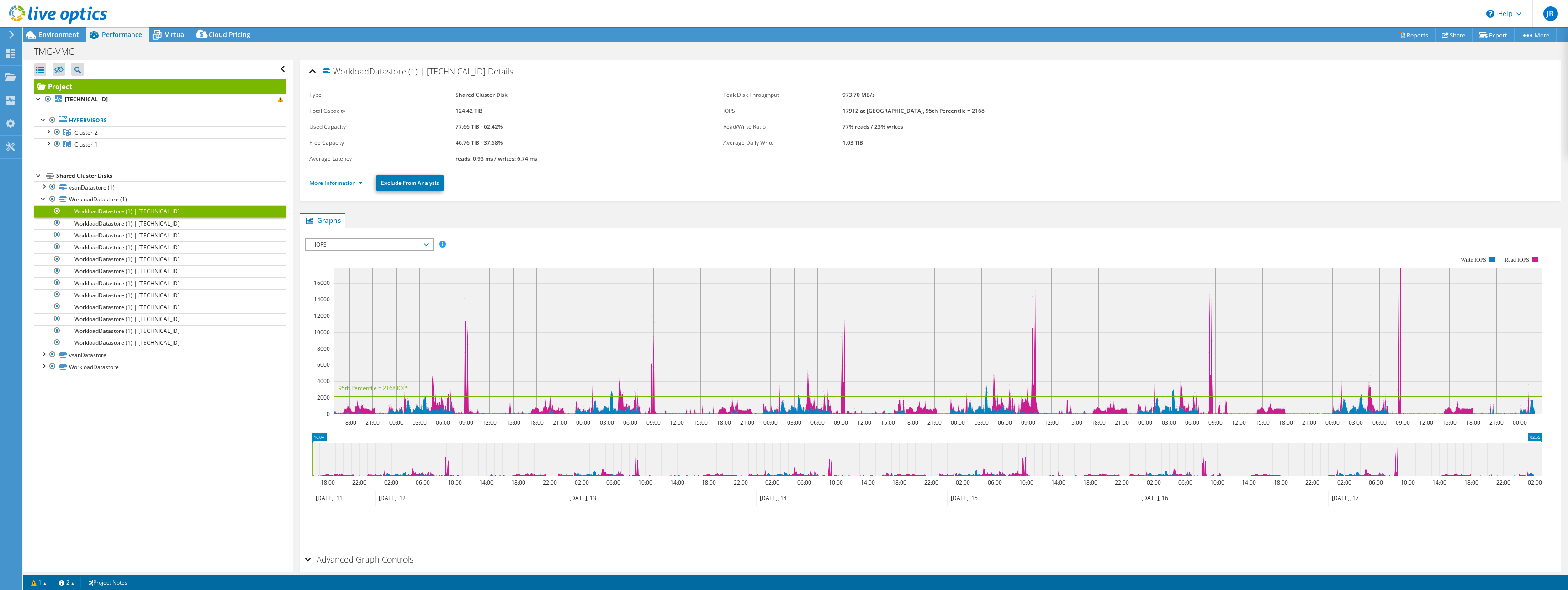
click at [525, 212] on div "WorkloadDatastore (1) | [TECHNICAL_ID] Details Type Shared Cluster Disk Total C…" at bounding box center [931, 337] width 1275 height 554
click at [45, 355] on div at bounding box center [43, 353] width 9 height 9
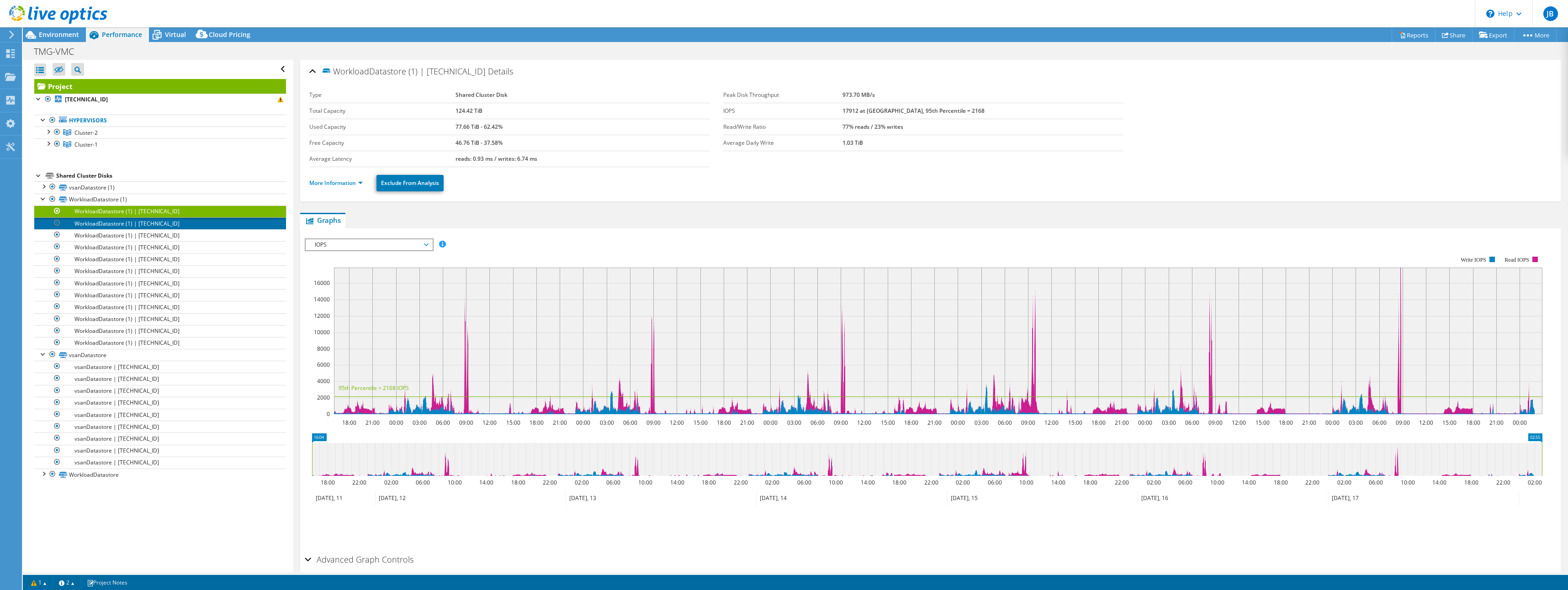
click at [121, 223] on link "WorkloadDatastore (1) | [TECHNICAL_ID]" at bounding box center [160, 223] width 252 height 12
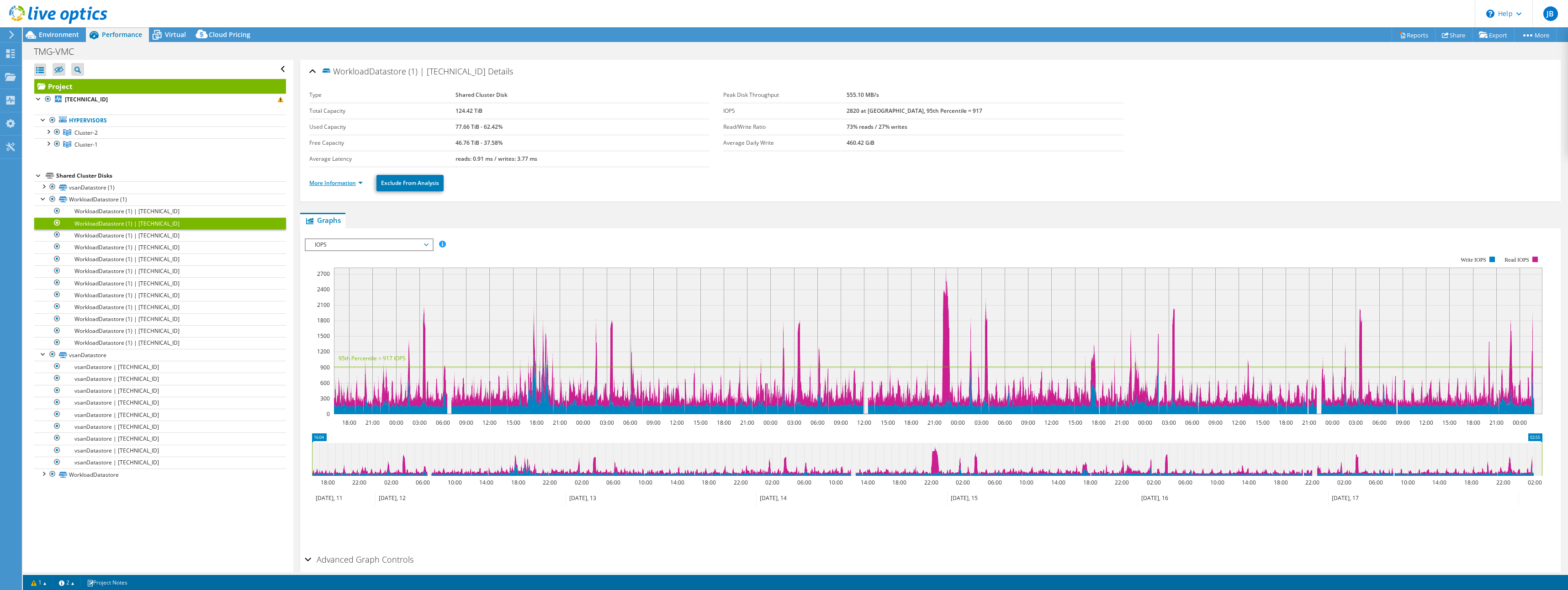
click at [358, 183] on link "More Information" at bounding box center [335, 183] width 54 height 8
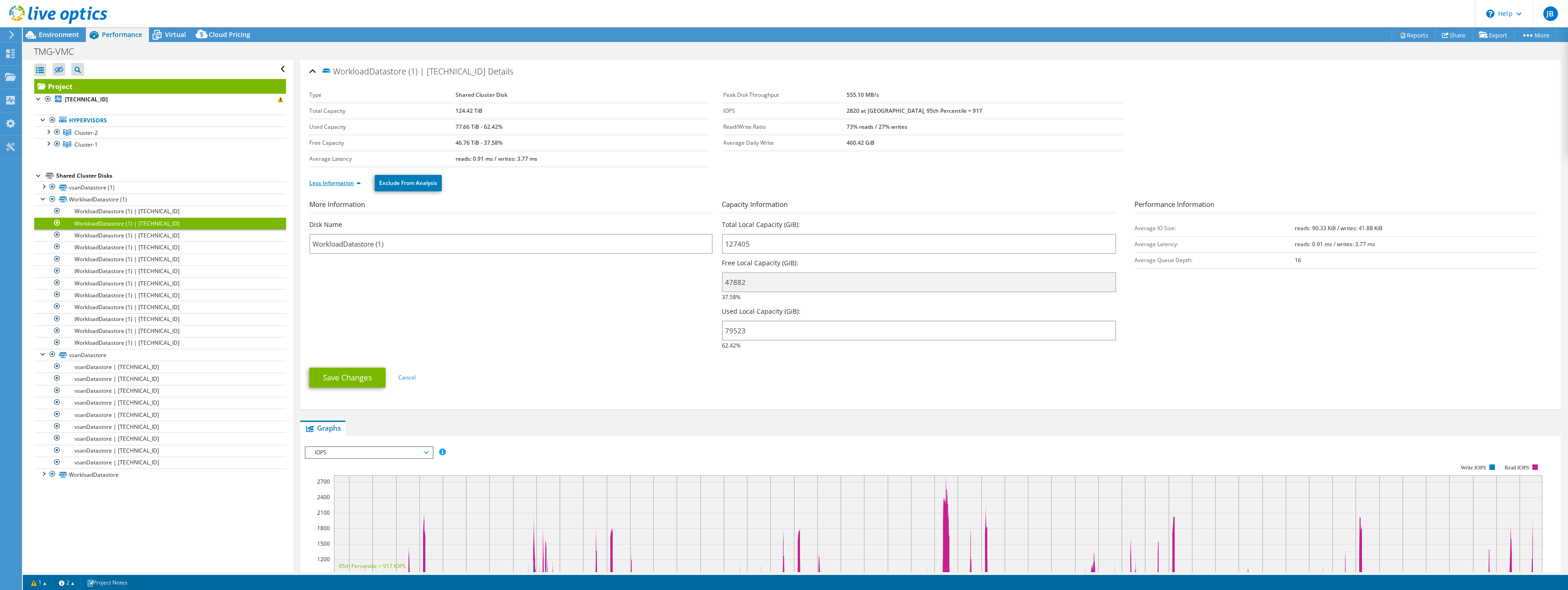
click at [357, 183] on link "Less Information" at bounding box center [335, 183] width 51 height 8
